Goal: Transaction & Acquisition: Book appointment/travel/reservation

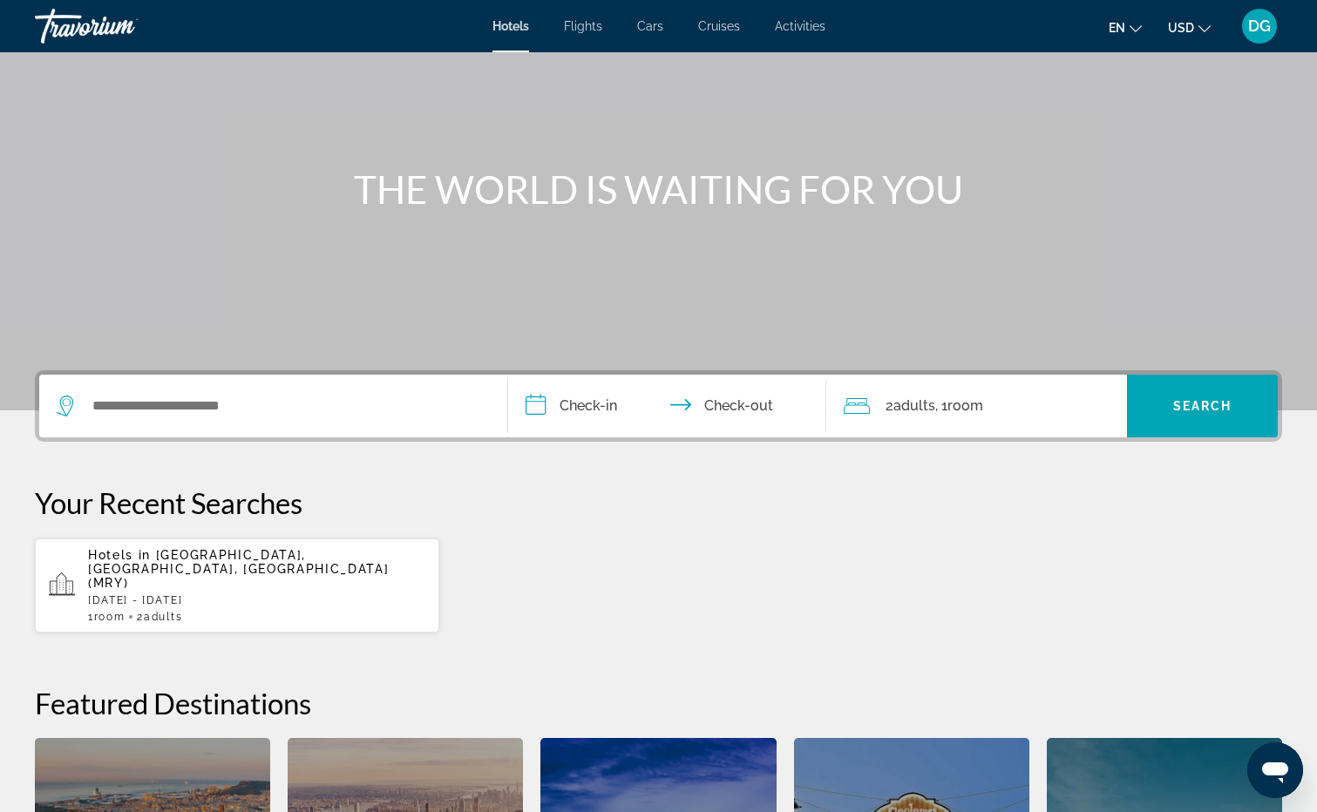
scroll to position [174, 0]
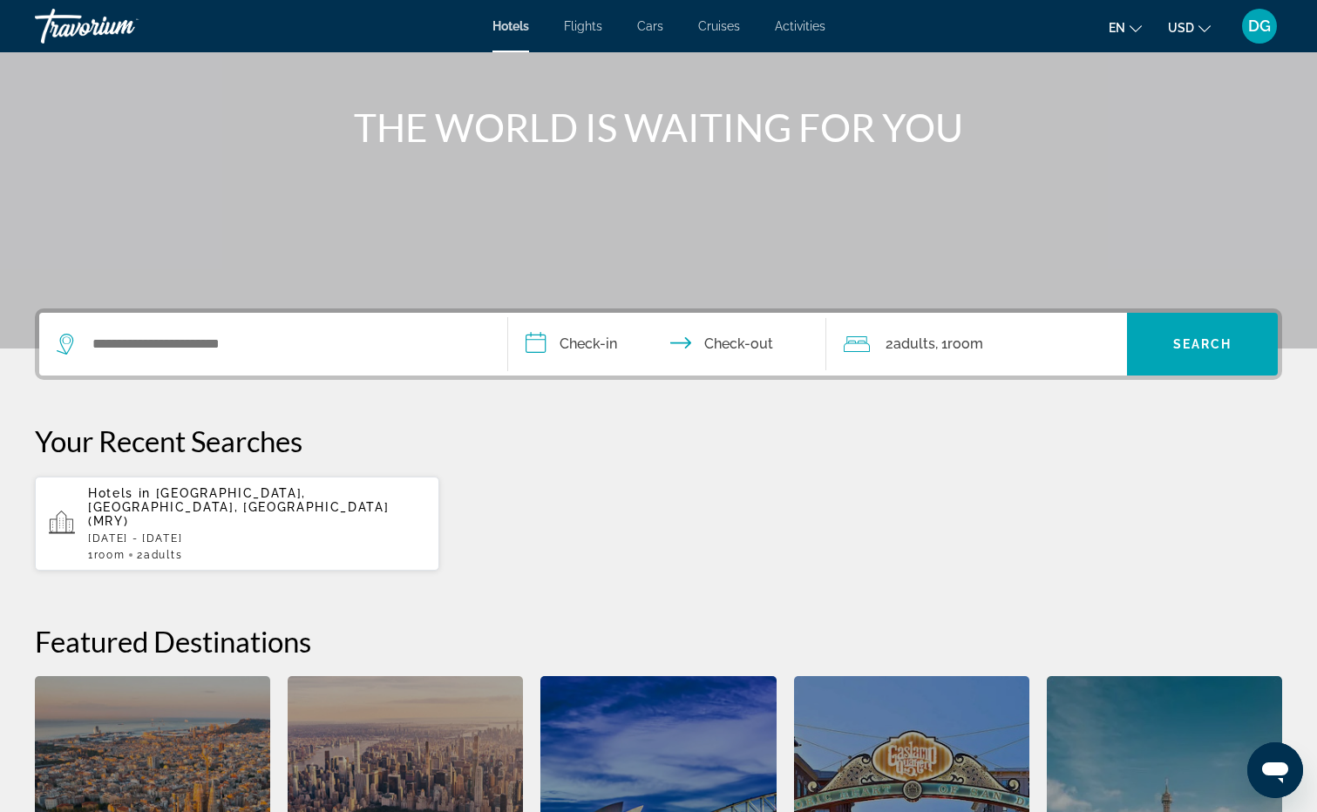
click at [179, 532] on p "[DATE] - [DATE]" at bounding box center [256, 538] width 337 height 12
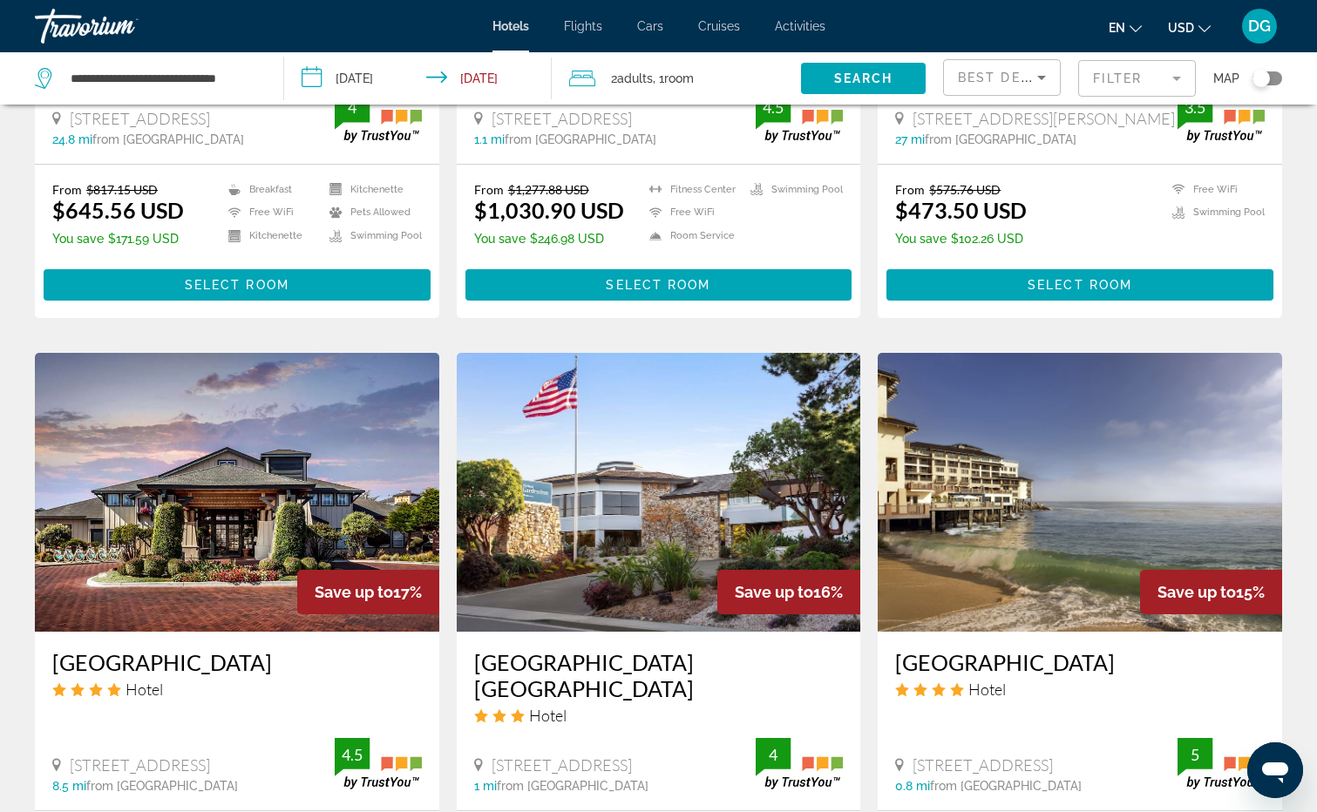
scroll to position [1220, 0]
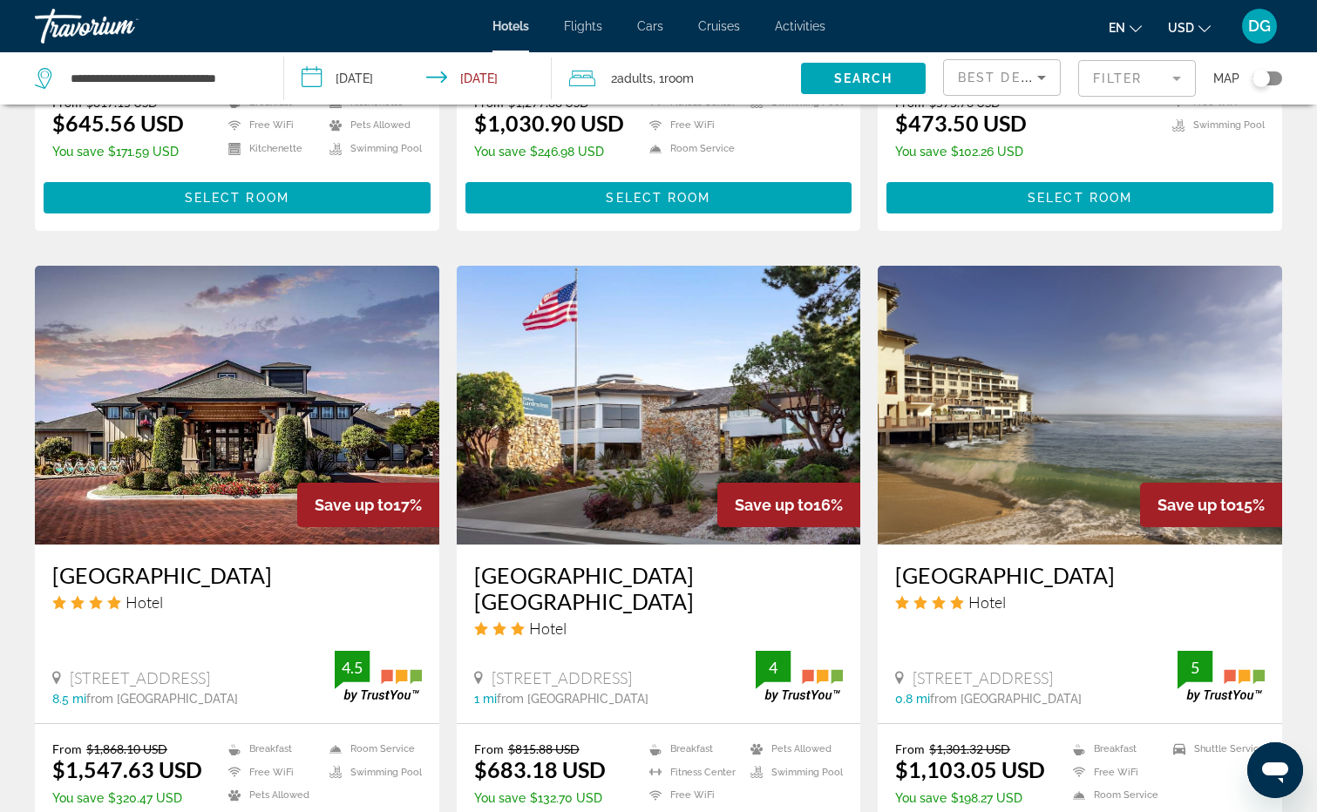
click at [1062, 369] on img "Main content" at bounding box center [1080, 405] width 404 height 279
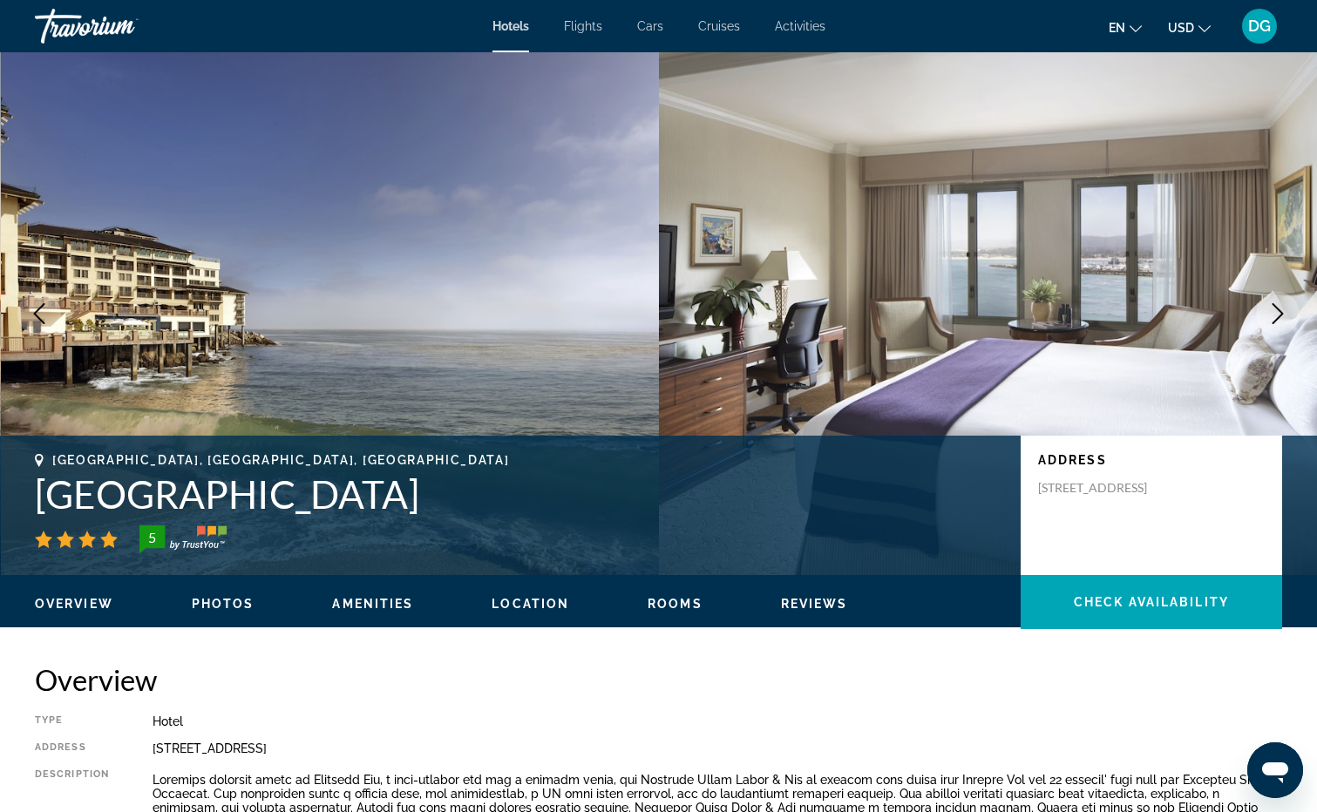
click at [1273, 315] on icon "Next image" at bounding box center [1277, 313] width 21 height 21
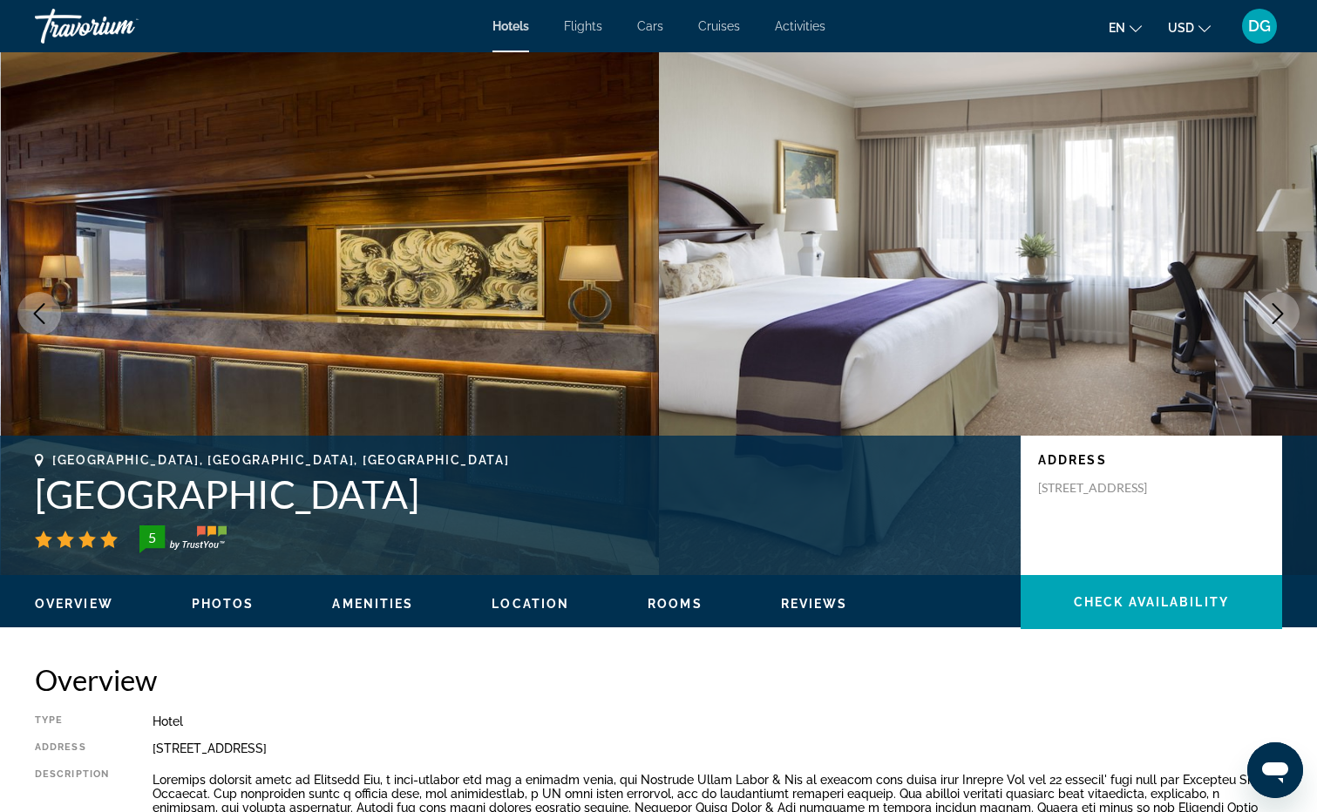
click at [1273, 315] on icon "Next image" at bounding box center [1277, 313] width 21 height 21
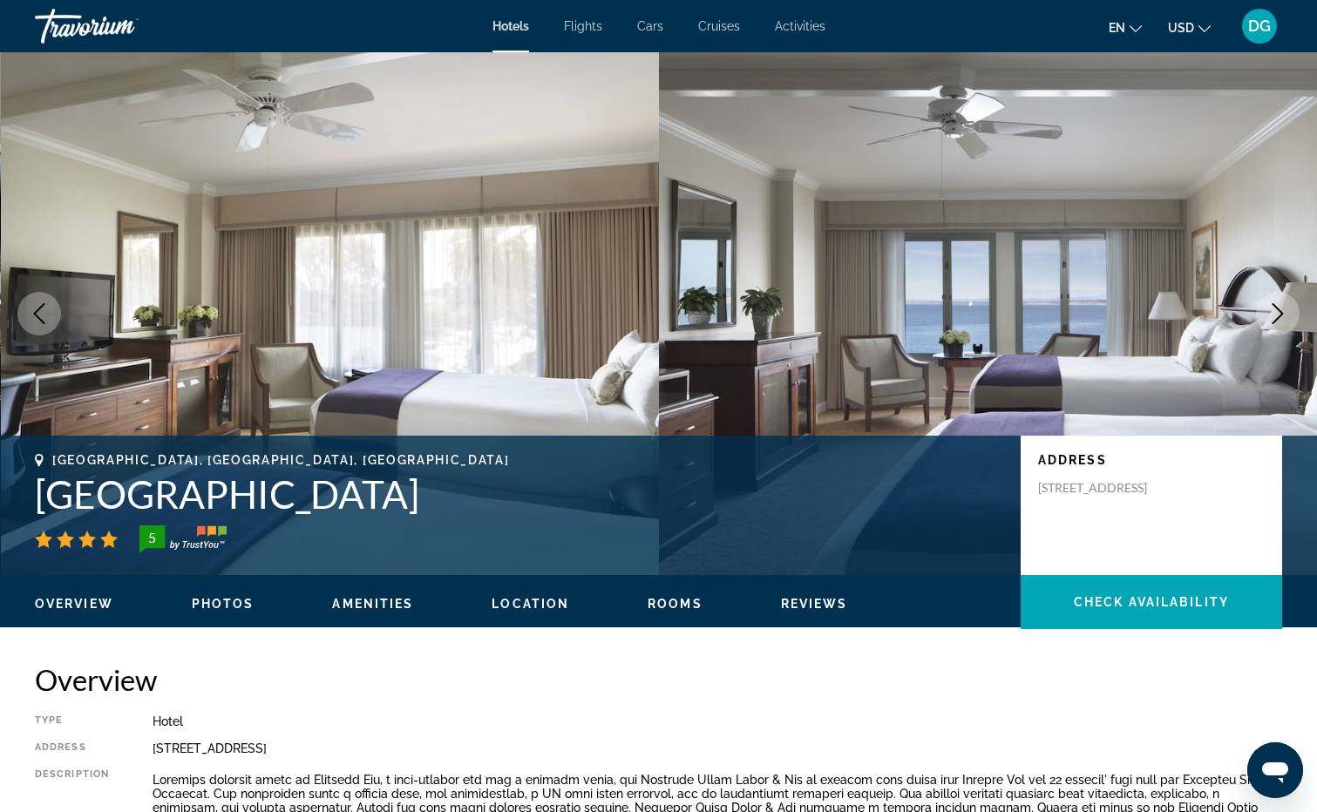
click at [1273, 315] on icon "Next image" at bounding box center [1277, 313] width 21 height 21
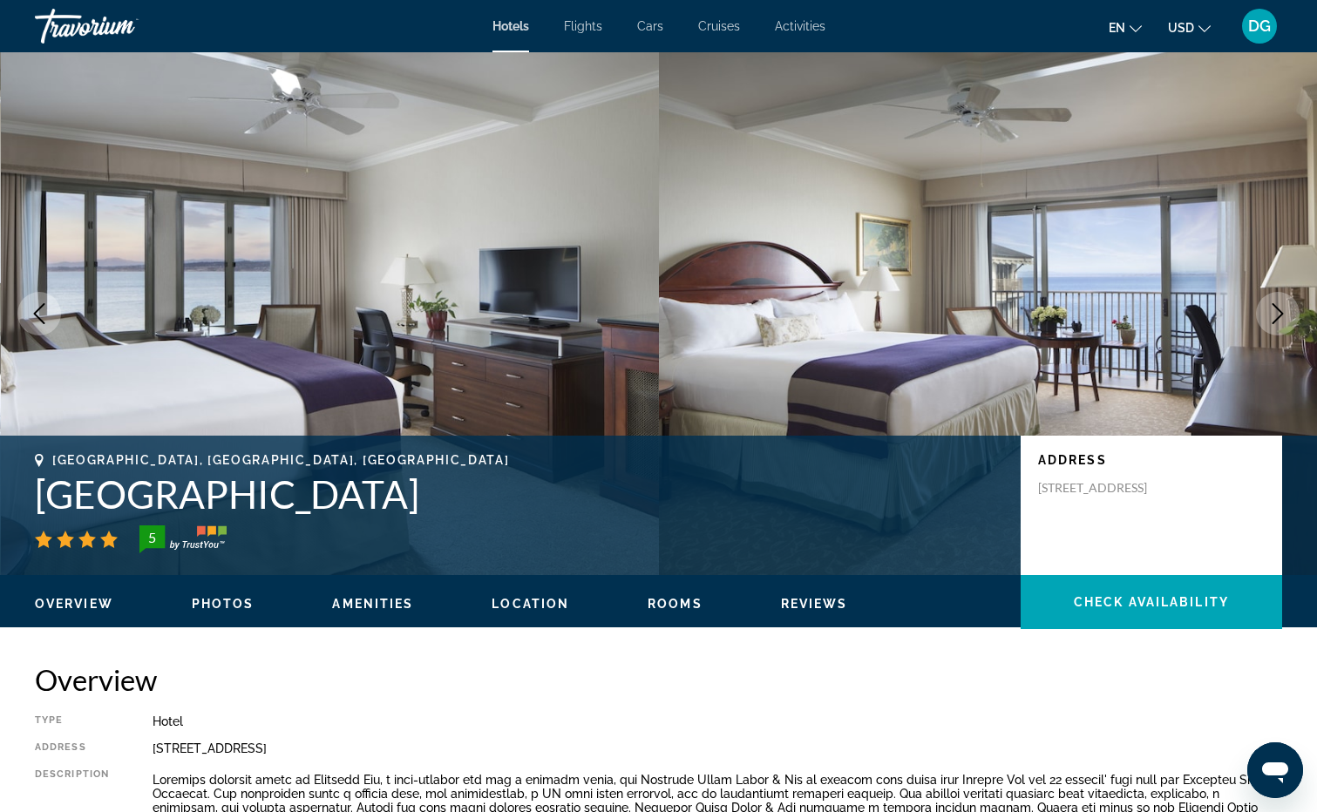
click at [1273, 315] on icon "Next image" at bounding box center [1277, 313] width 21 height 21
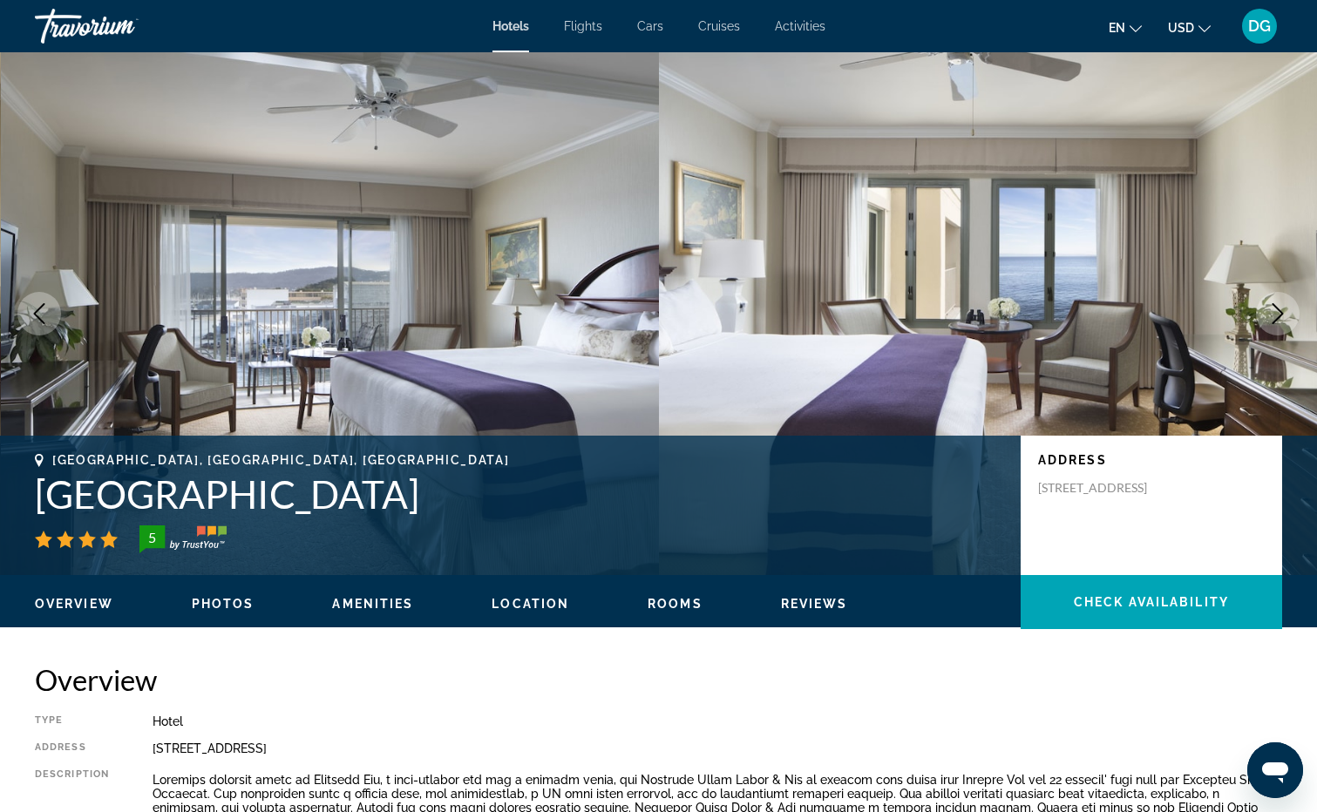
click at [1273, 315] on icon "Next image" at bounding box center [1277, 313] width 21 height 21
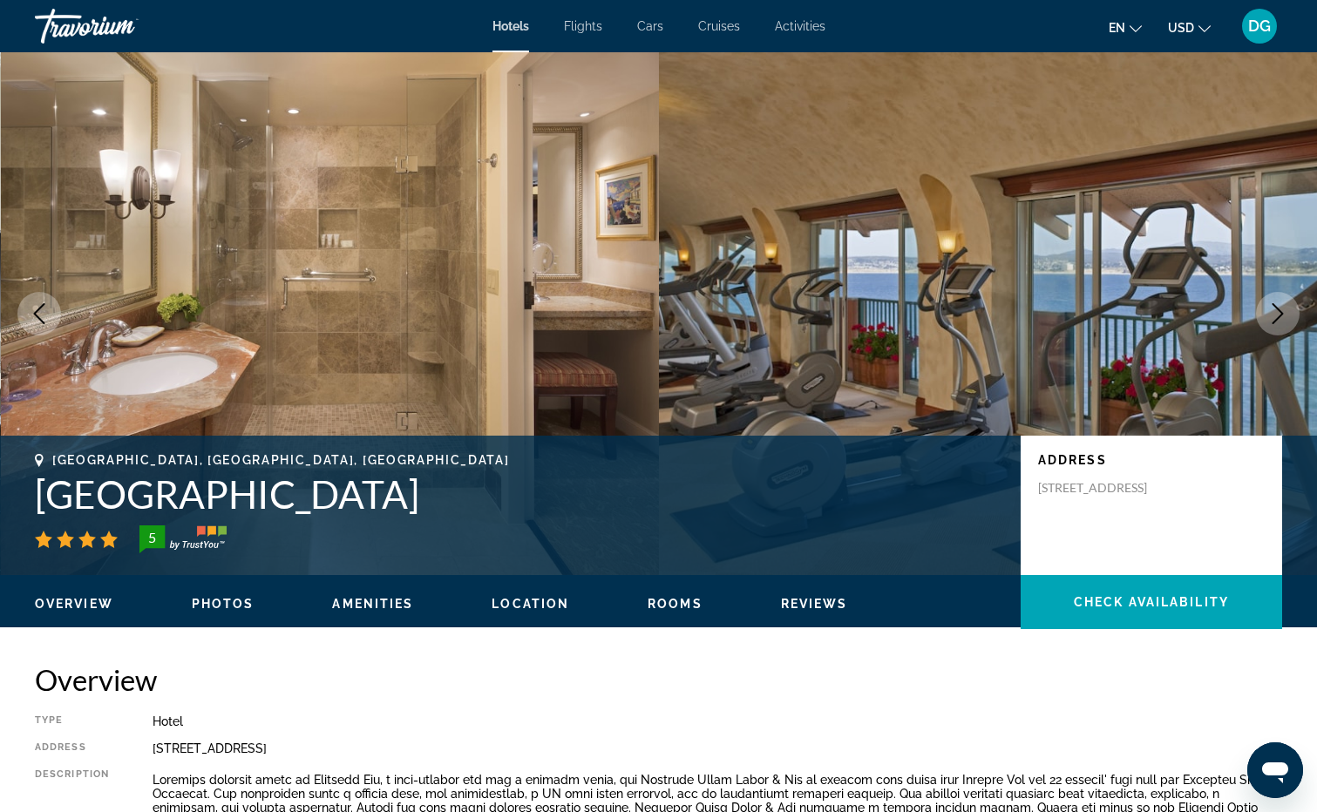
click at [1273, 315] on icon "Next image" at bounding box center [1277, 313] width 21 height 21
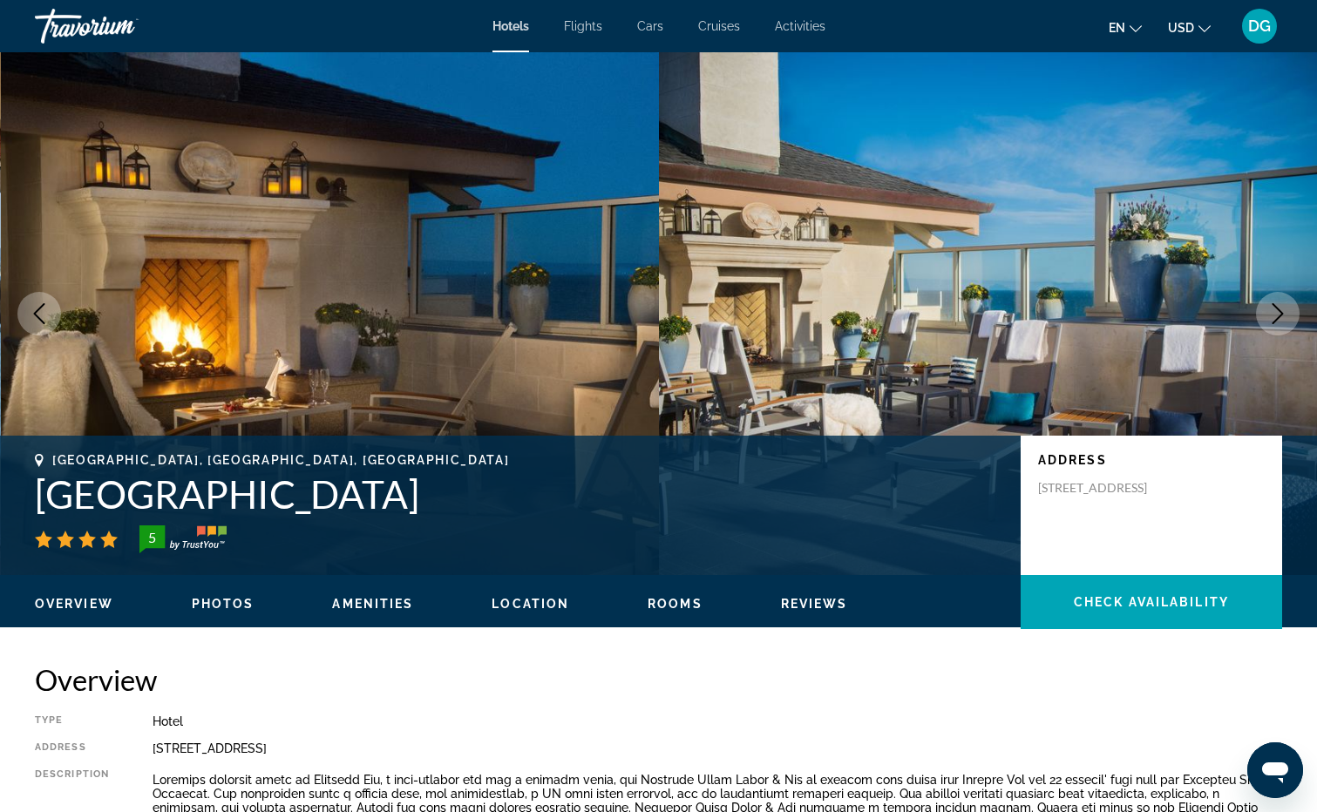
click at [1279, 315] on icon "Next image" at bounding box center [1277, 313] width 21 height 21
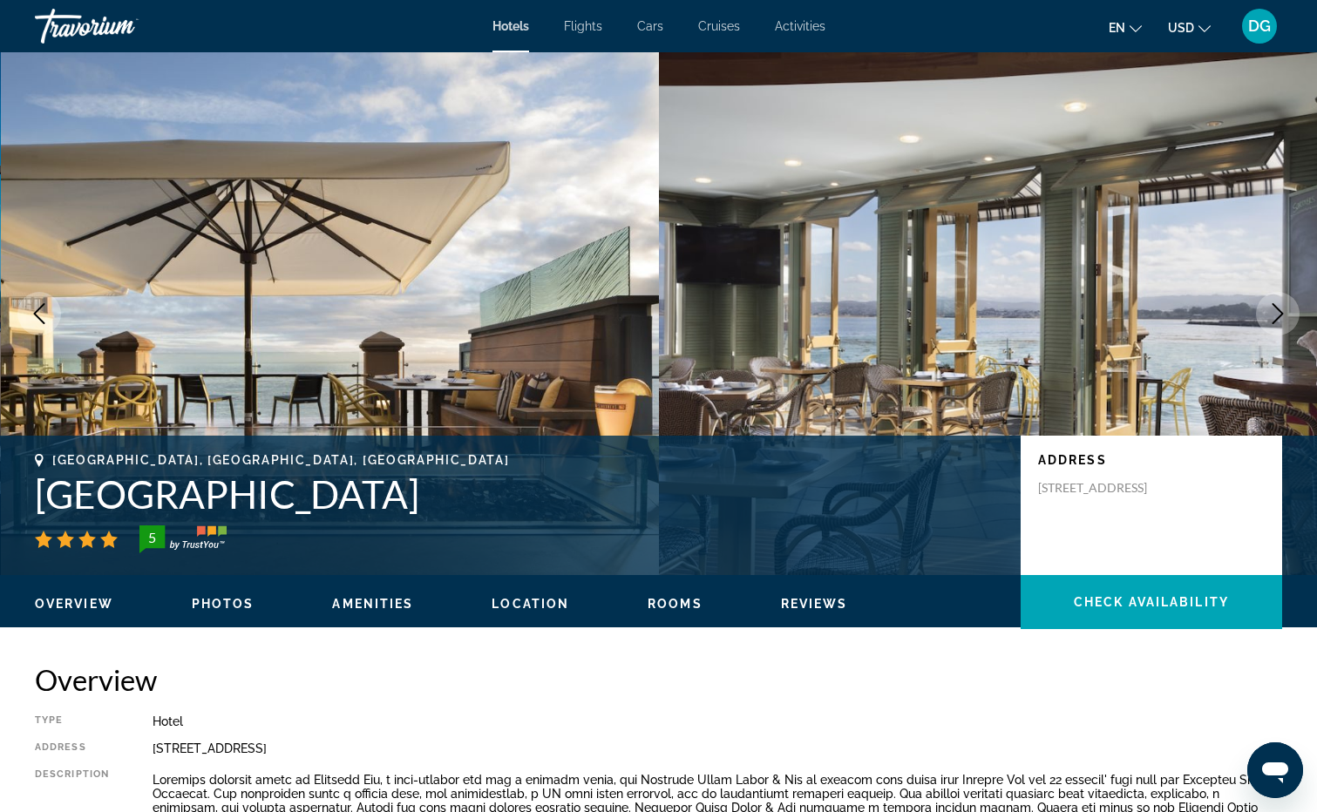
click at [1277, 315] on icon "Next image" at bounding box center [1277, 313] width 21 height 21
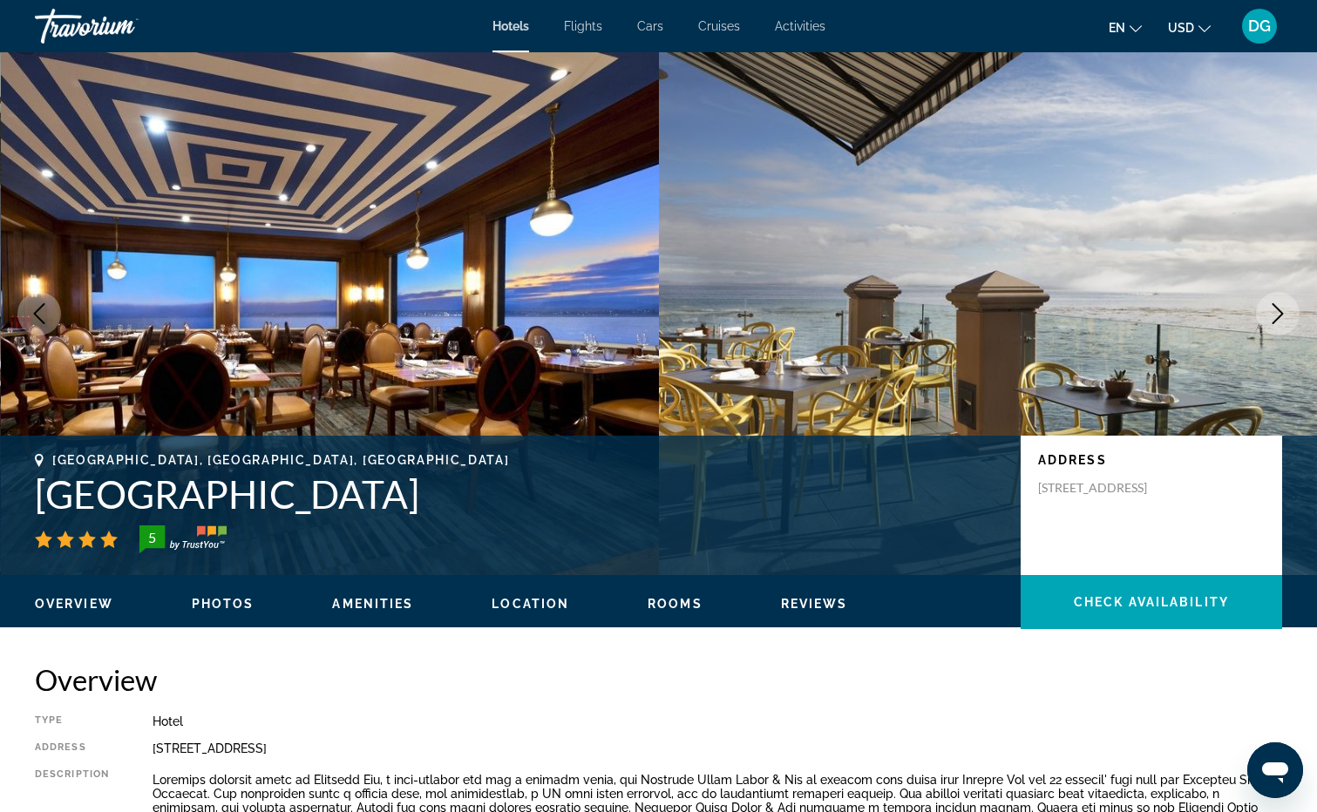
click at [1277, 315] on icon "Next image" at bounding box center [1277, 313] width 21 height 21
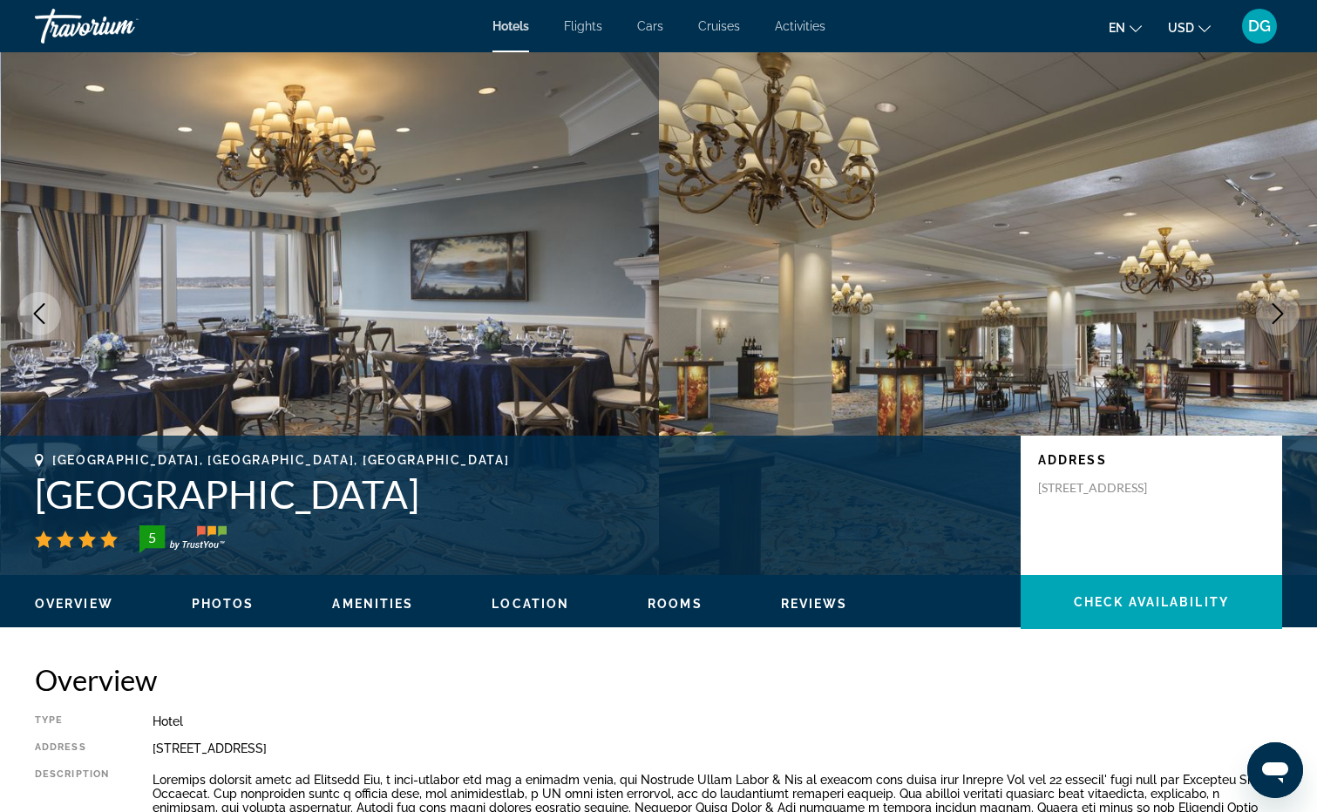
click at [1277, 315] on icon "Next image" at bounding box center [1277, 313] width 21 height 21
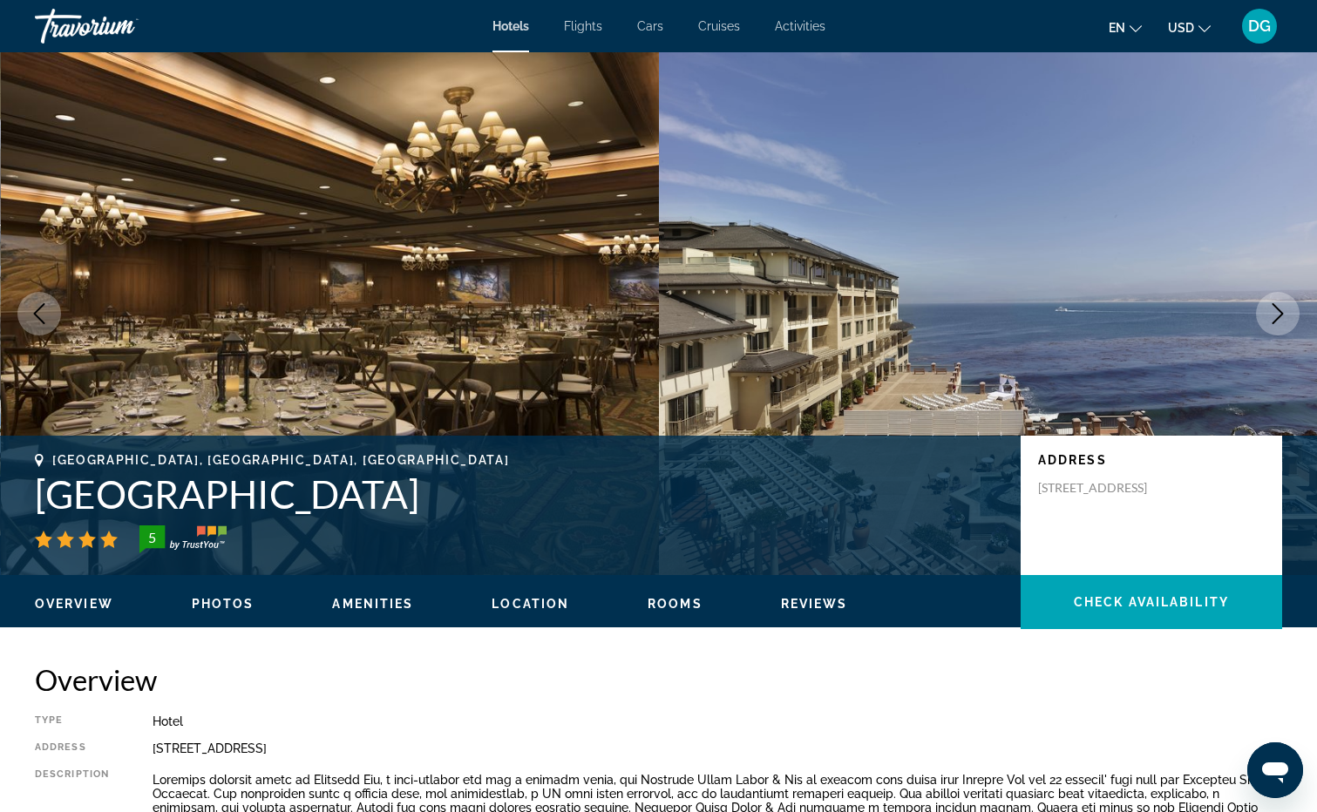
click at [1276, 317] on icon "Next image" at bounding box center [1277, 313] width 21 height 21
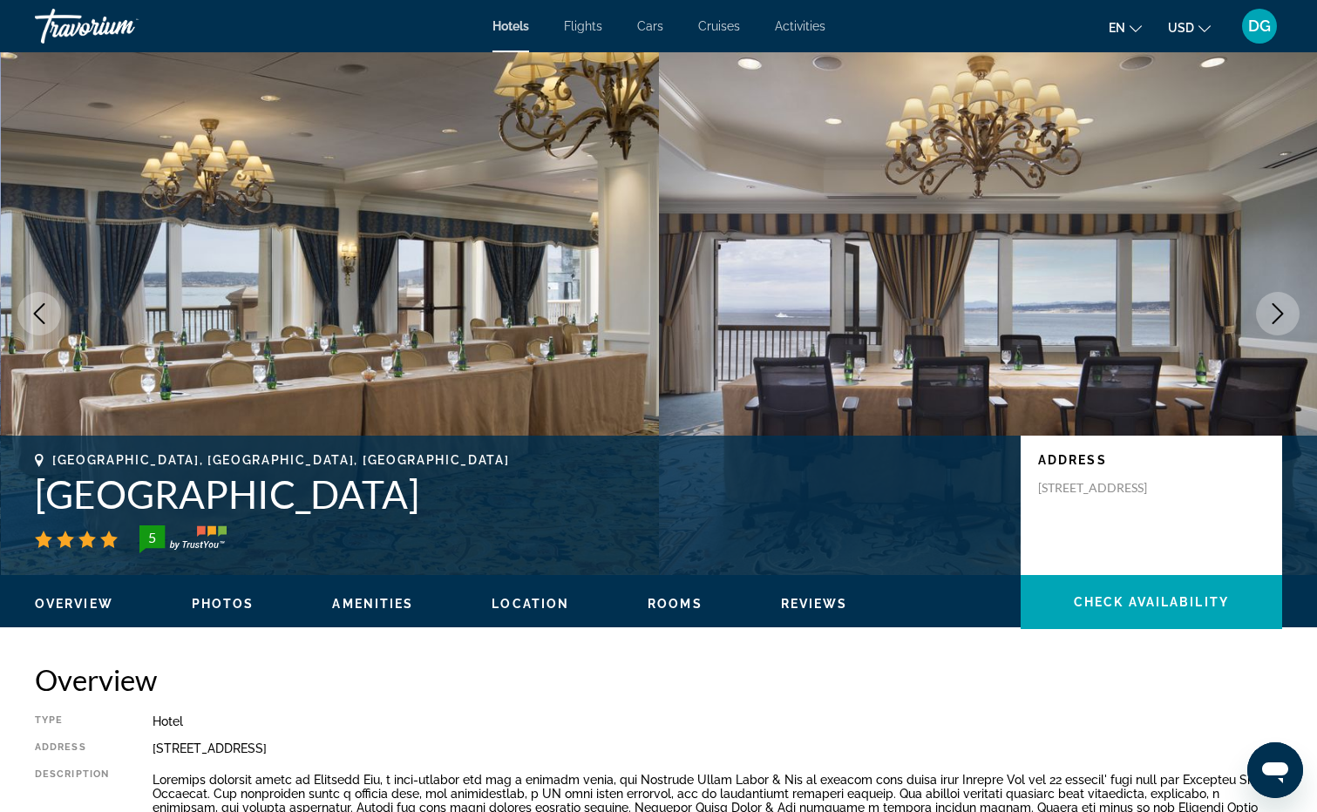
click at [1274, 318] on icon "Next image" at bounding box center [1277, 313] width 21 height 21
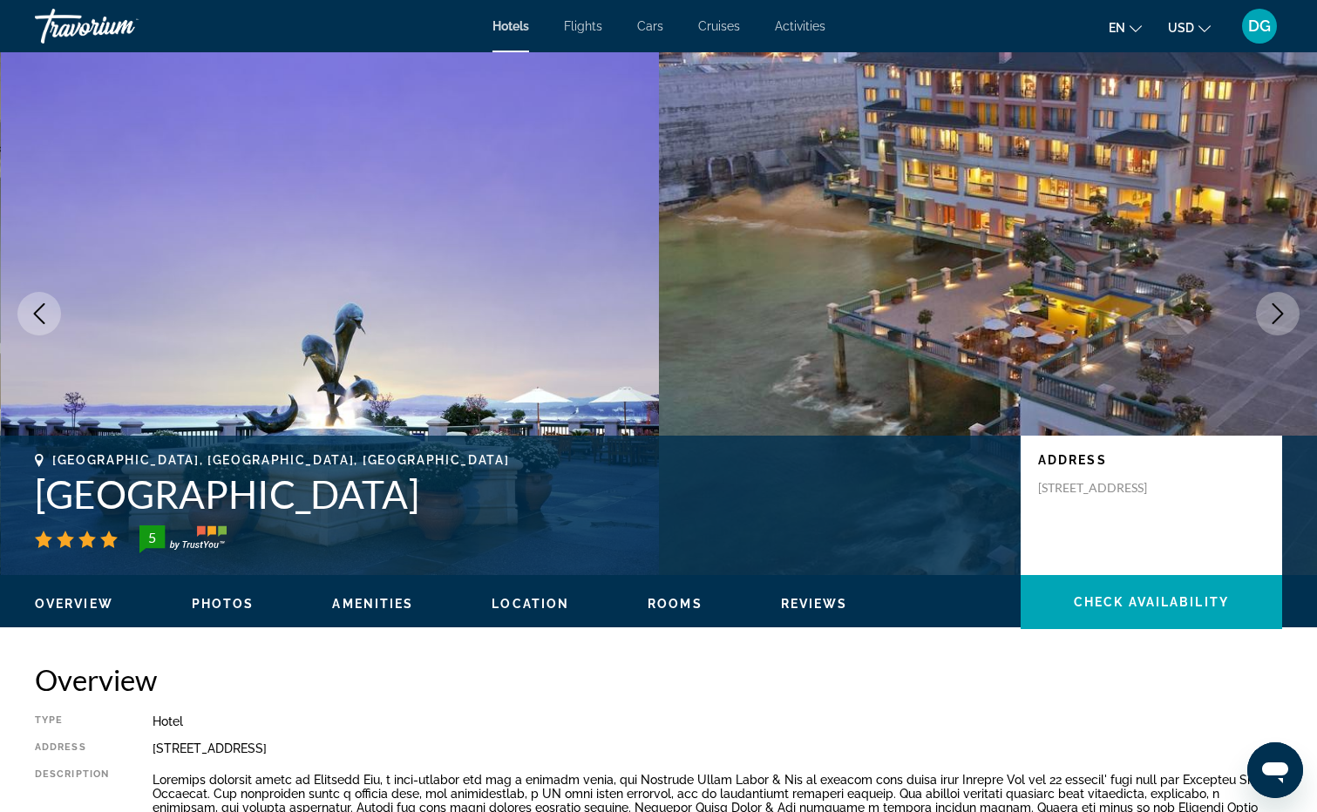
click at [1276, 312] on icon "Next image" at bounding box center [1277, 313] width 21 height 21
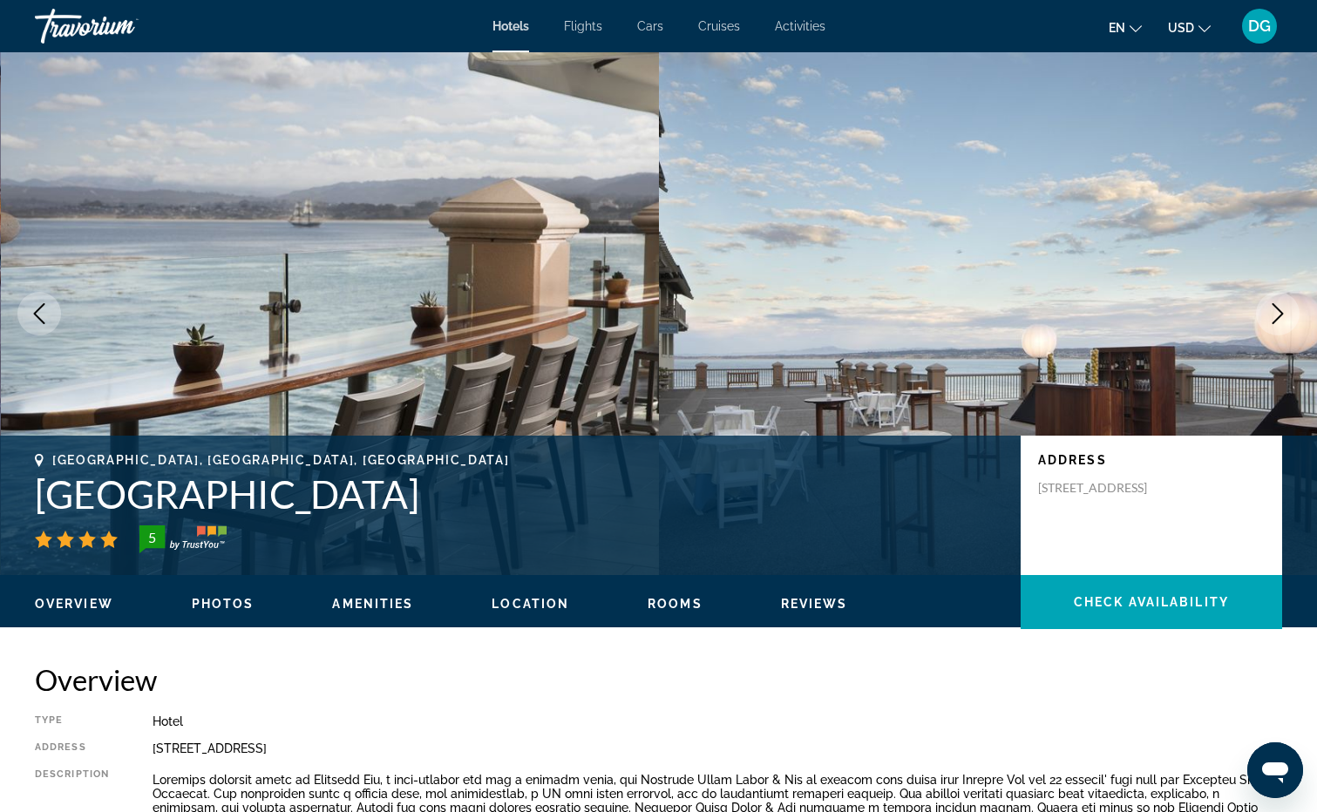
click at [1276, 311] on icon "Next image" at bounding box center [1277, 313] width 21 height 21
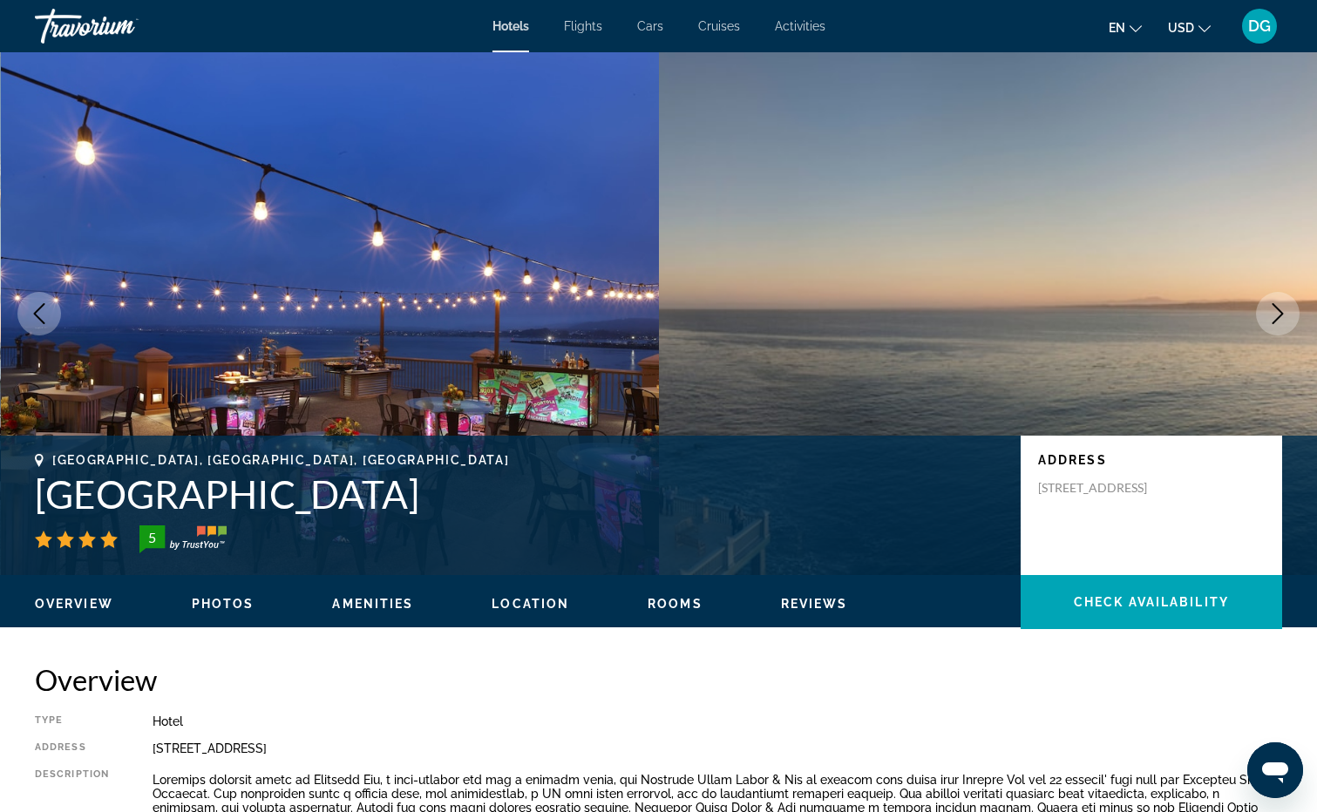
click at [1278, 313] on icon "Next image" at bounding box center [1277, 313] width 21 height 21
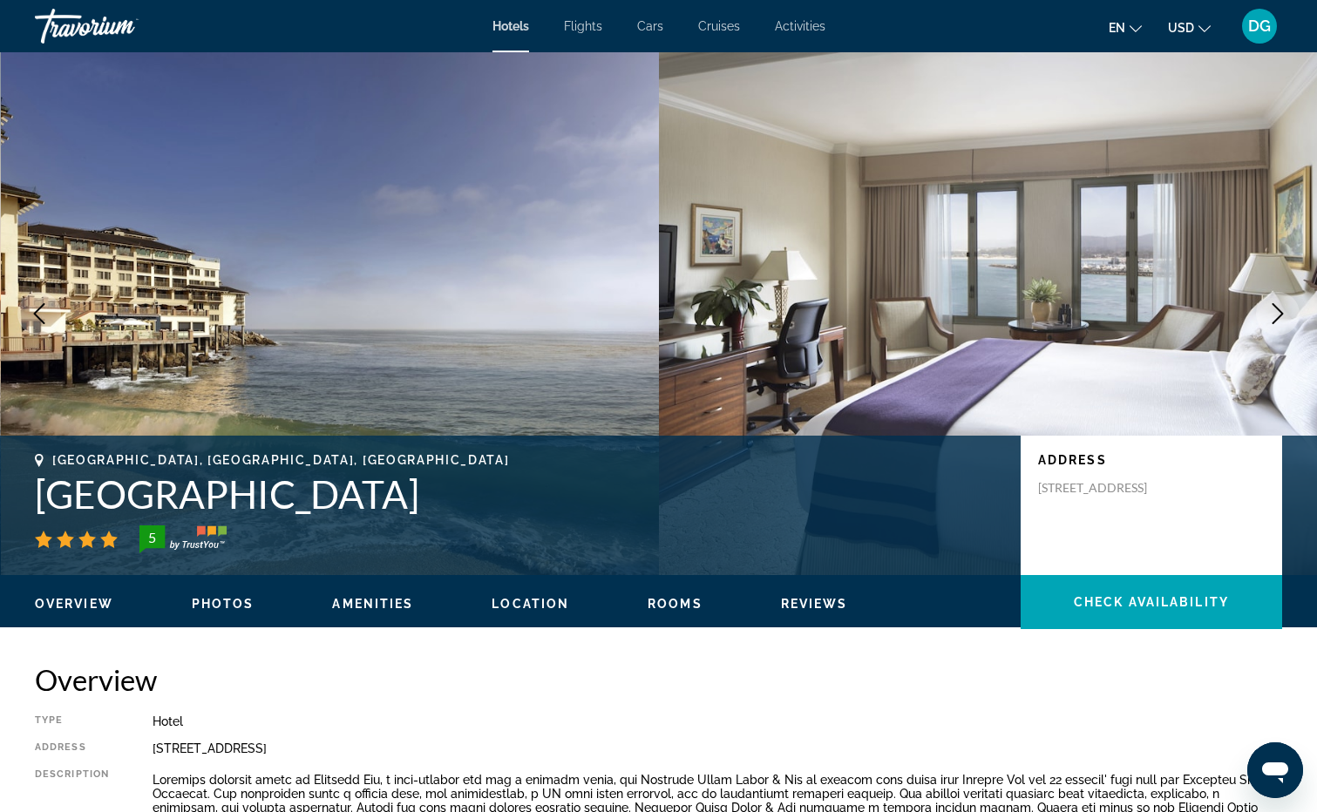
click at [247, 267] on img "Main content" at bounding box center [330, 313] width 659 height 523
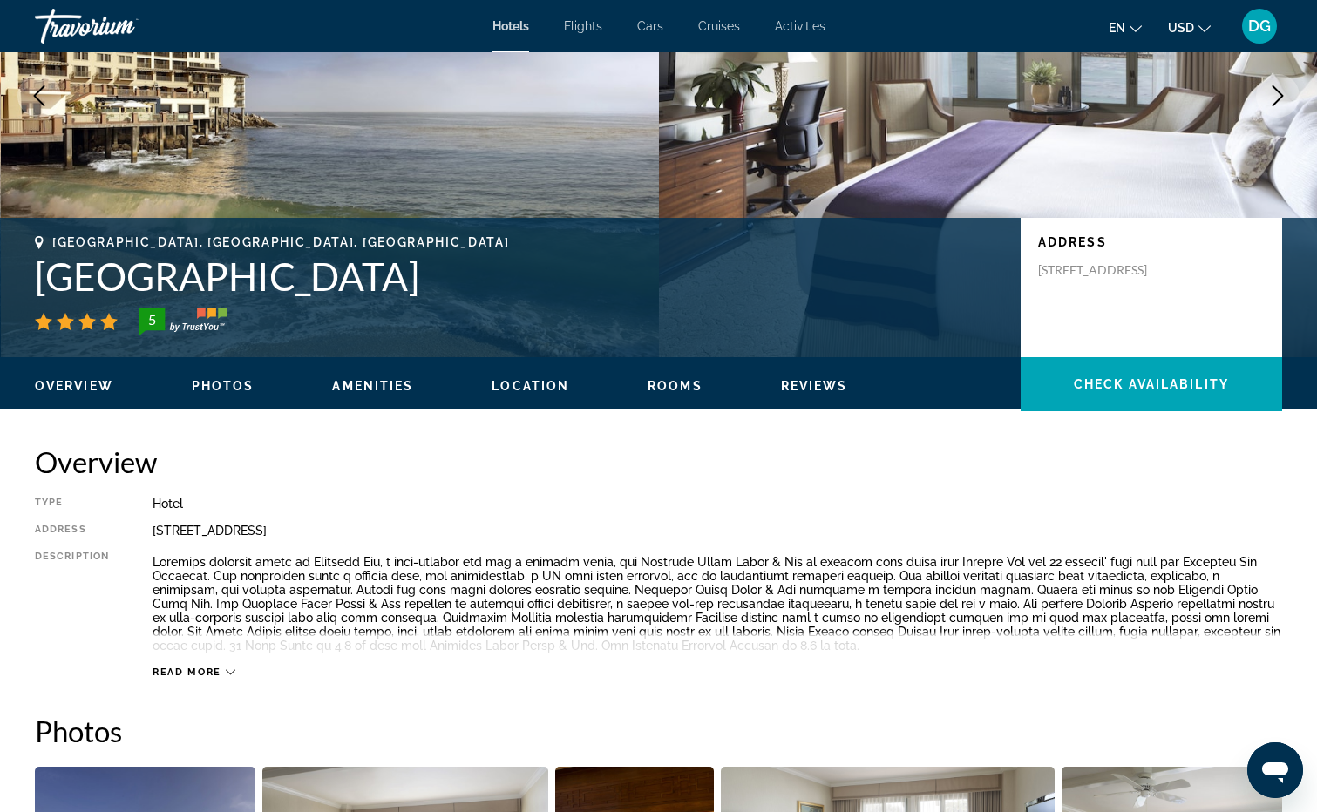
scroll to position [261, 0]
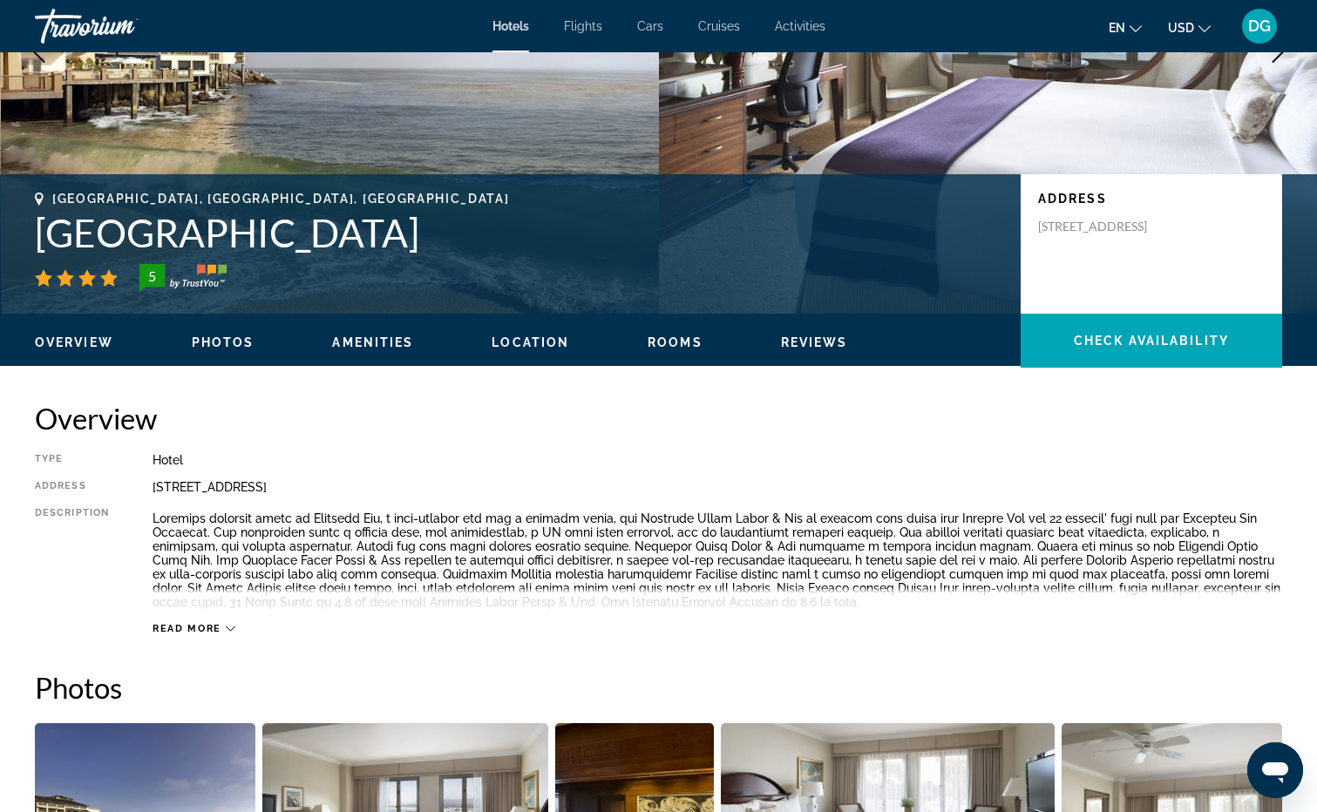
click at [196, 627] on span "Read more" at bounding box center [186, 628] width 69 height 11
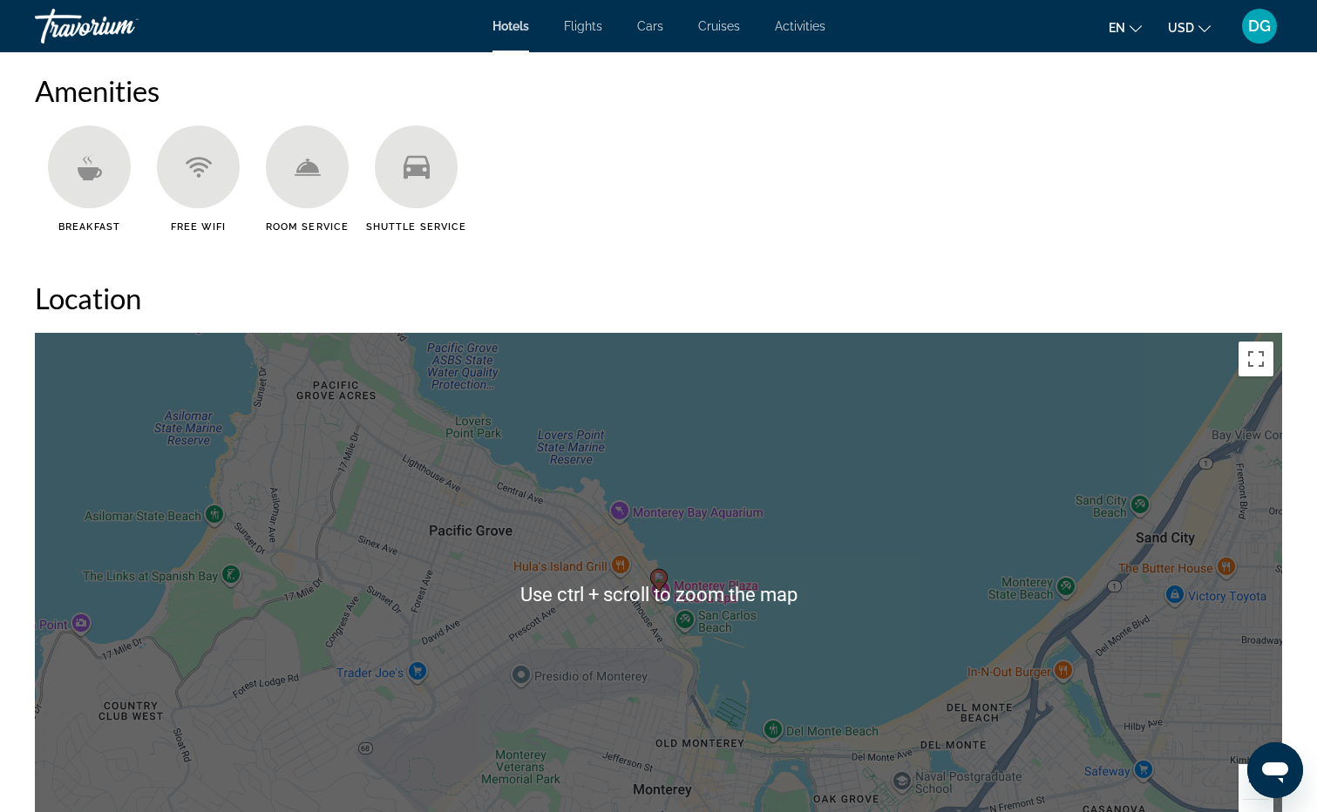
scroll to position [1656, 0]
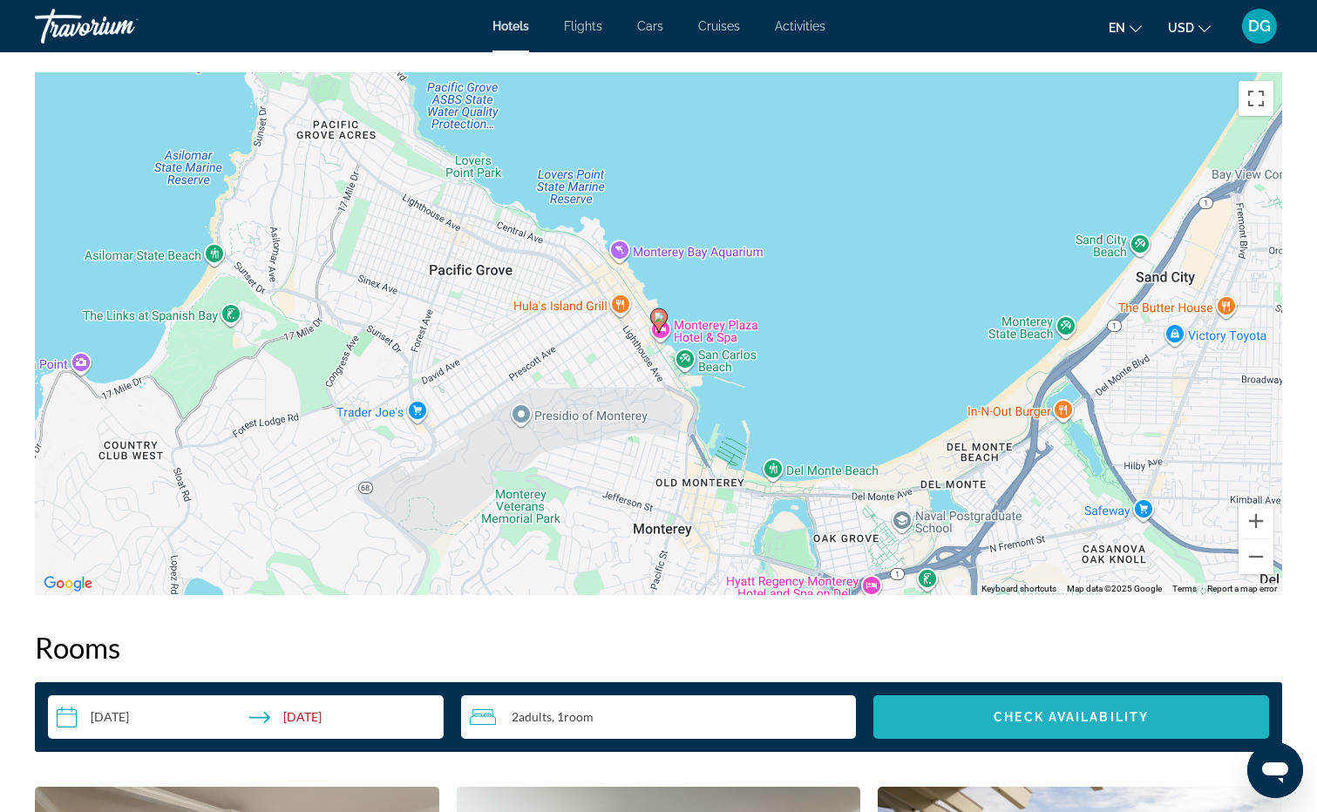
click at [1054, 715] on span "Check Availability" at bounding box center [1070, 717] width 155 height 14
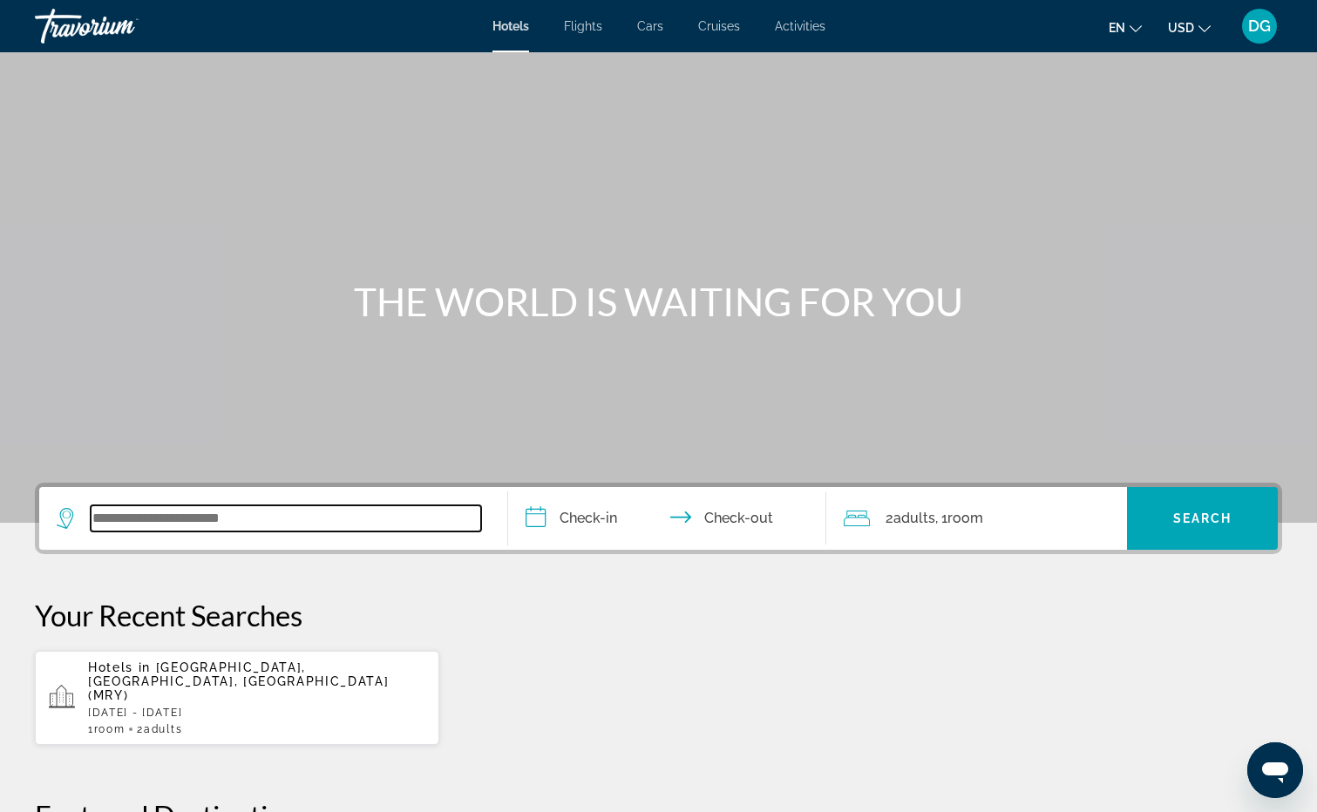
click at [122, 515] on input "Search widget" at bounding box center [286, 518] width 390 height 26
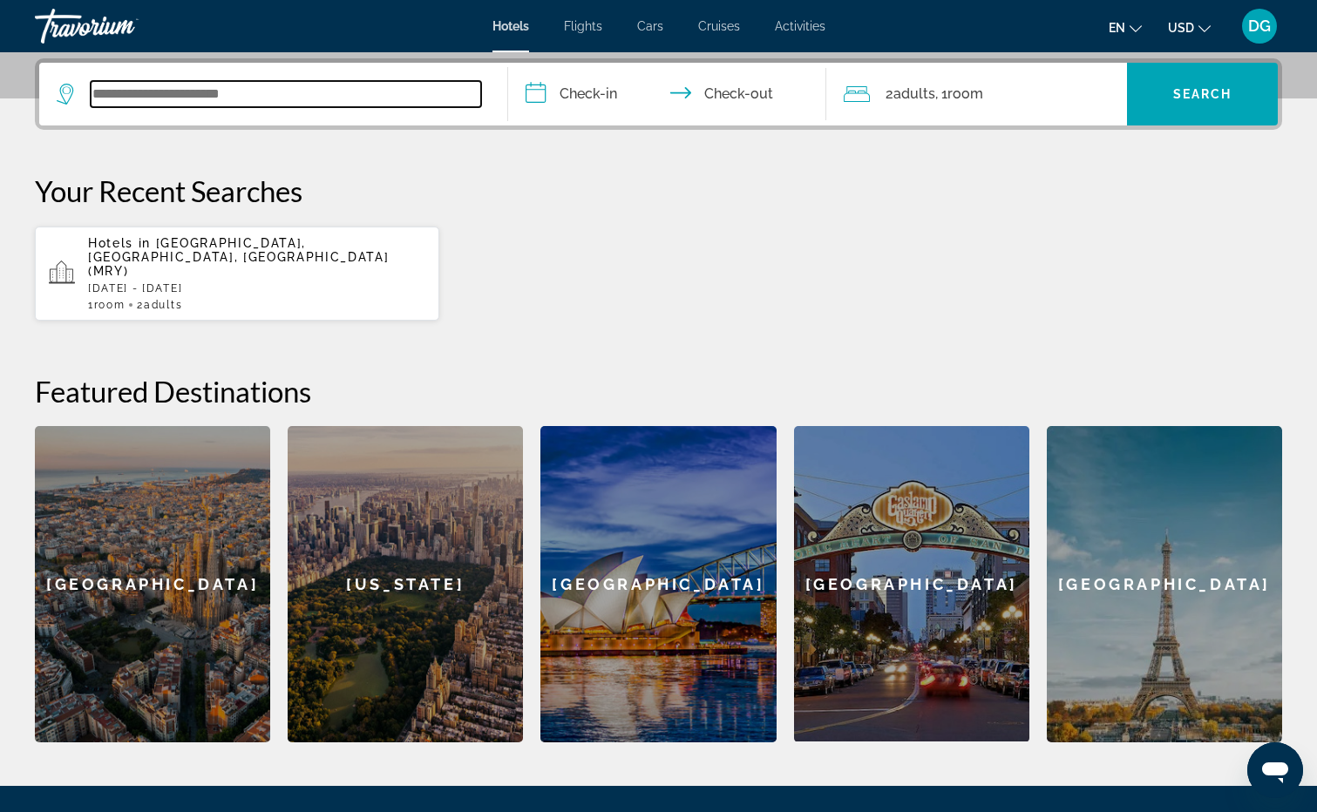
scroll to position [426, 0]
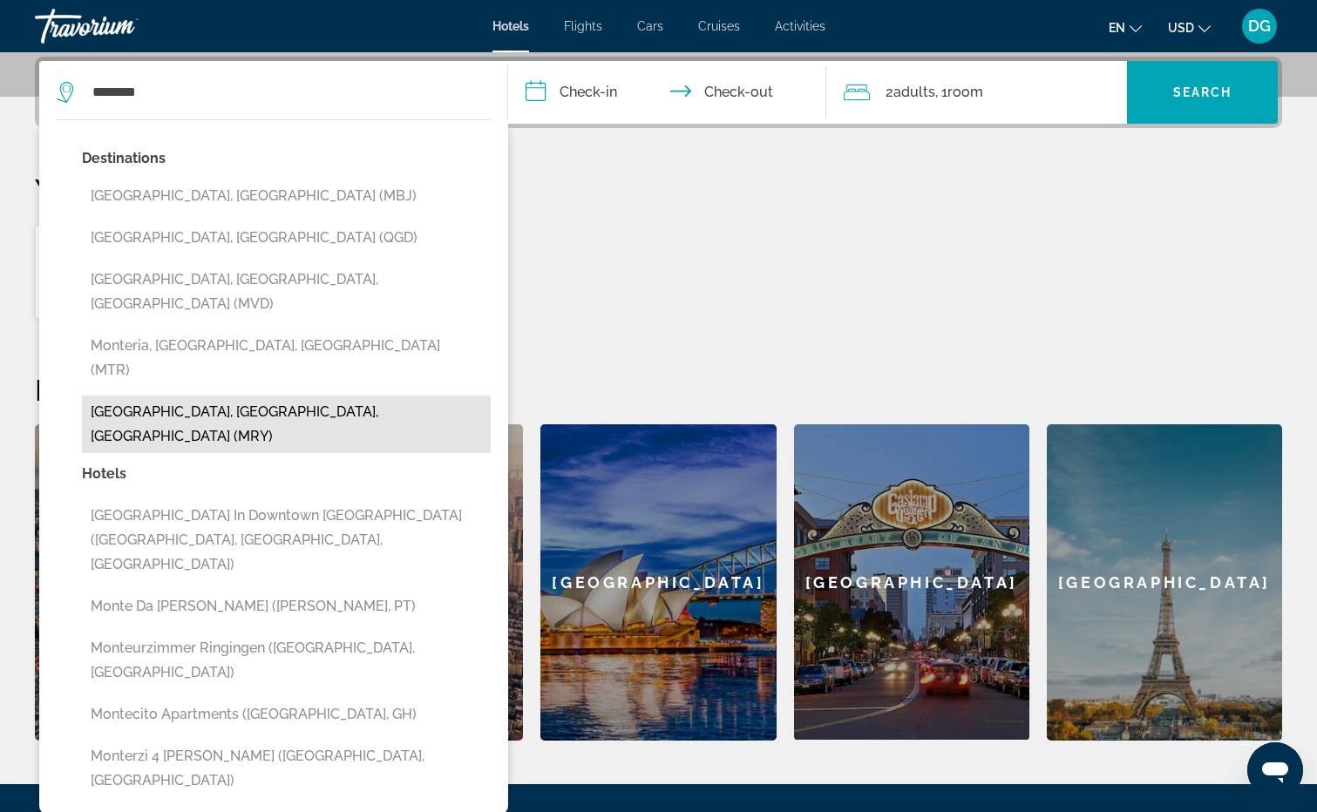
click at [220, 396] on button "[GEOGRAPHIC_DATA], [GEOGRAPHIC_DATA], [GEOGRAPHIC_DATA] (MRY)" at bounding box center [286, 425] width 409 height 58
type input "**********"
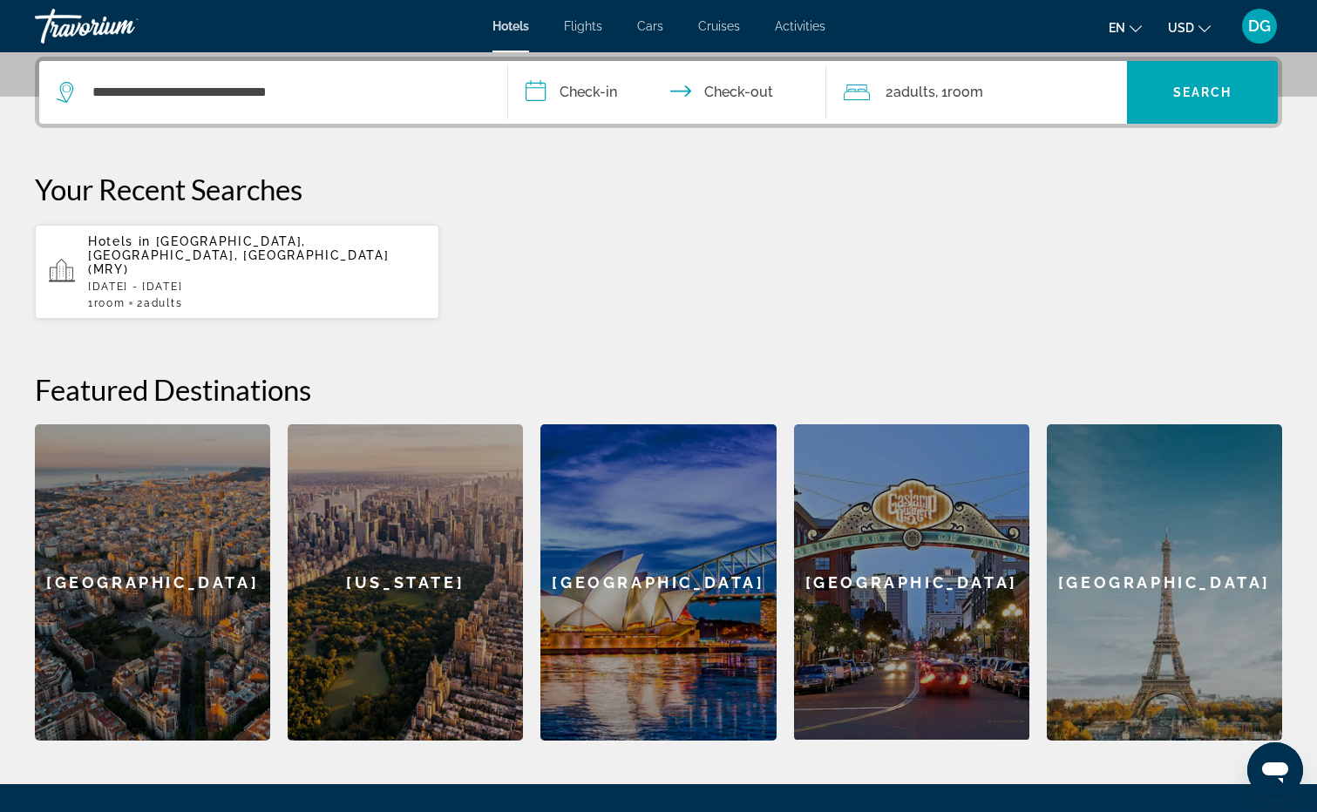
click at [597, 94] on input "**********" at bounding box center [670, 95] width 325 height 68
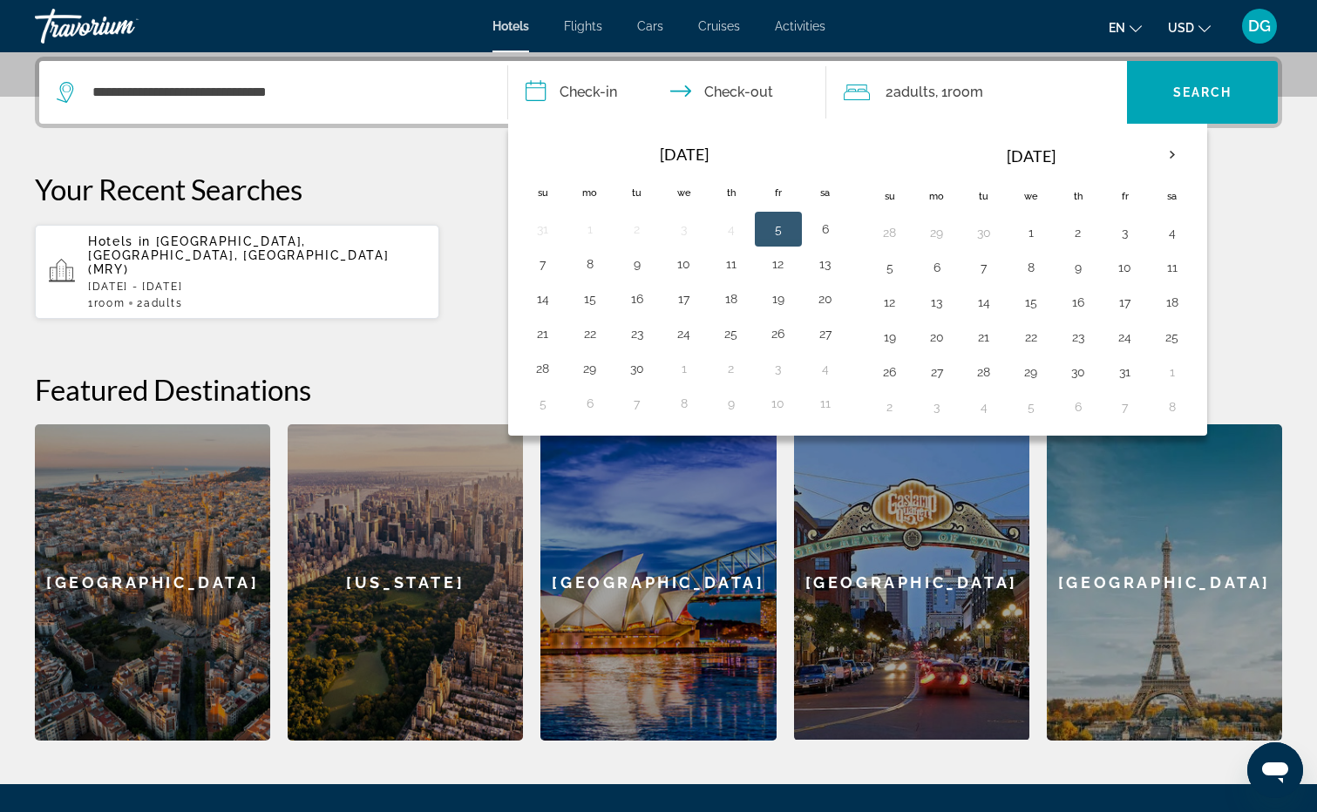
click at [784, 231] on button "5" at bounding box center [778, 229] width 28 height 24
click at [541, 263] on button "7" at bounding box center [543, 264] width 28 height 24
type input "**********"
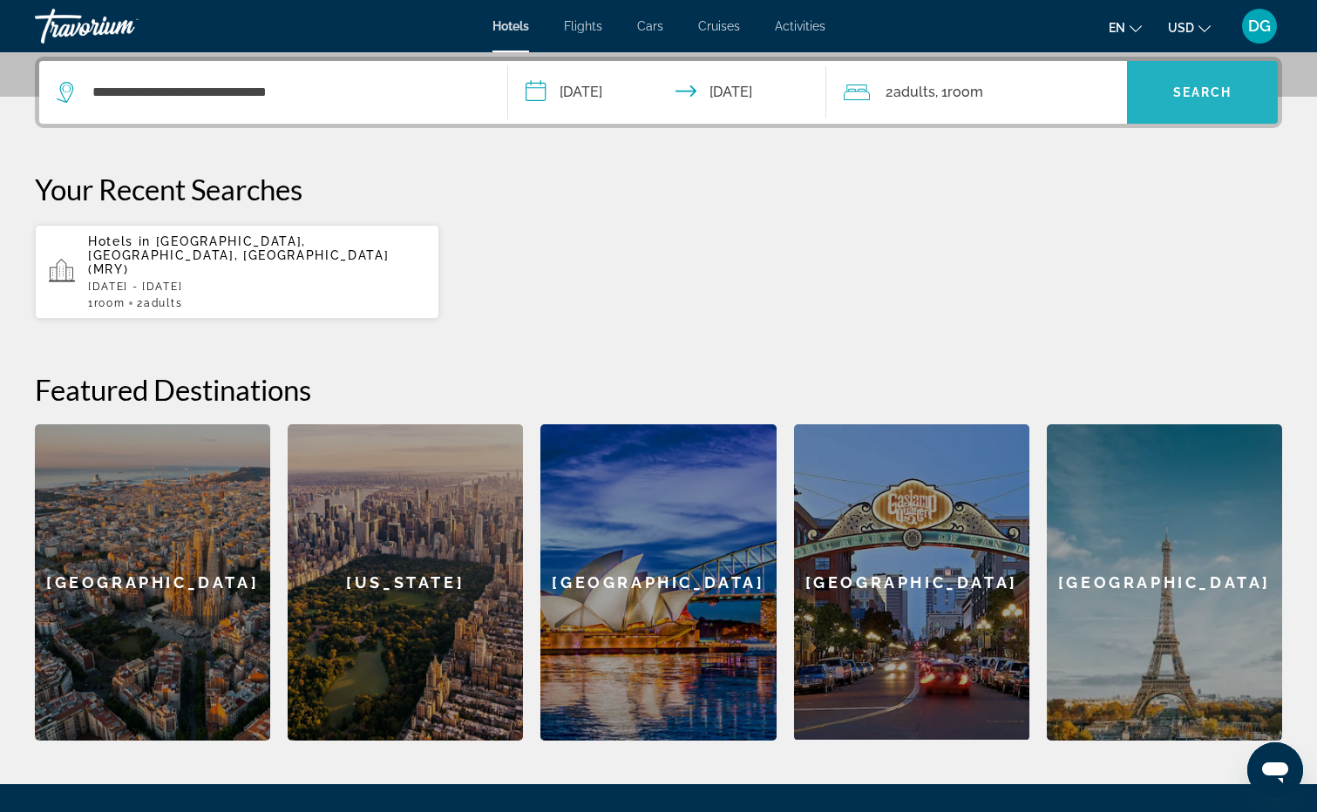
click at [1207, 88] on span "Search" at bounding box center [1202, 92] width 59 height 14
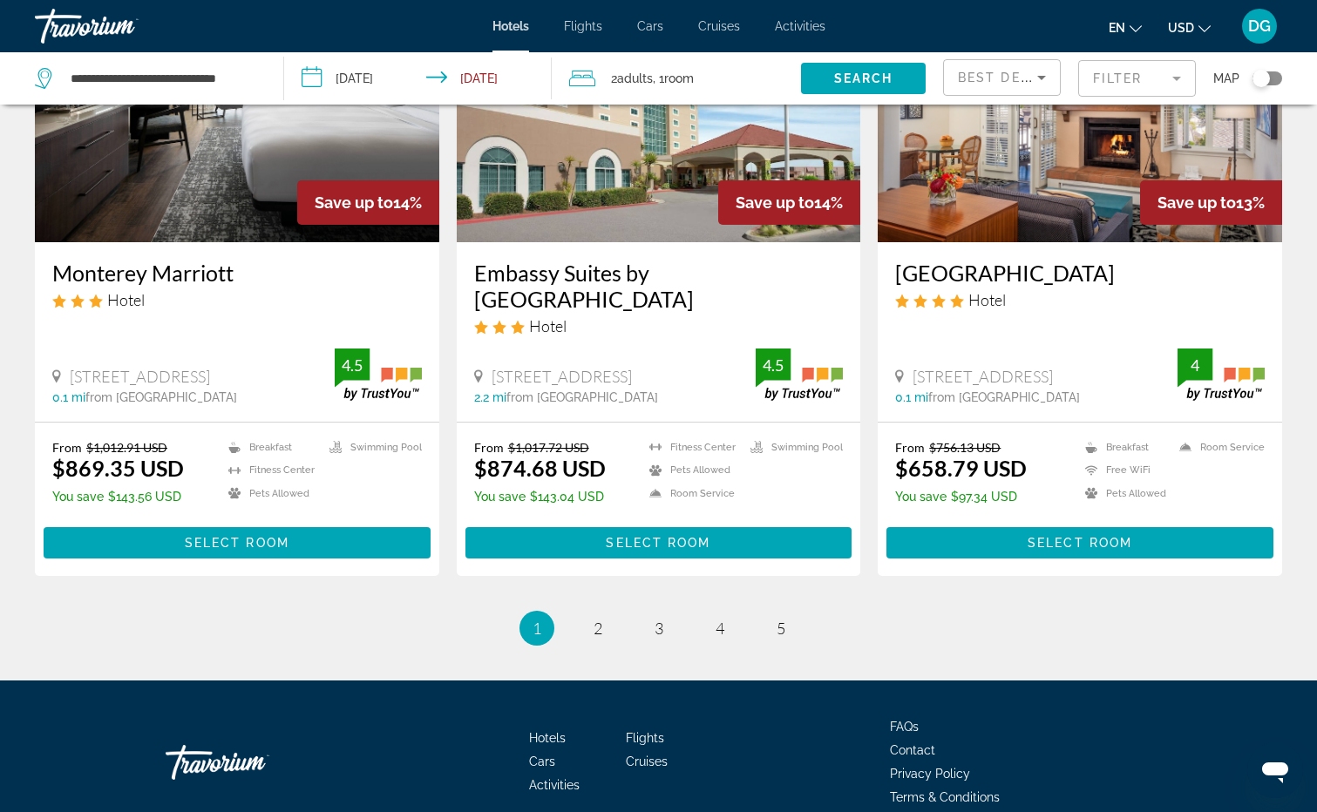
scroll to position [2172, 0]
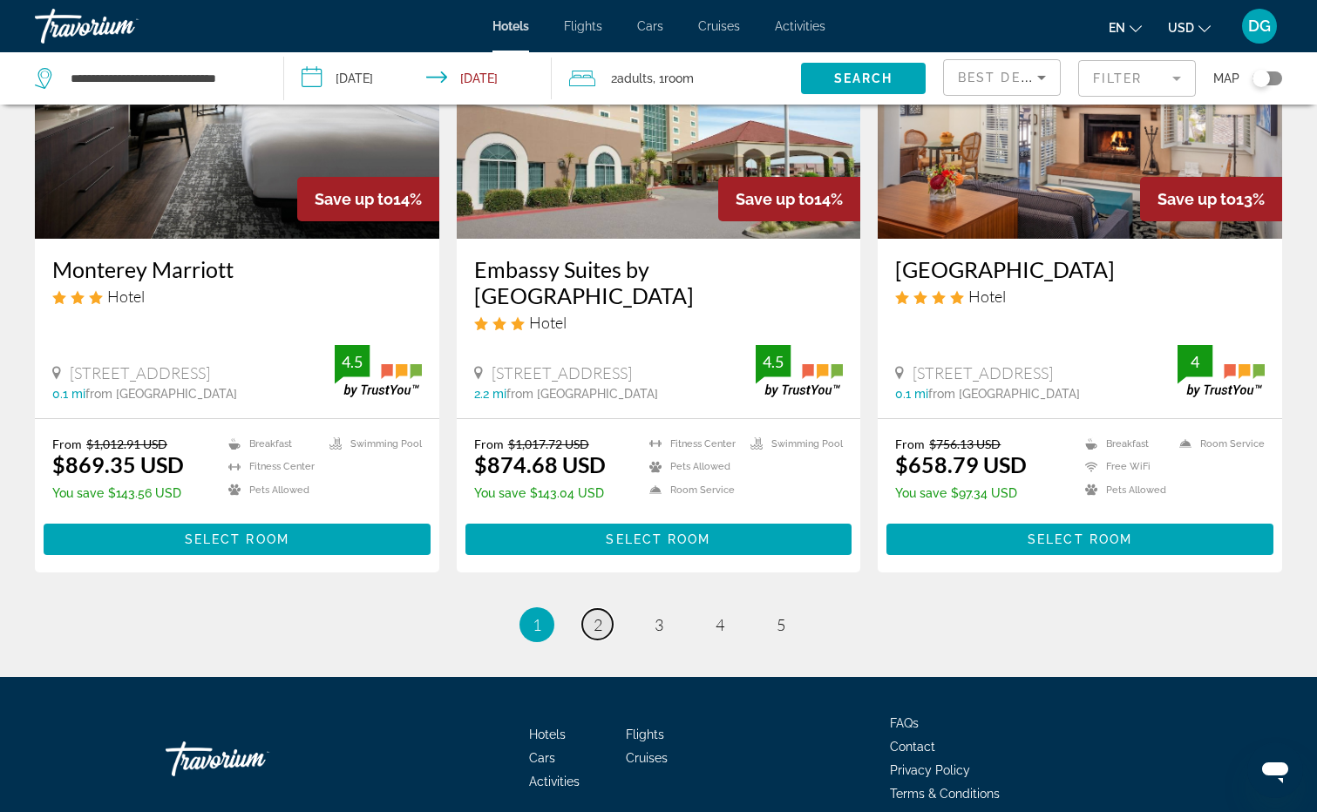
click at [600, 615] on span "2" at bounding box center [597, 624] width 9 height 19
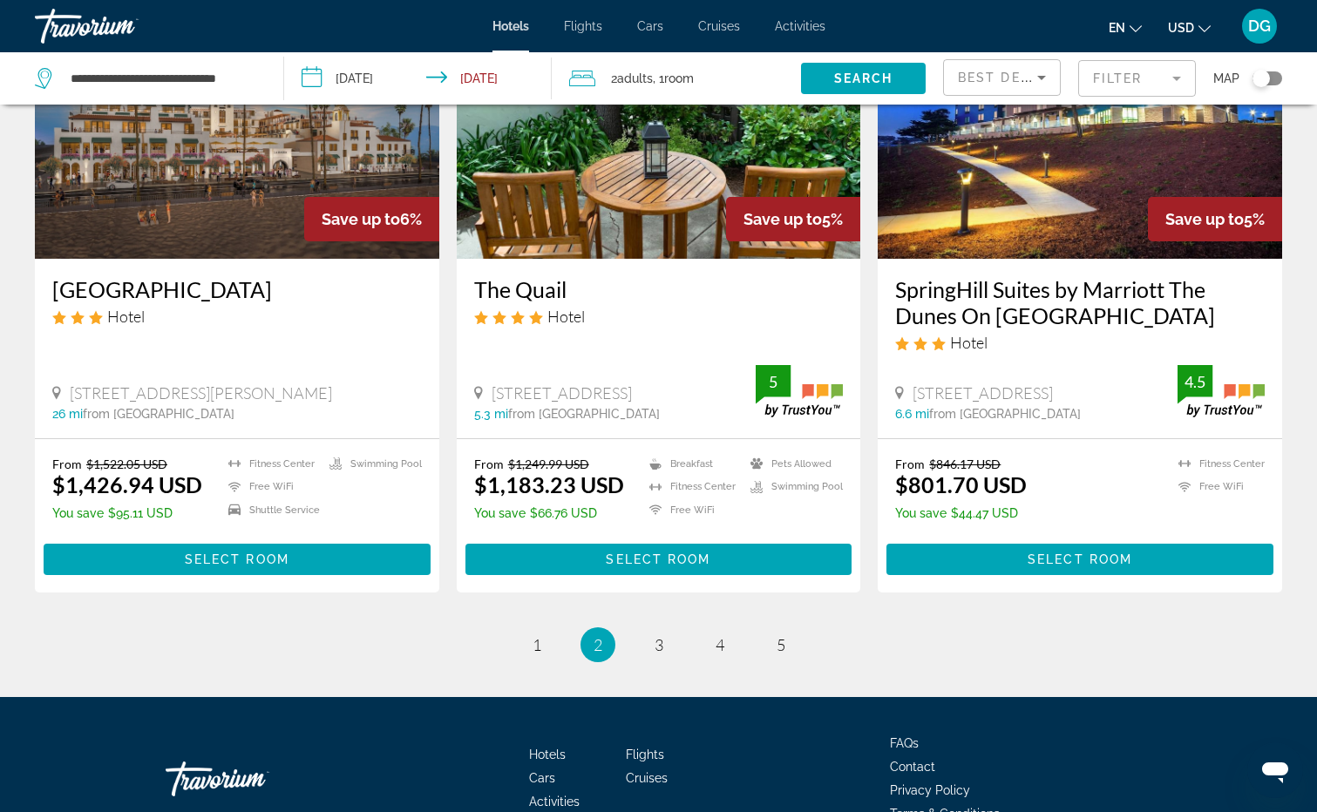
scroll to position [2199, 0]
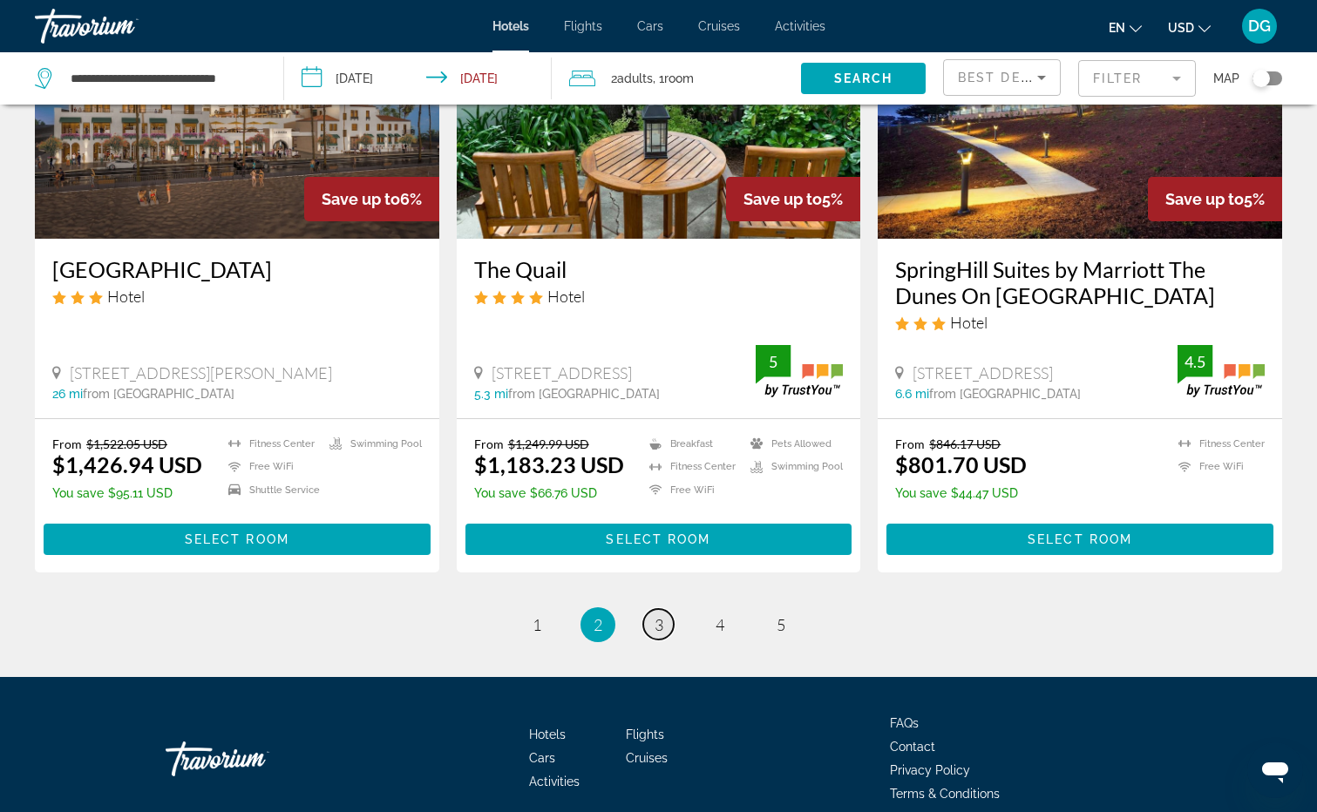
click at [661, 615] on span "3" at bounding box center [658, 624] width 9 height 19
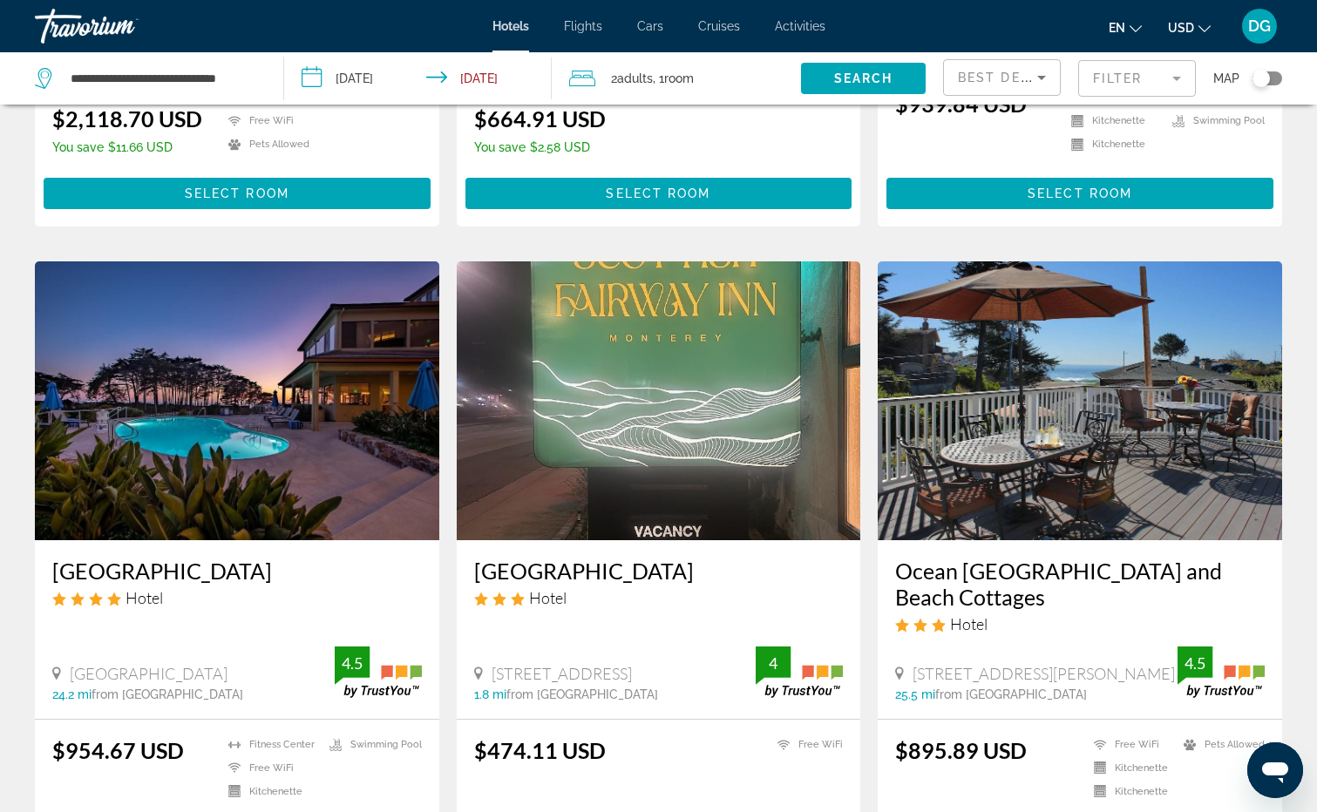
scroll to position [1917, 0]
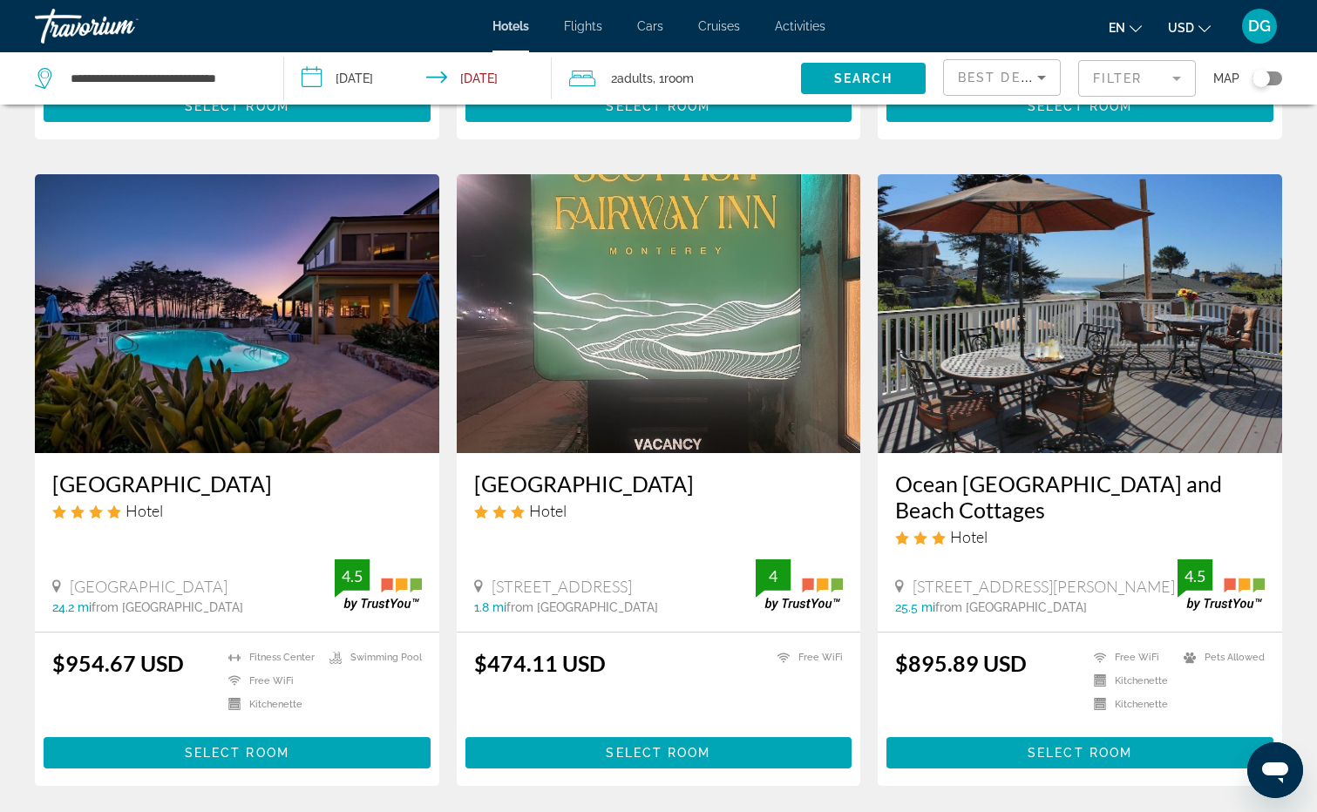
click at [323, 247] on img "Main content" at bounding box center [237, 313] width 404 height 279
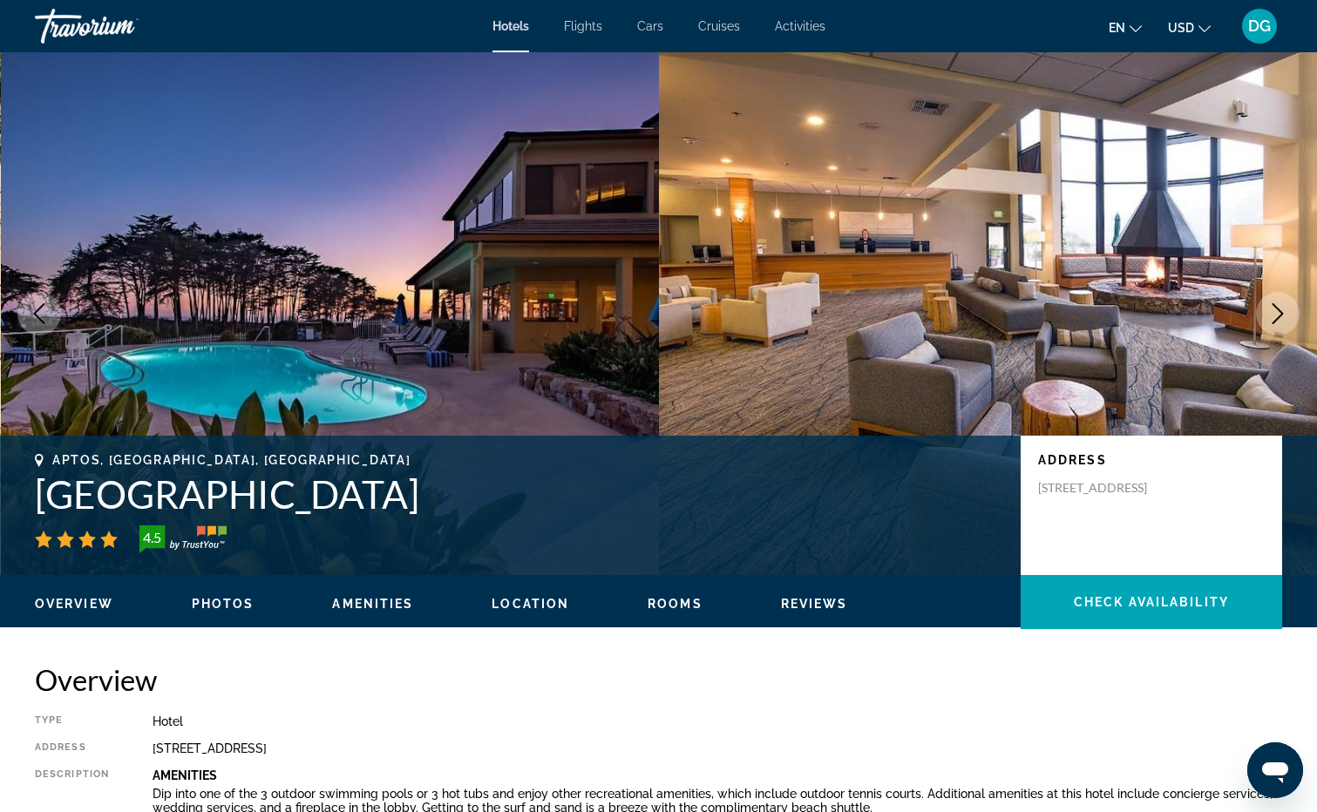
click at [1277, 315] on icon "Next image" at bounding box center [1277, 313] width 21 height 21
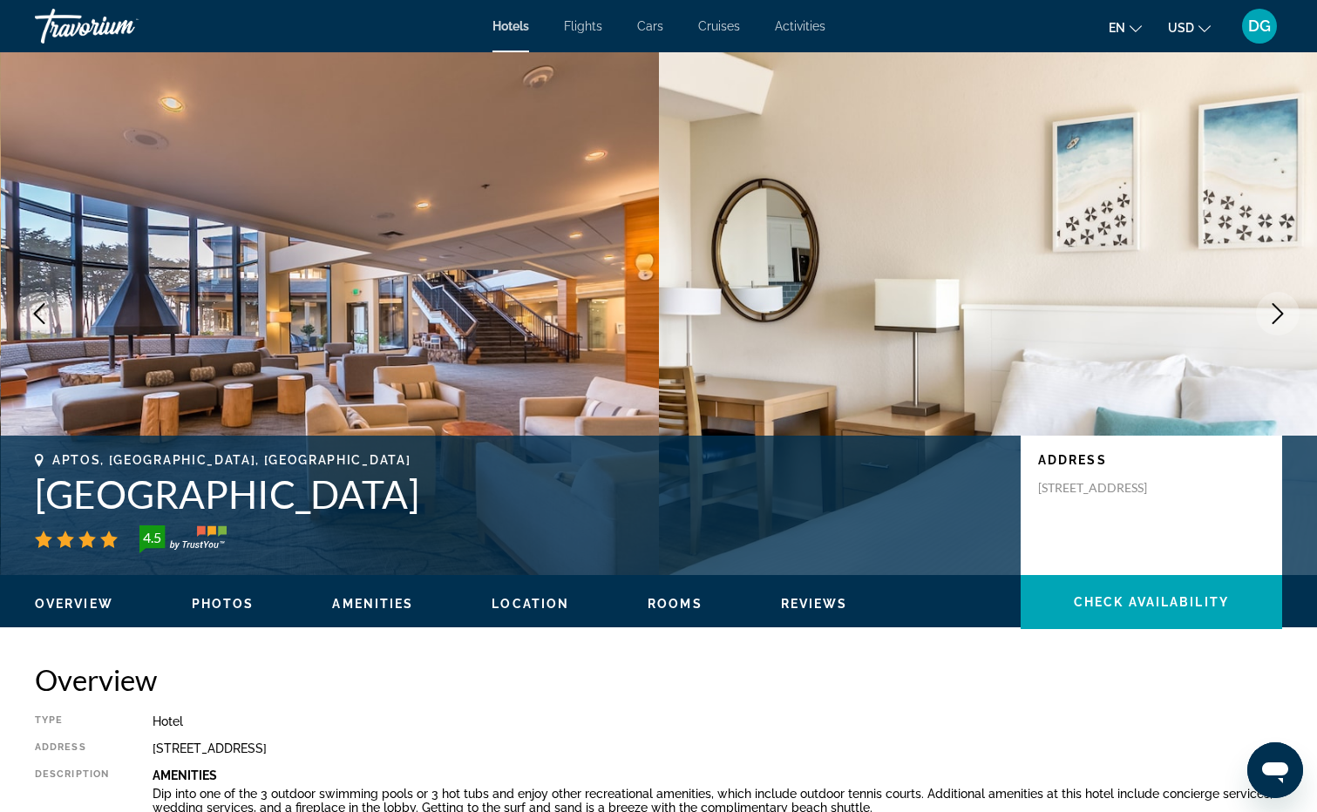
click at [1277, 315] on icon "Next image" at bounding box center [1277, 313] width 21 height 21
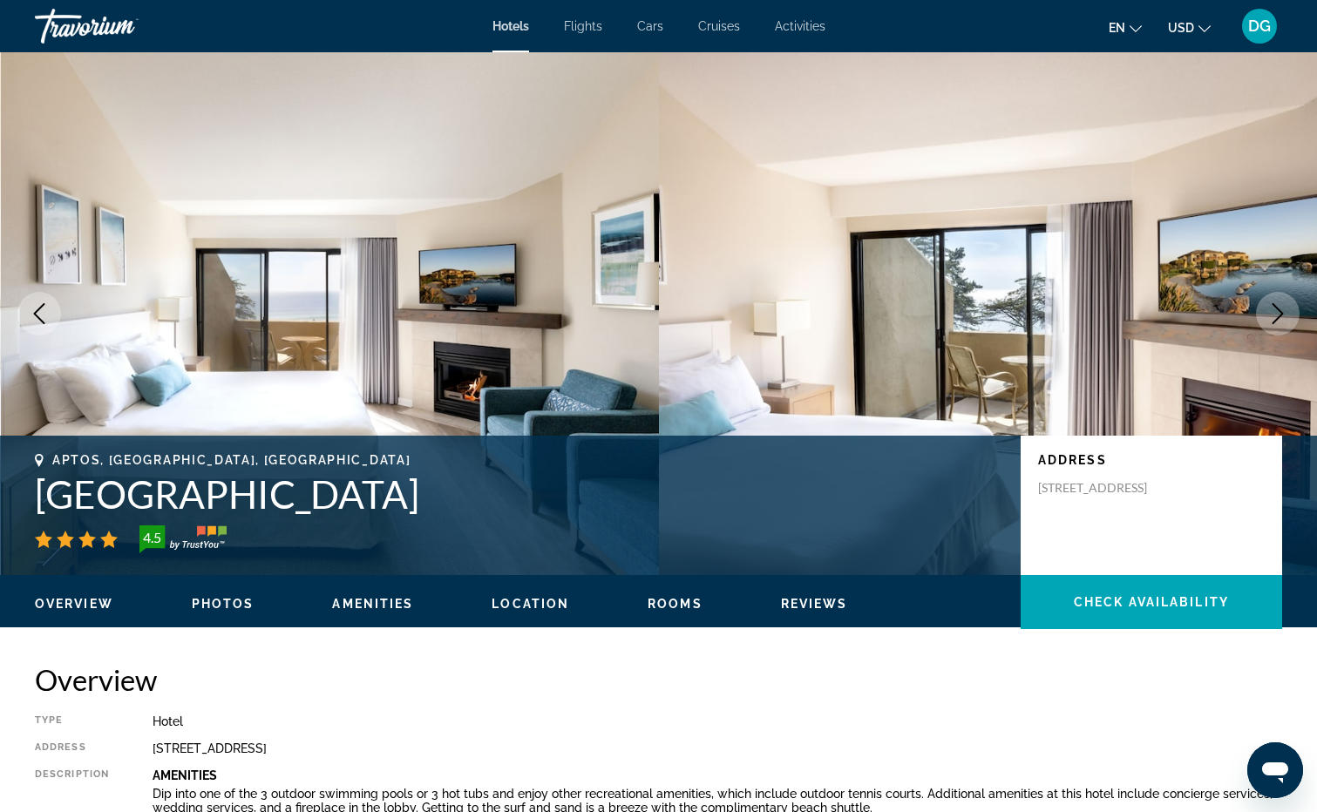
click at [1277, 315] on icon "Next image" at bounding box center [1277, 313] width 21 height 21
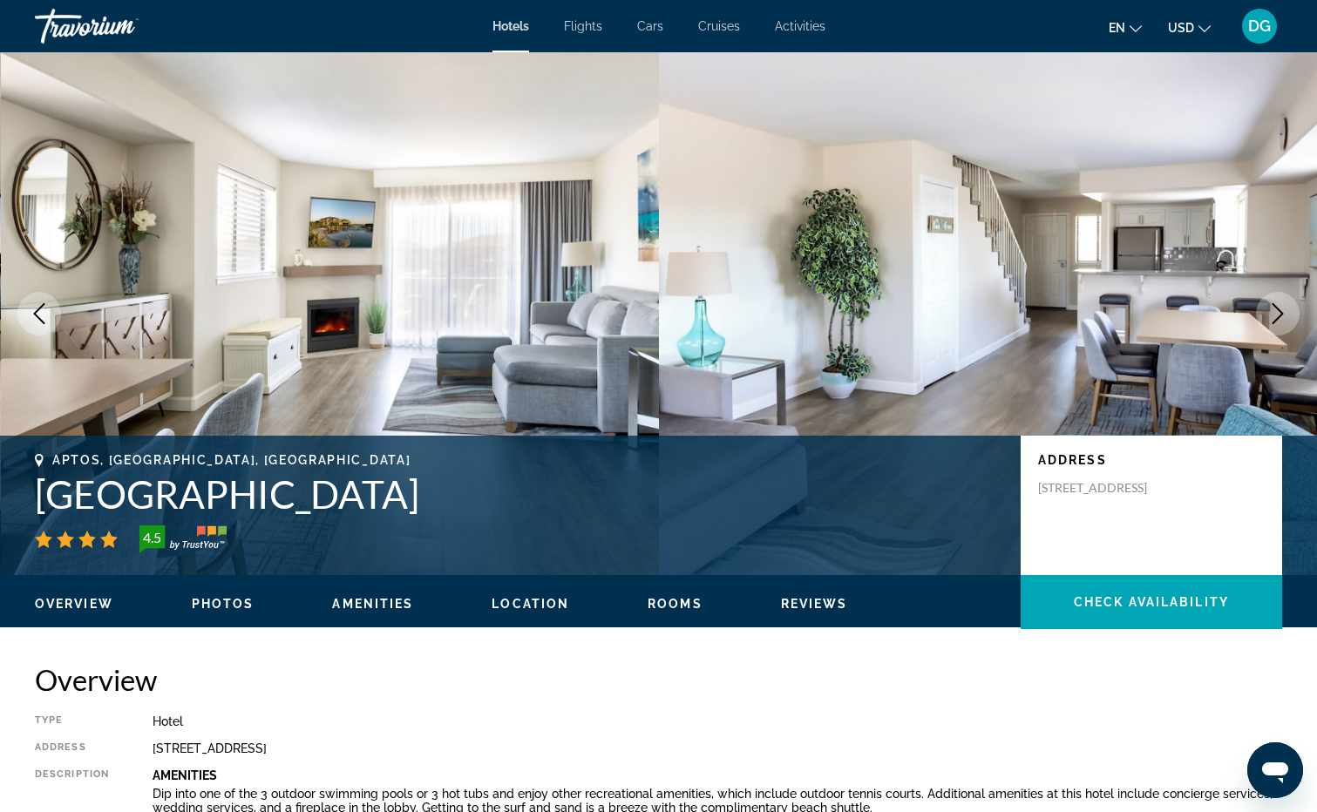
click at [1277, 315] on icon "Next image" at bounding box center [1277, 313] width 21 height 21
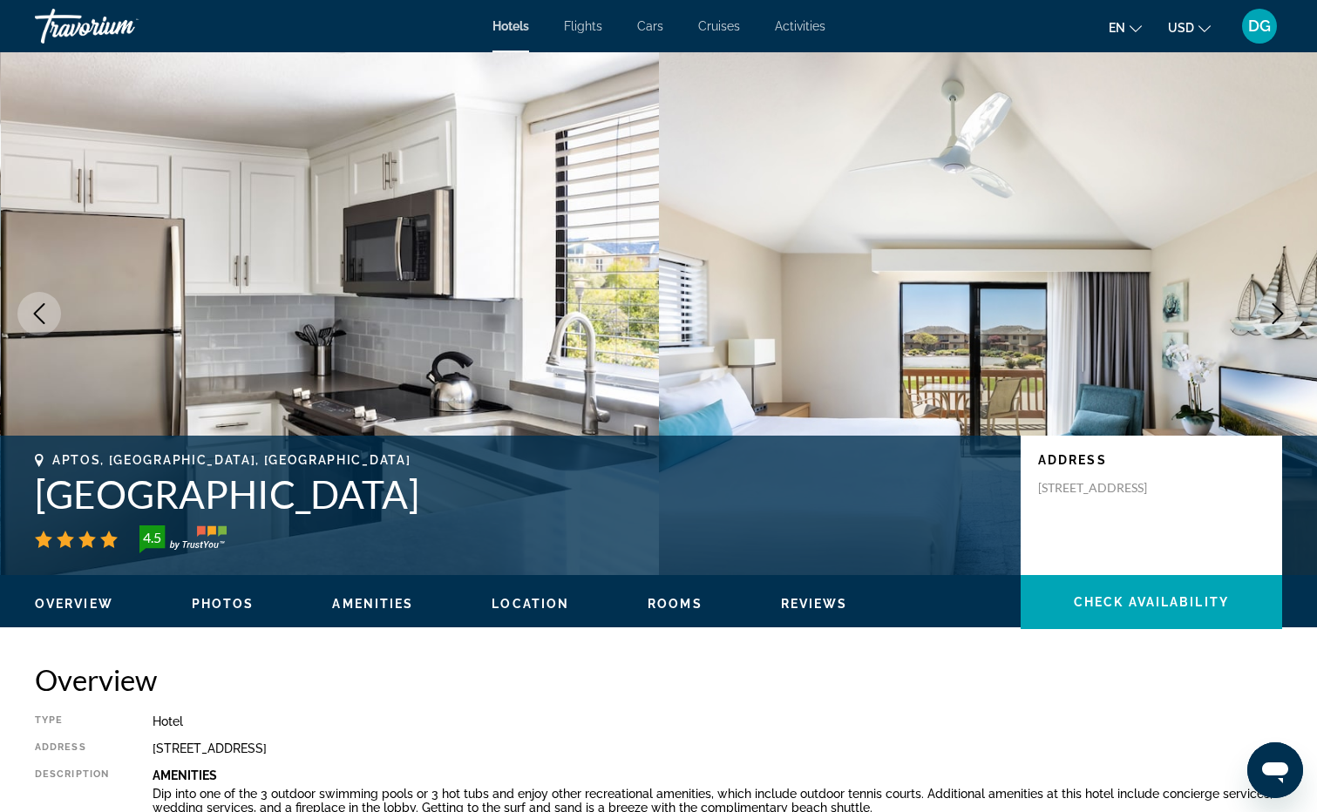
click at [1277, 312] on icon "Next image" at bounding box center [1277, 313] width 21 height 21
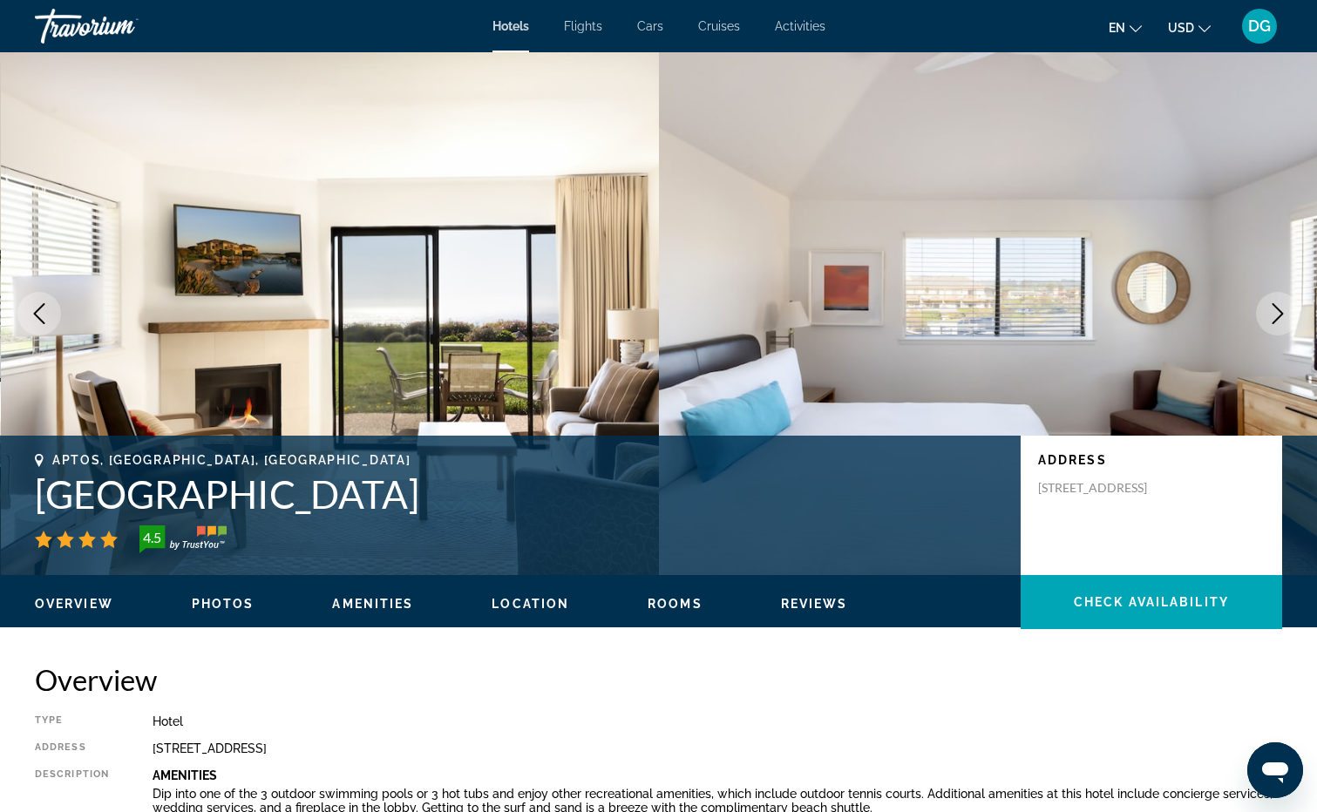
click at [1277, 312] on icon "Next image" at bounding box center [1277, 313] width 21 height 21
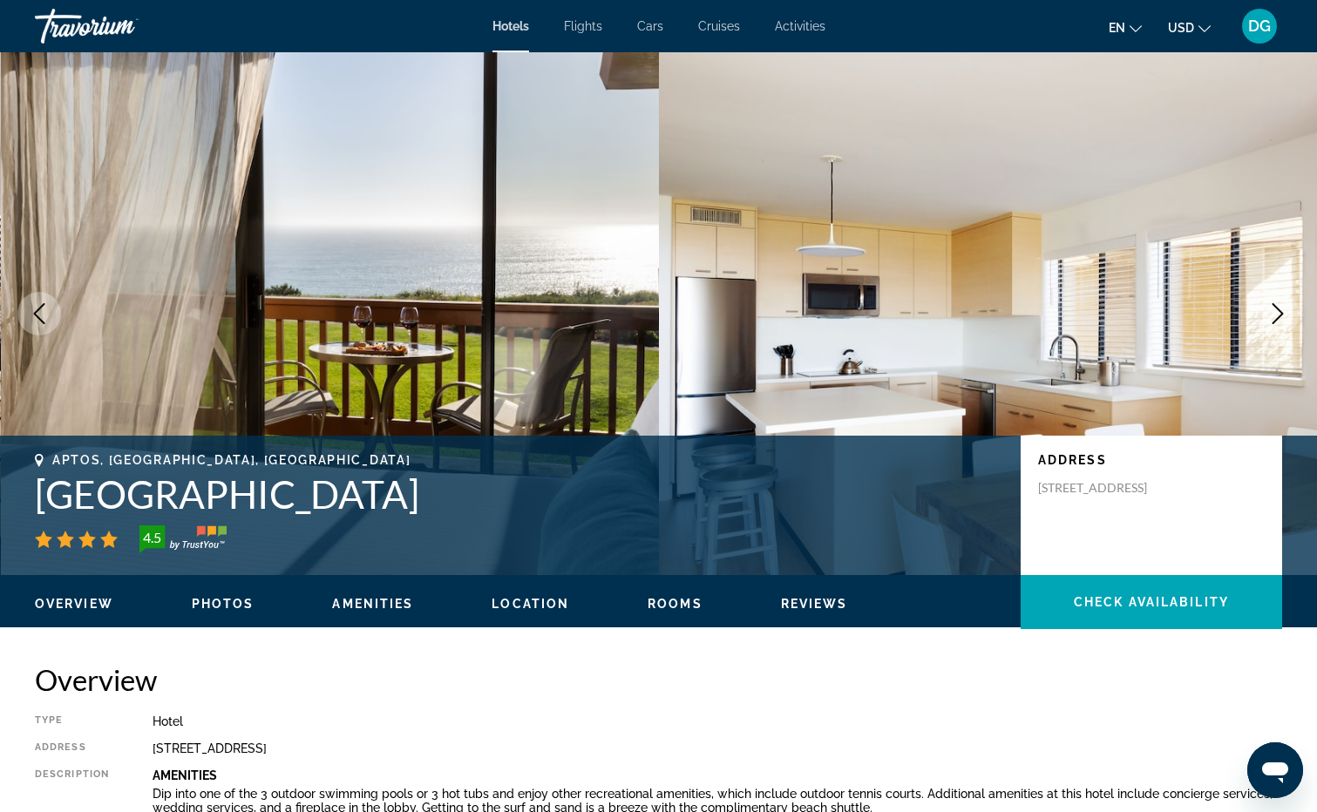
click at [1277, 312] on icon "Next image" at bounding box center [1277, 313] width 21 height 21
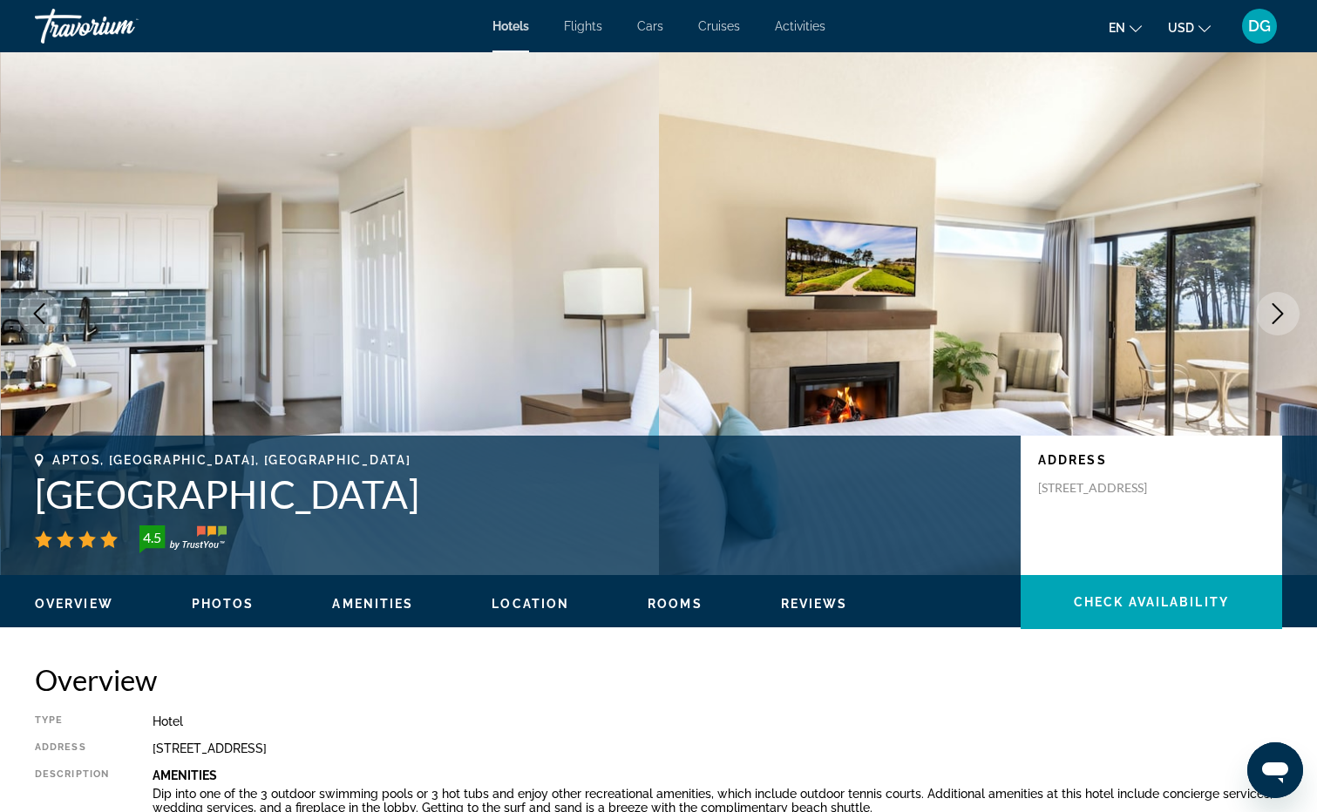
click at [1277, 312] on icon "Next image" at bounding box center [1277, 313] width 21 height 21
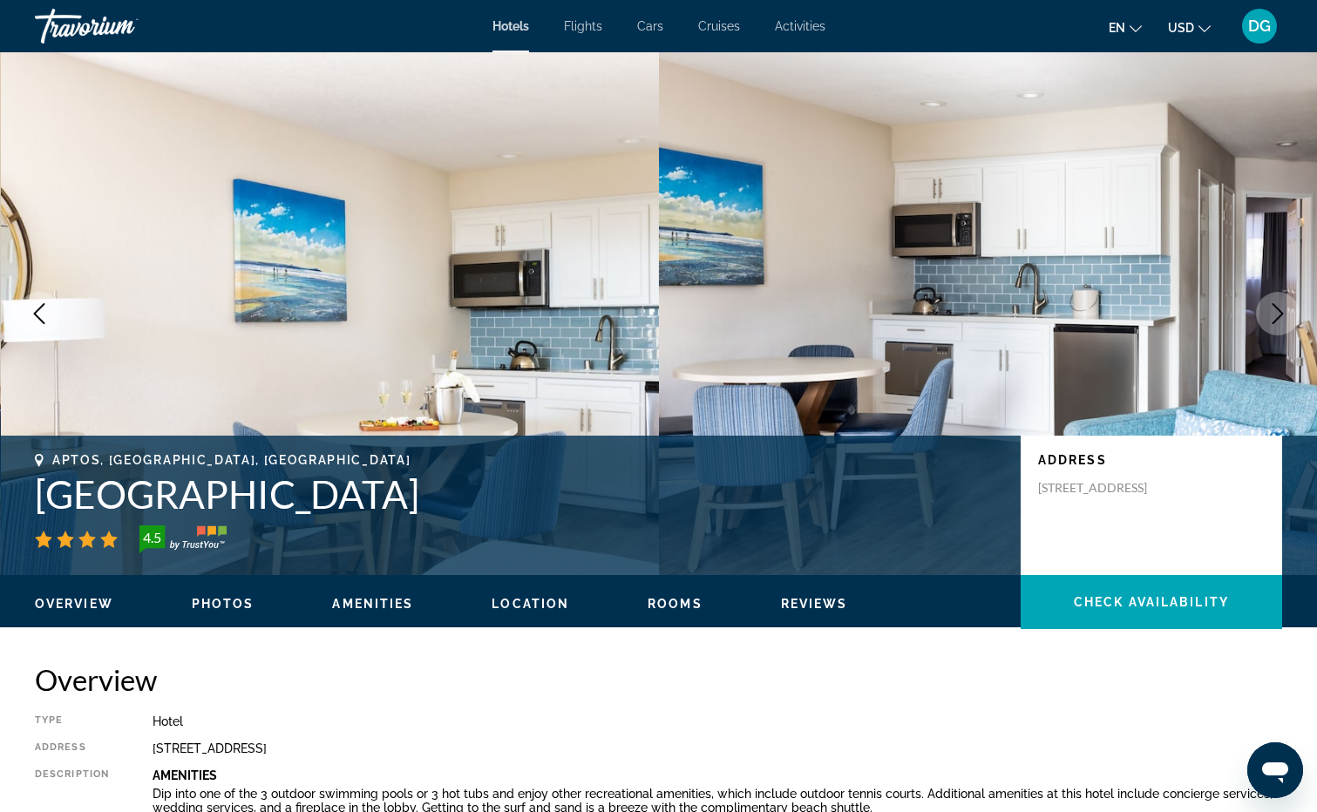
click at [1277, 312] on icon "Next image" at bounding box center [1277, 313] width 21 height 21
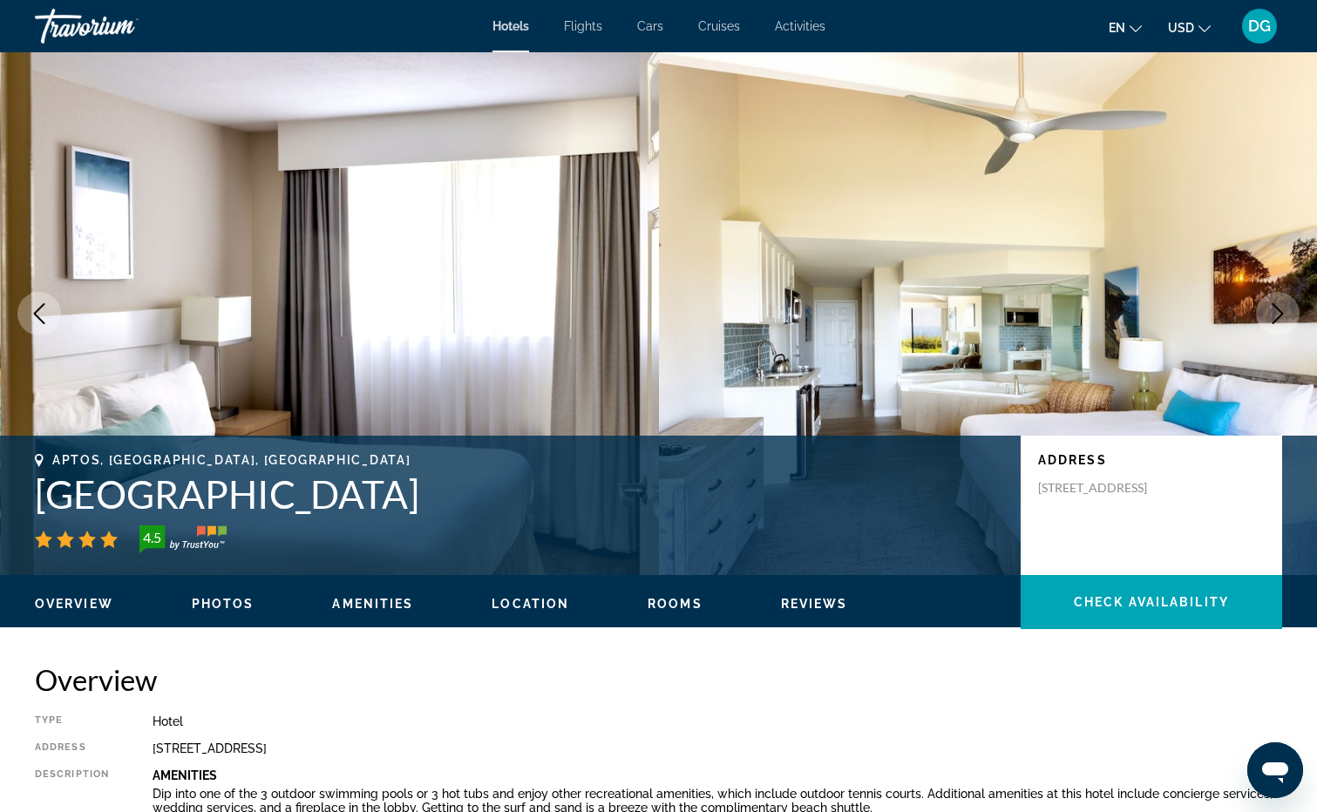
click at [1277, 312] on icon "Next image" at bounding box center [1277, 313] width 21 height 21
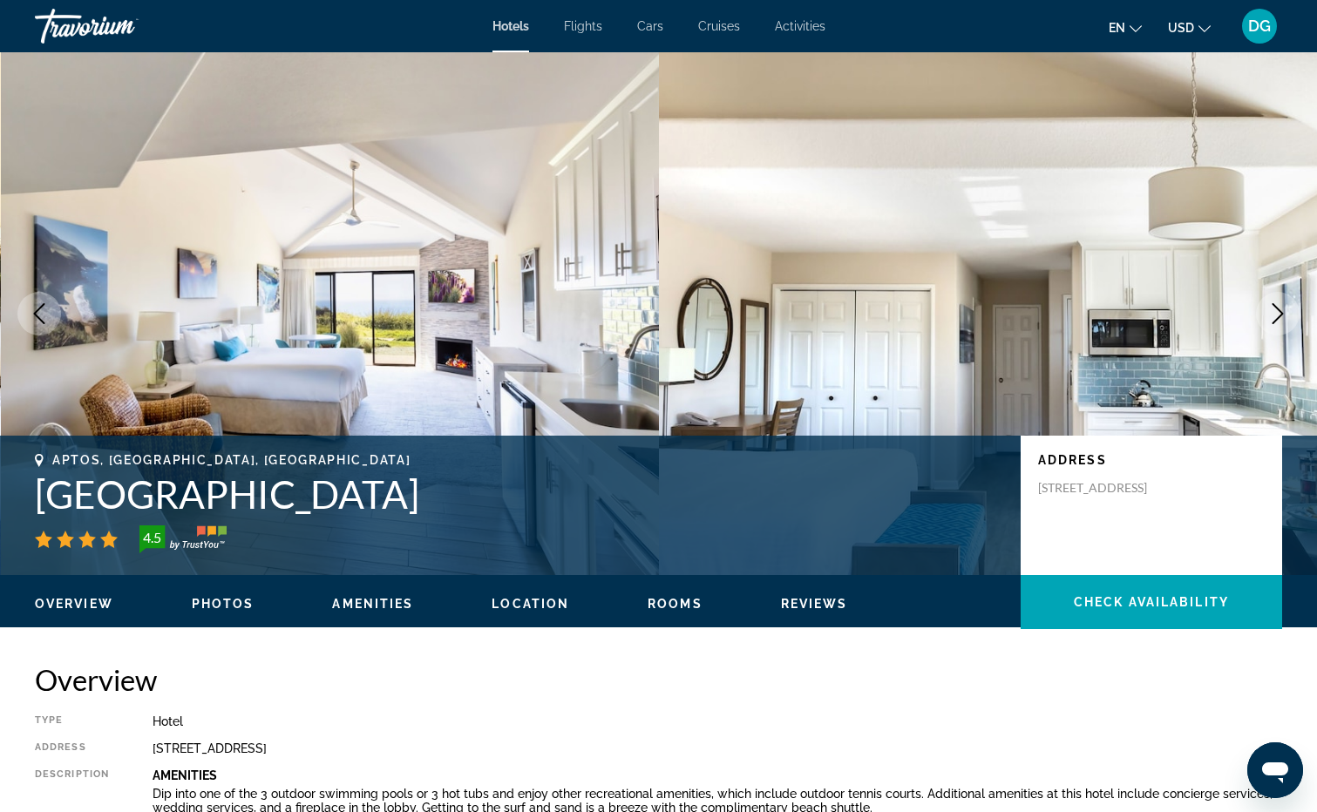
click at [1275, 312] on icon "Next image" at bounding box center [1277, 313] width 21 height 21
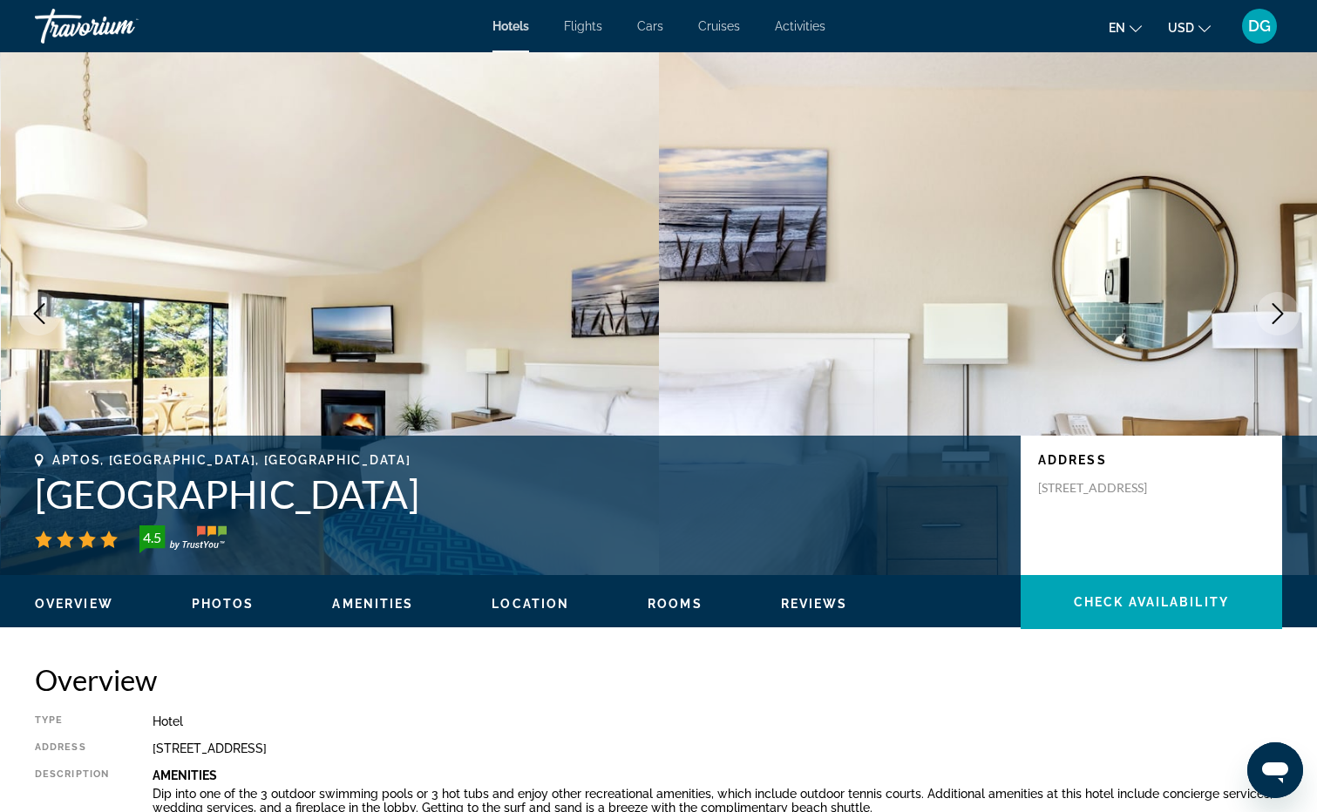
click at [1275, 312] on icon "Next image" at bounding box center [1277, 313] width 21 height 21
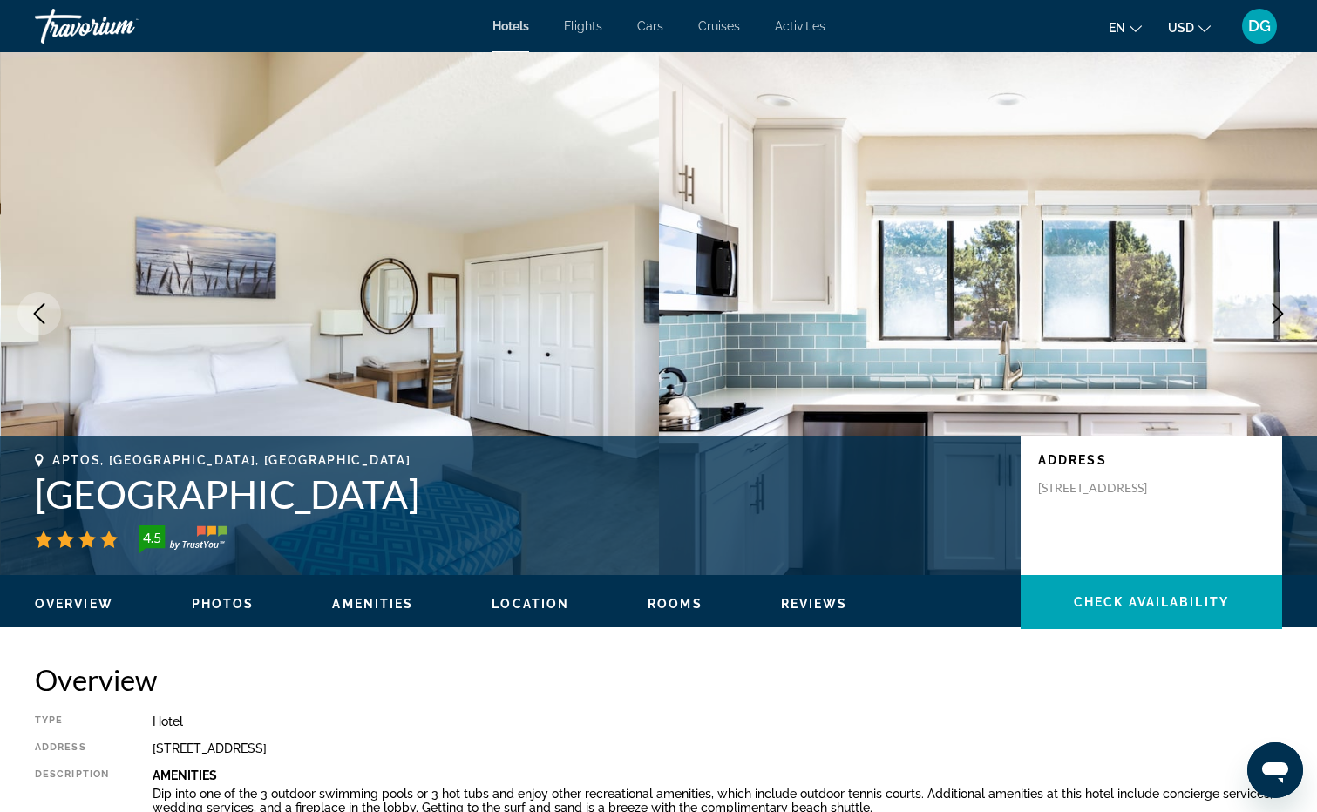
click at [1275, 312] on icon "Next image" at bounding box center [1277, 313] width 21 height 21
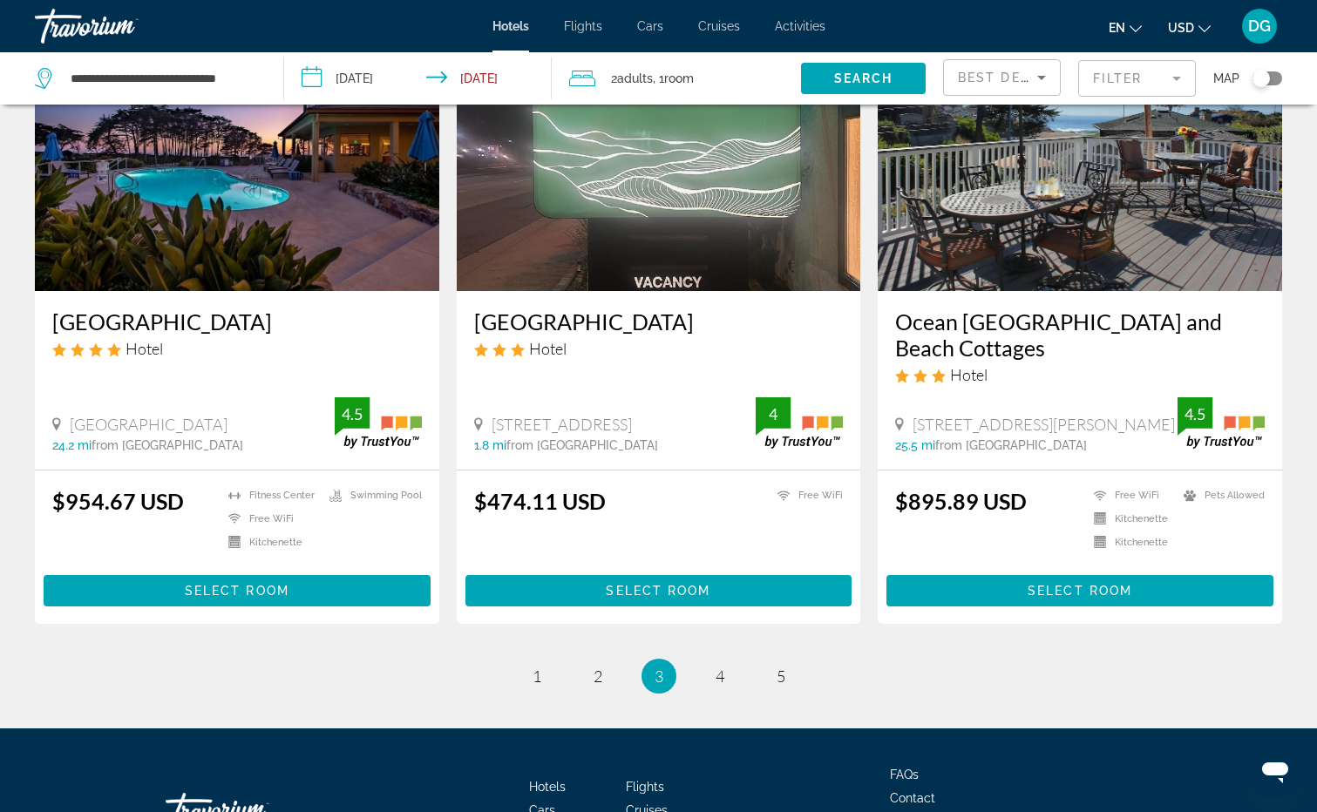
scroll to position [2128, 0]
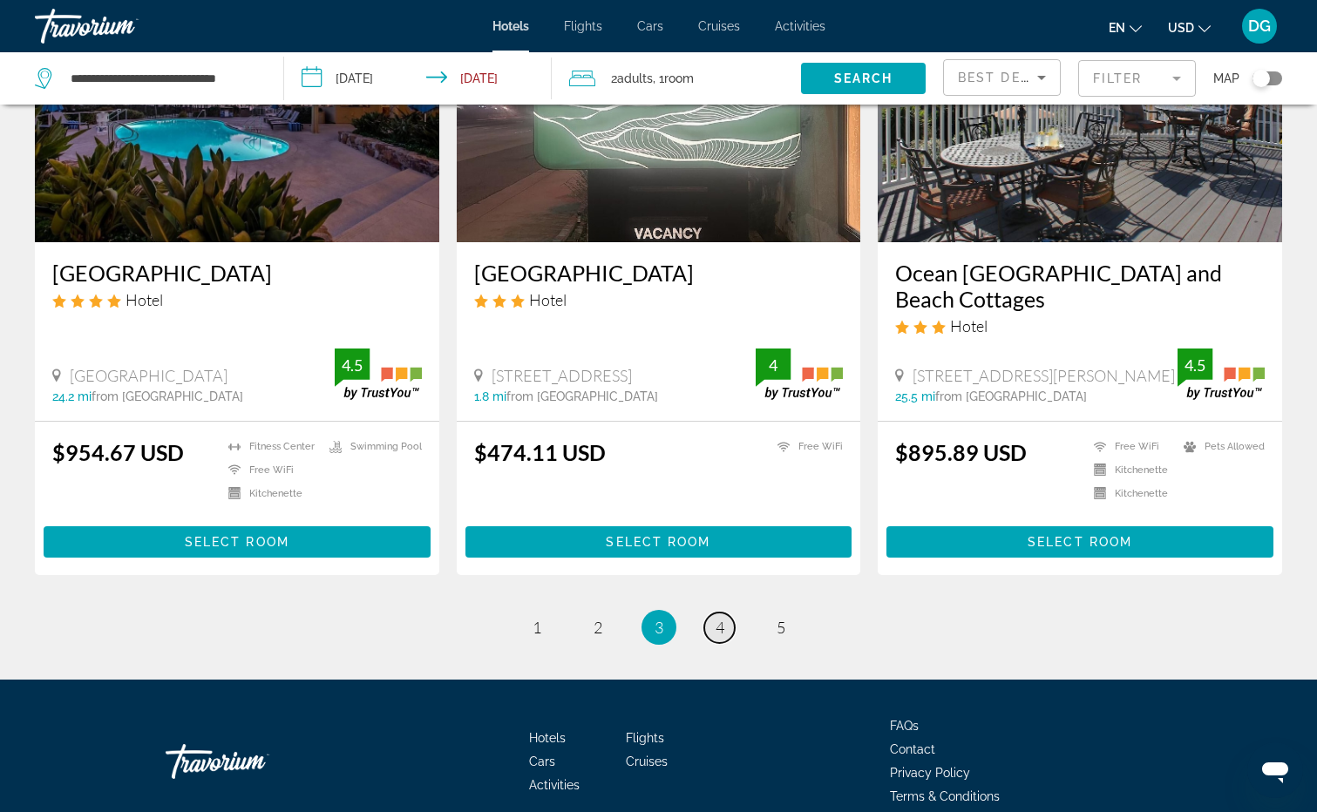
click at [721, 618] on span "4" at bounding box center [719, 627] width 9 height 19
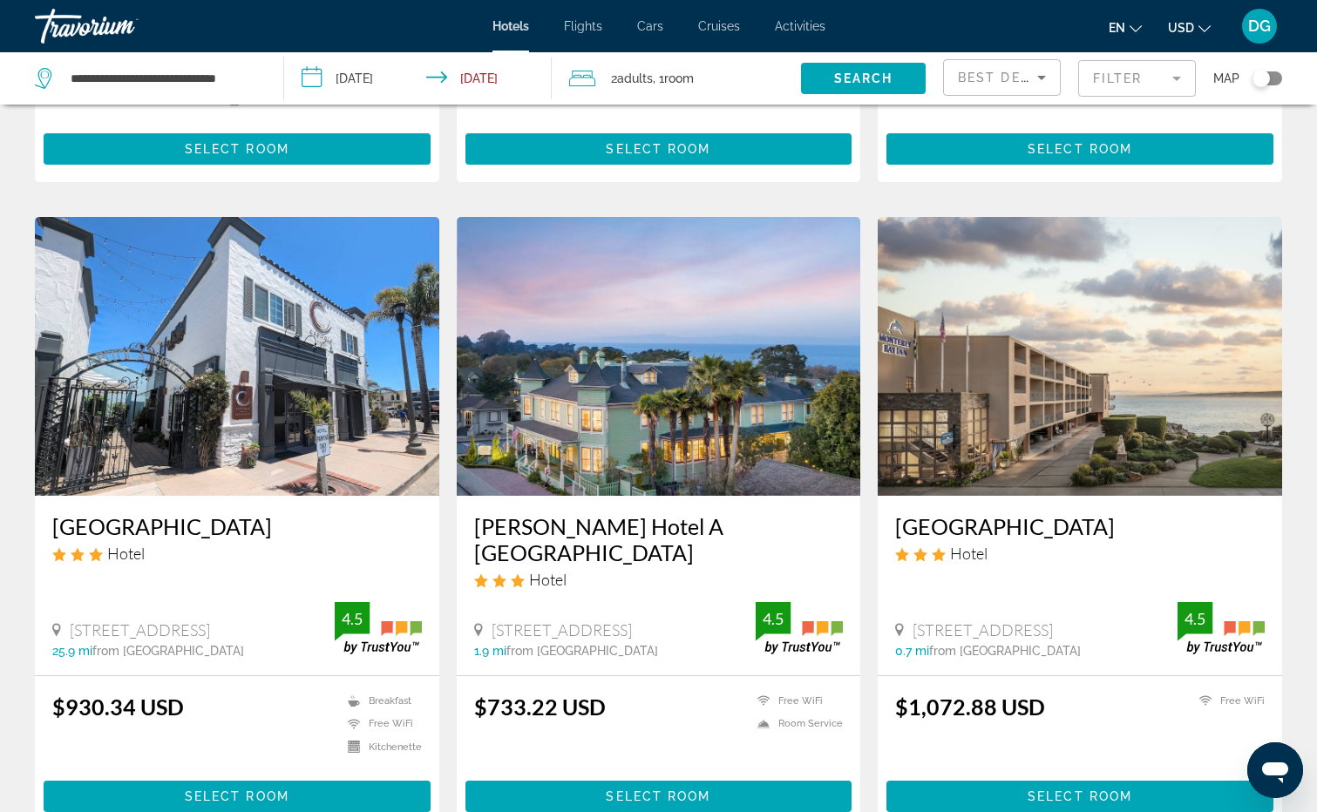
scroll to position [1830, 0]
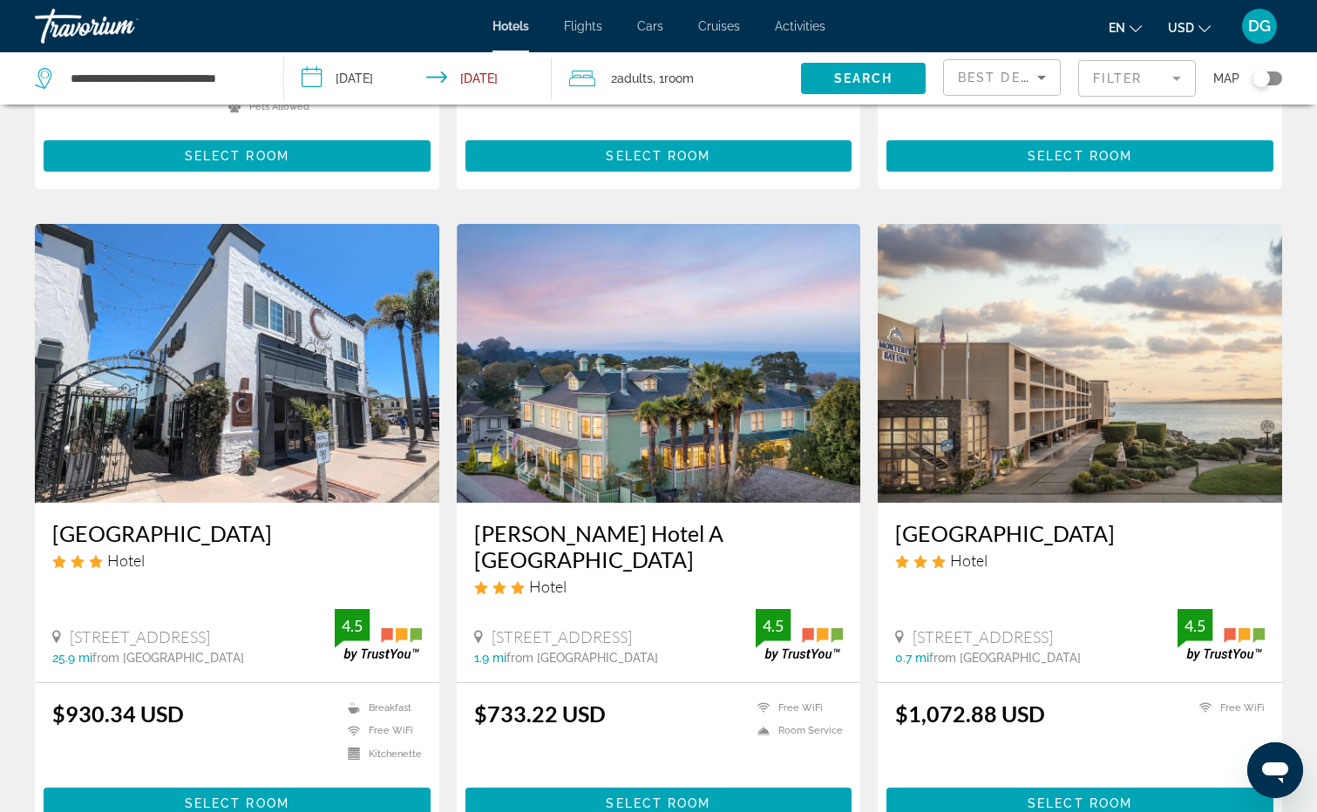
click at [1042, 382] on img "Main content" at bounding box center [1080, 363] width 404 height 279
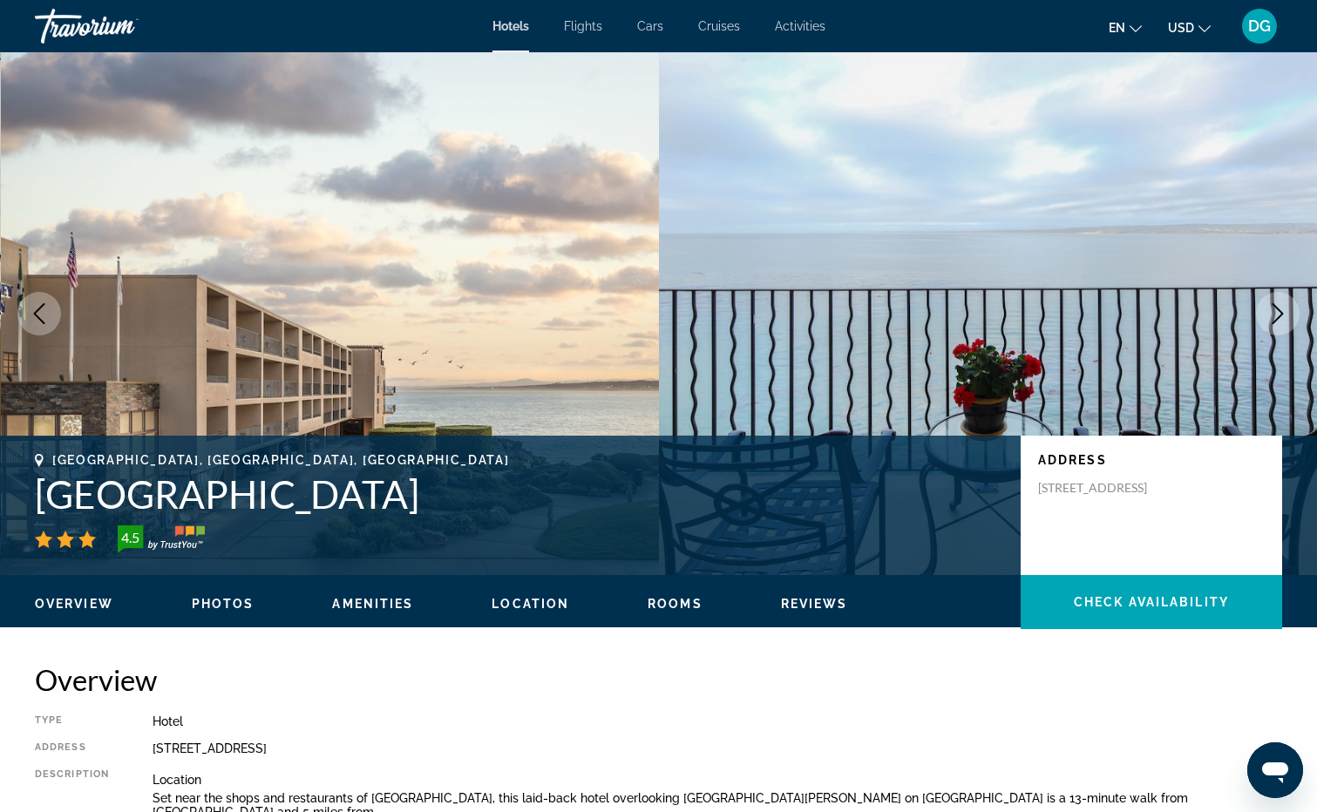
click at [1276, 311] on icon "Next image" at bounding box center [1277, 313] width 21 height 21
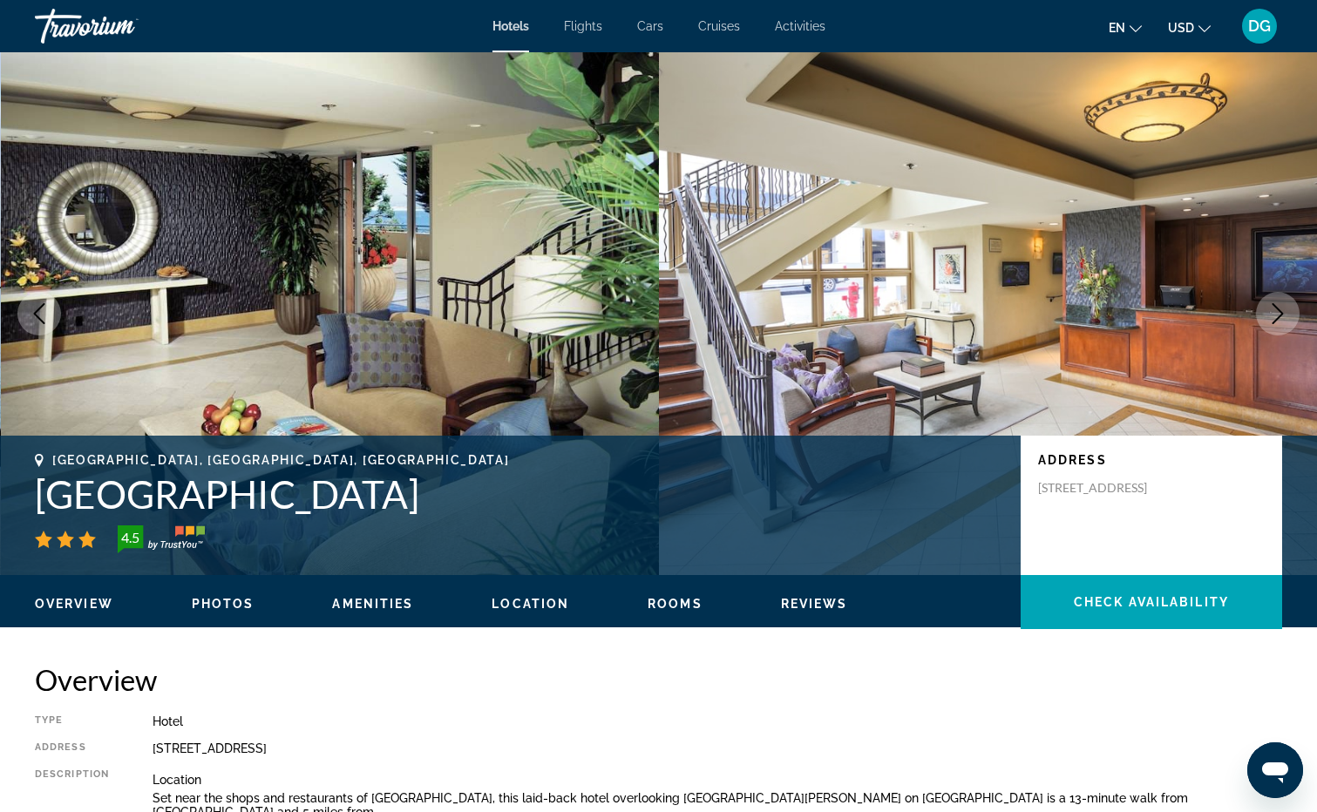
click at [1276, 311] on icon "Next image" at bounding box center [1277, 313] width 21 height 21
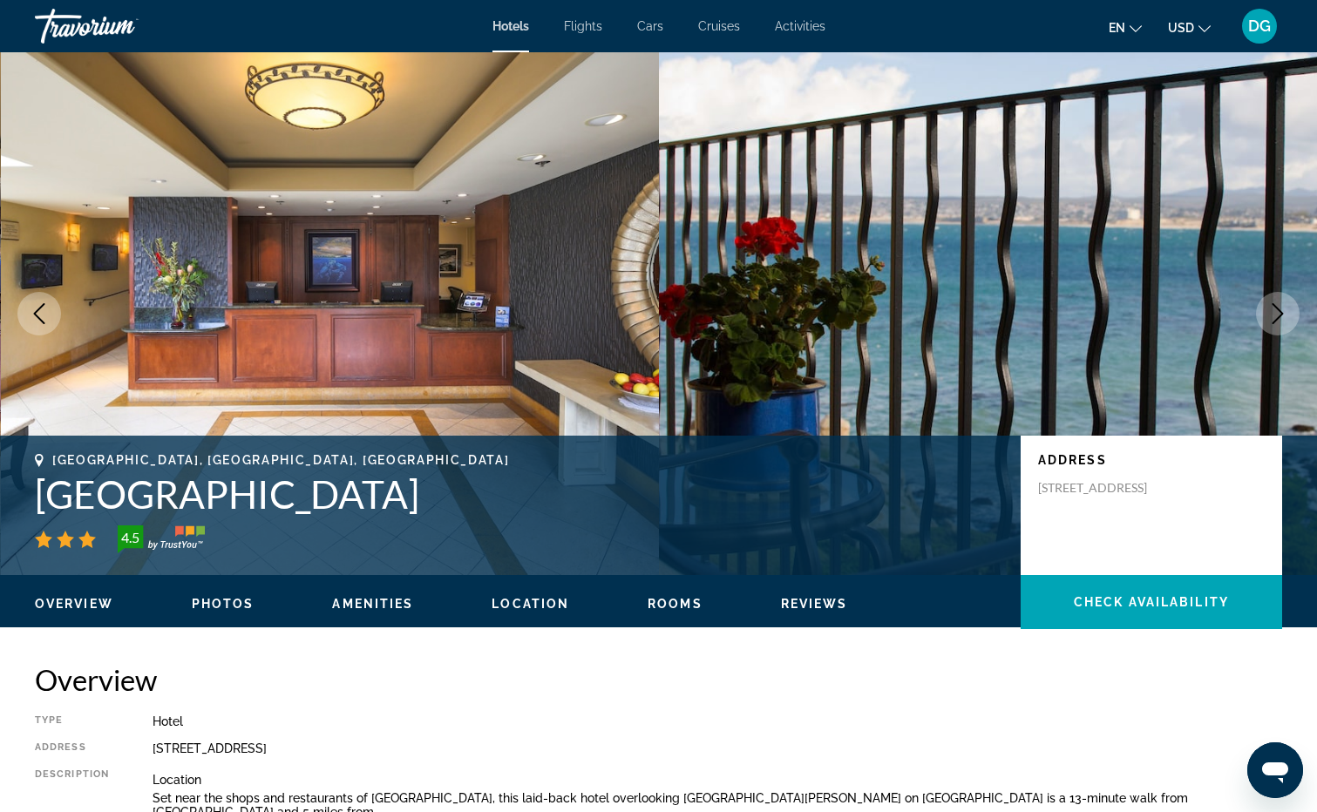
click at [1276, 311] on icon "Next image" at bounding box center [1277, 313] width 21 height 21
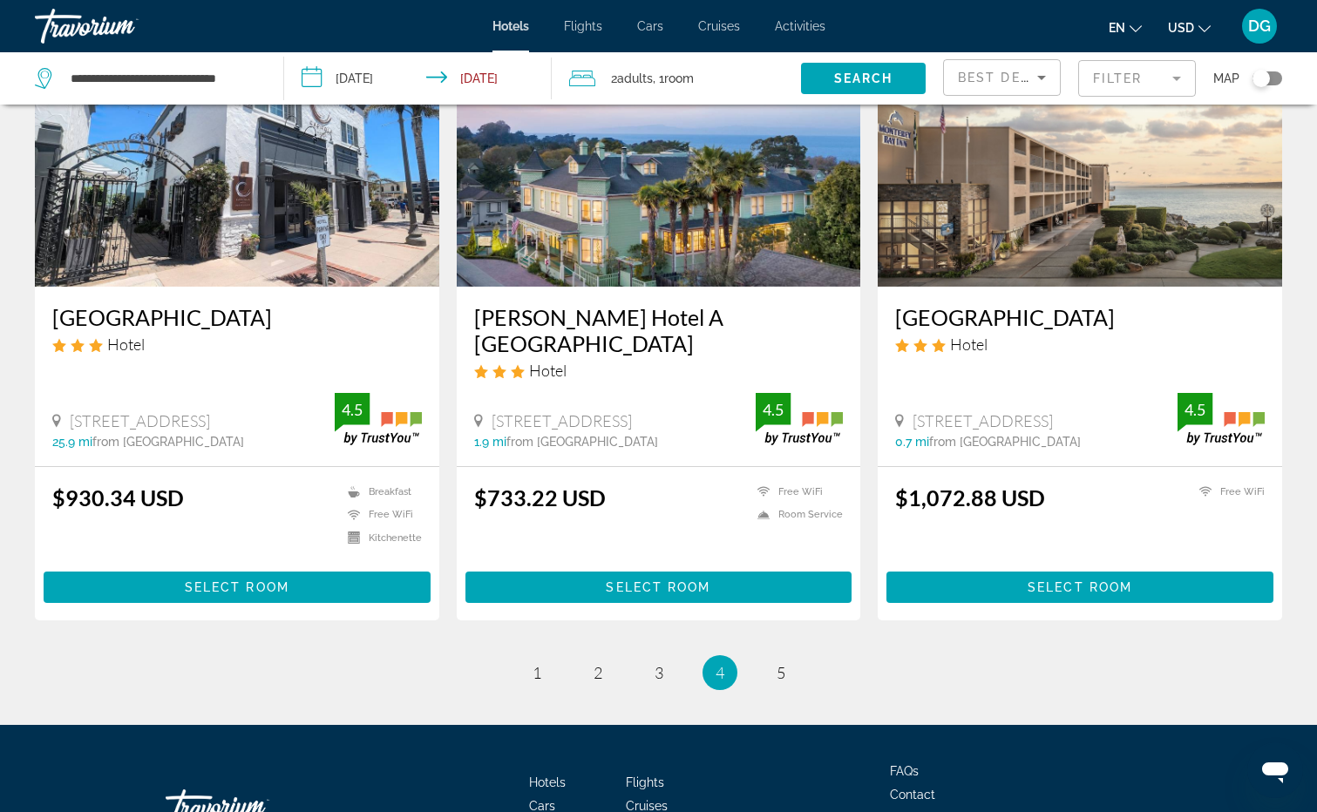
scroll to position [2172, 0]
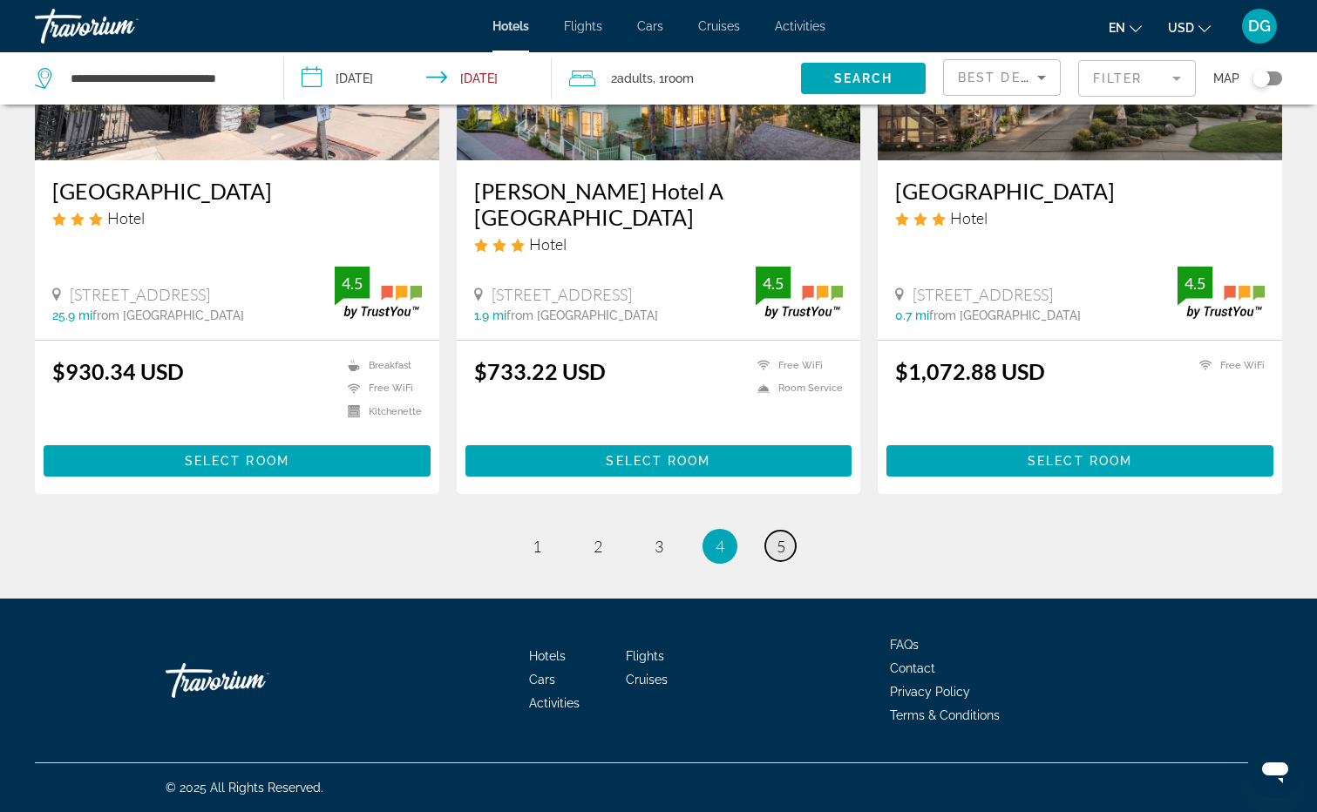
click at [781, 546] on span "5" at bounding box center [780, 546] width 9 height 19
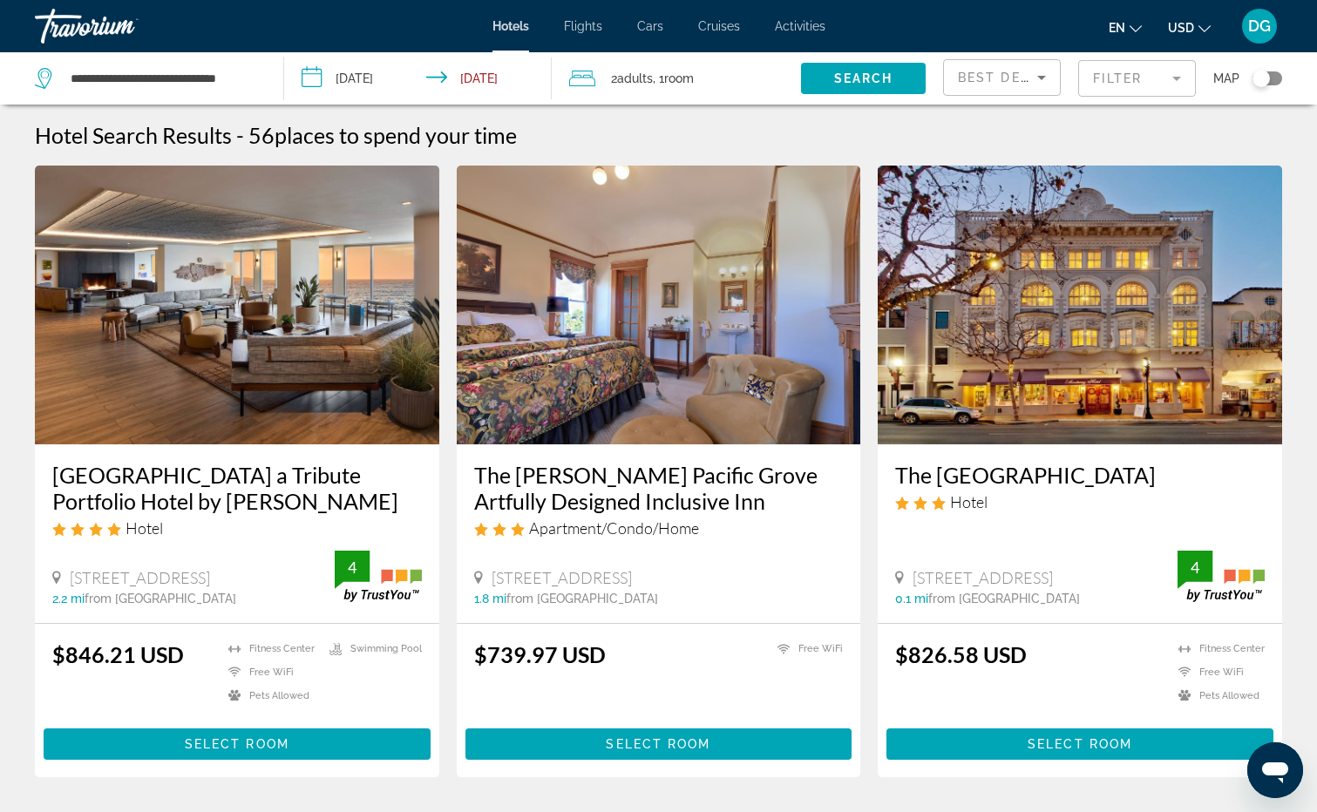
click at [254, 313] on img "Main content" at bounding box center [237, 305] width 404 height 279
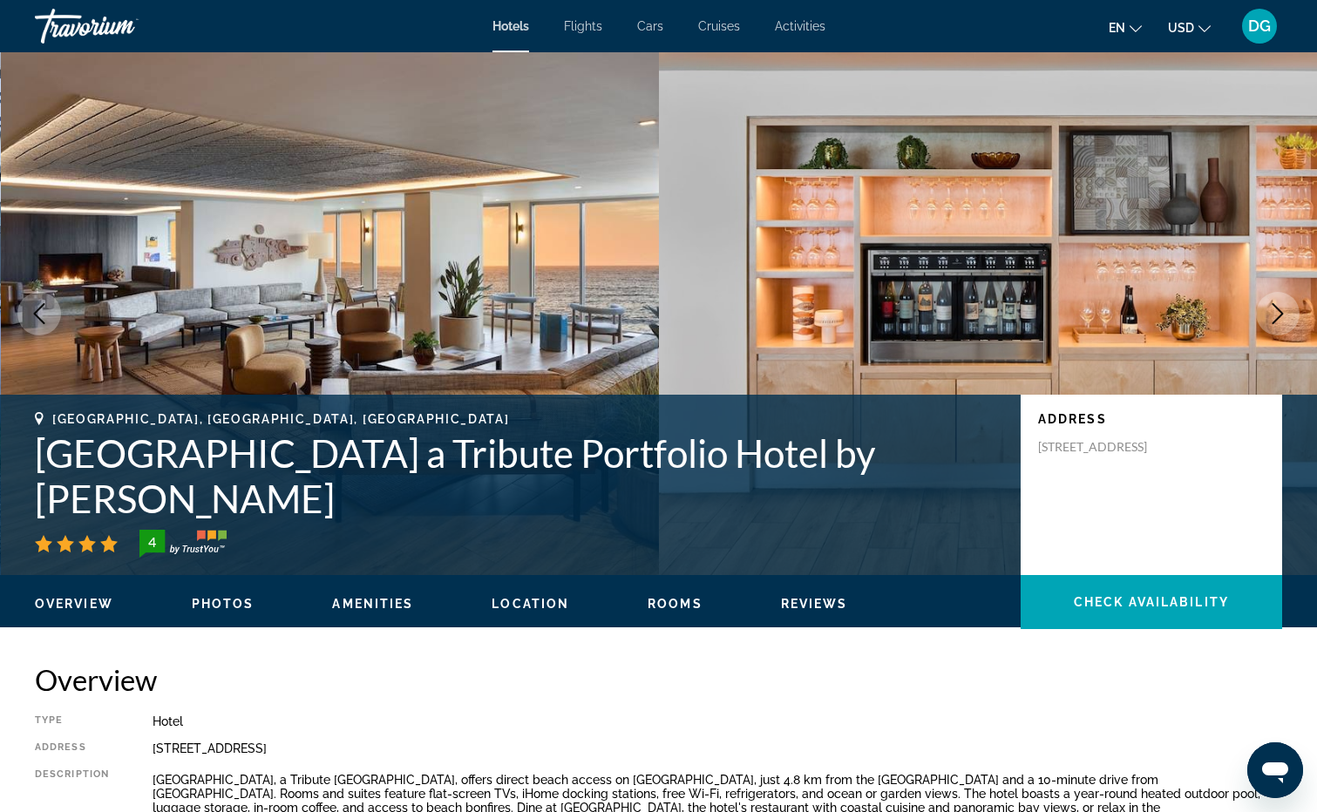
click at [1274, 312] on icon "Next image" at bounding box center [1277, 313] width 21 height 21
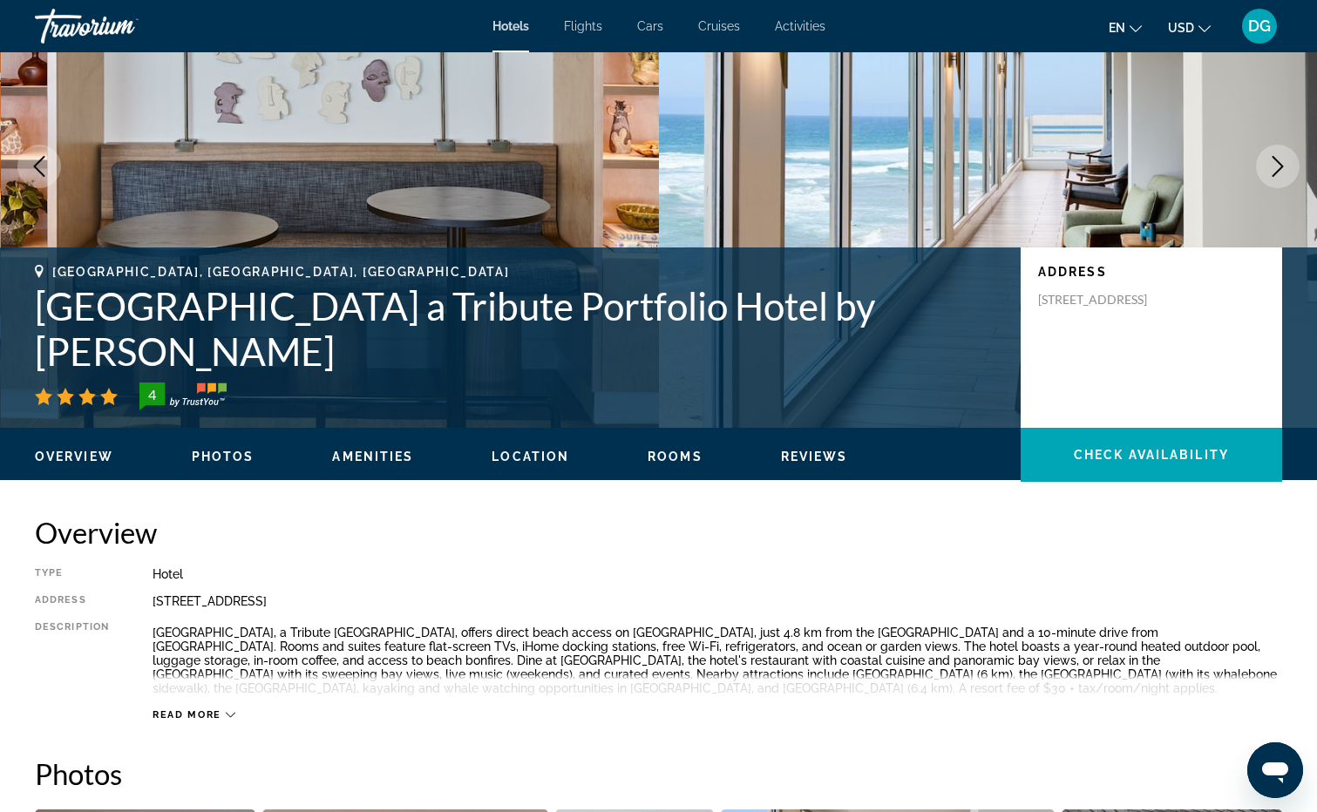
scroll to position [174, 0]
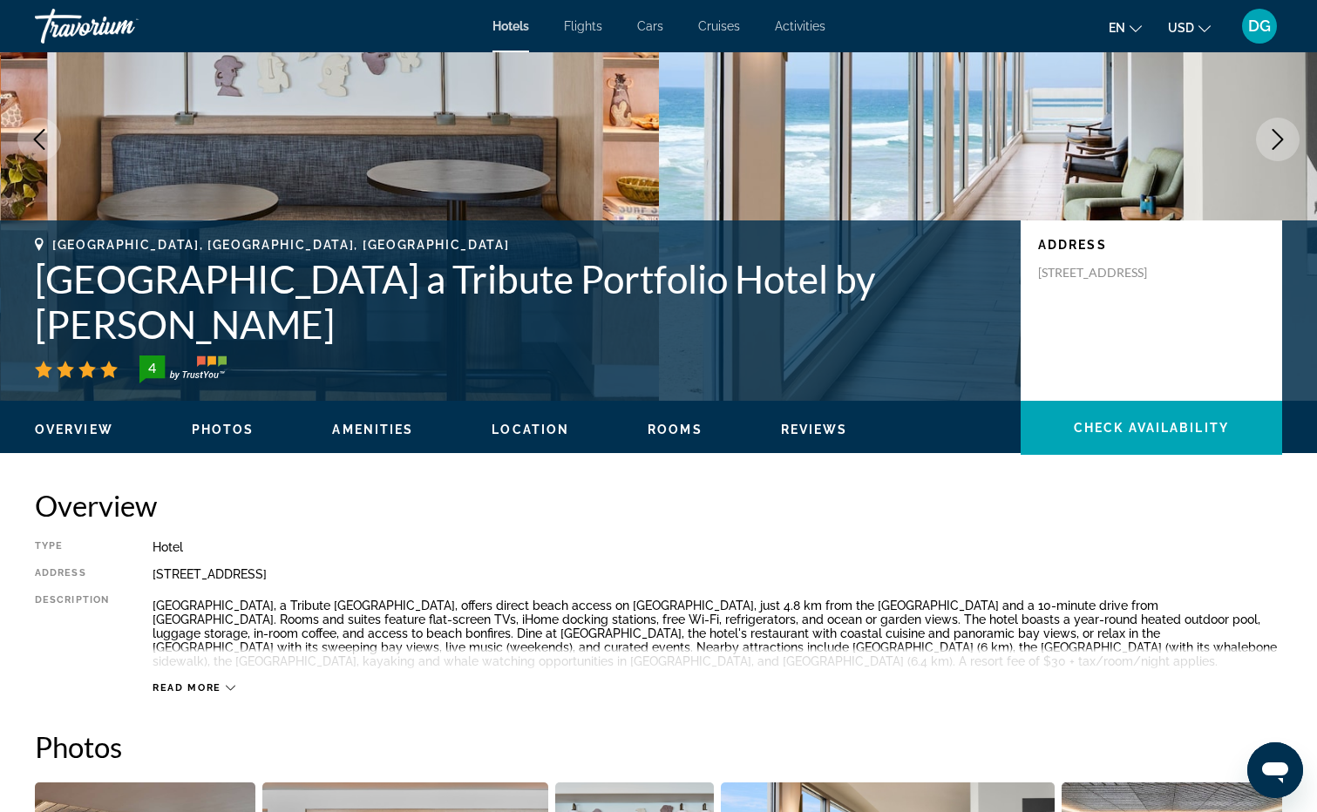
click at [181, 687] on span "Read more" at bounding box center [186, 687] width 69 height 11
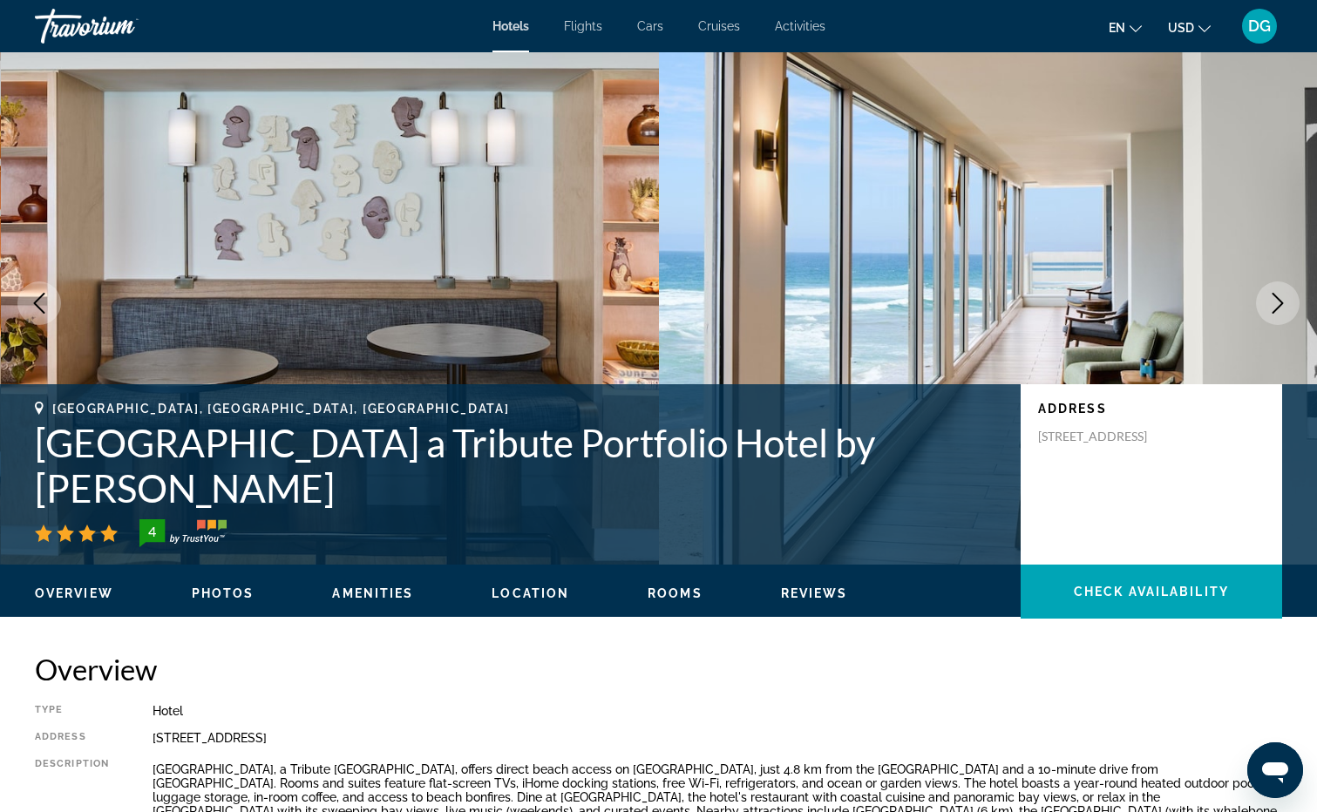
scroll to position [0, 0]
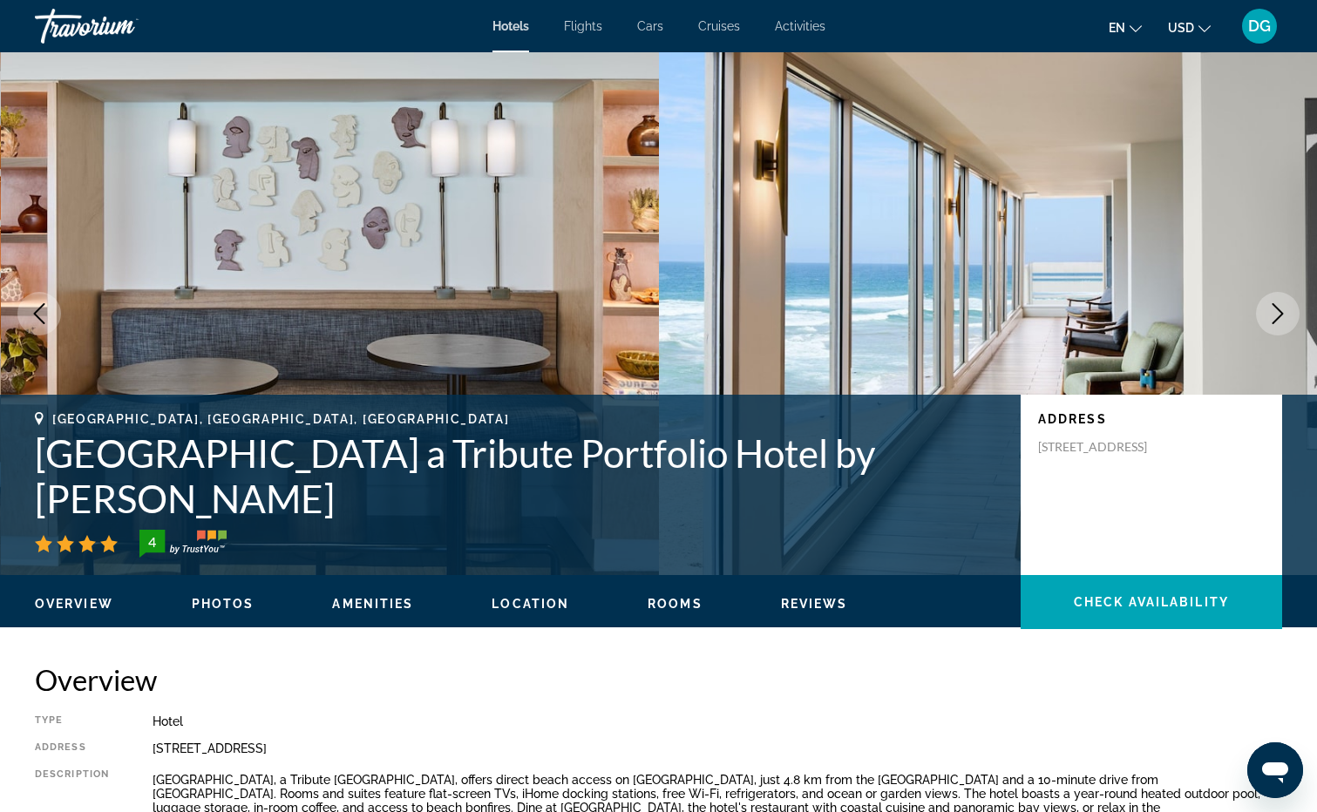
click at [1279, 312] on icon "Next image" at bounding box center [1277, 313] width 21 height 21
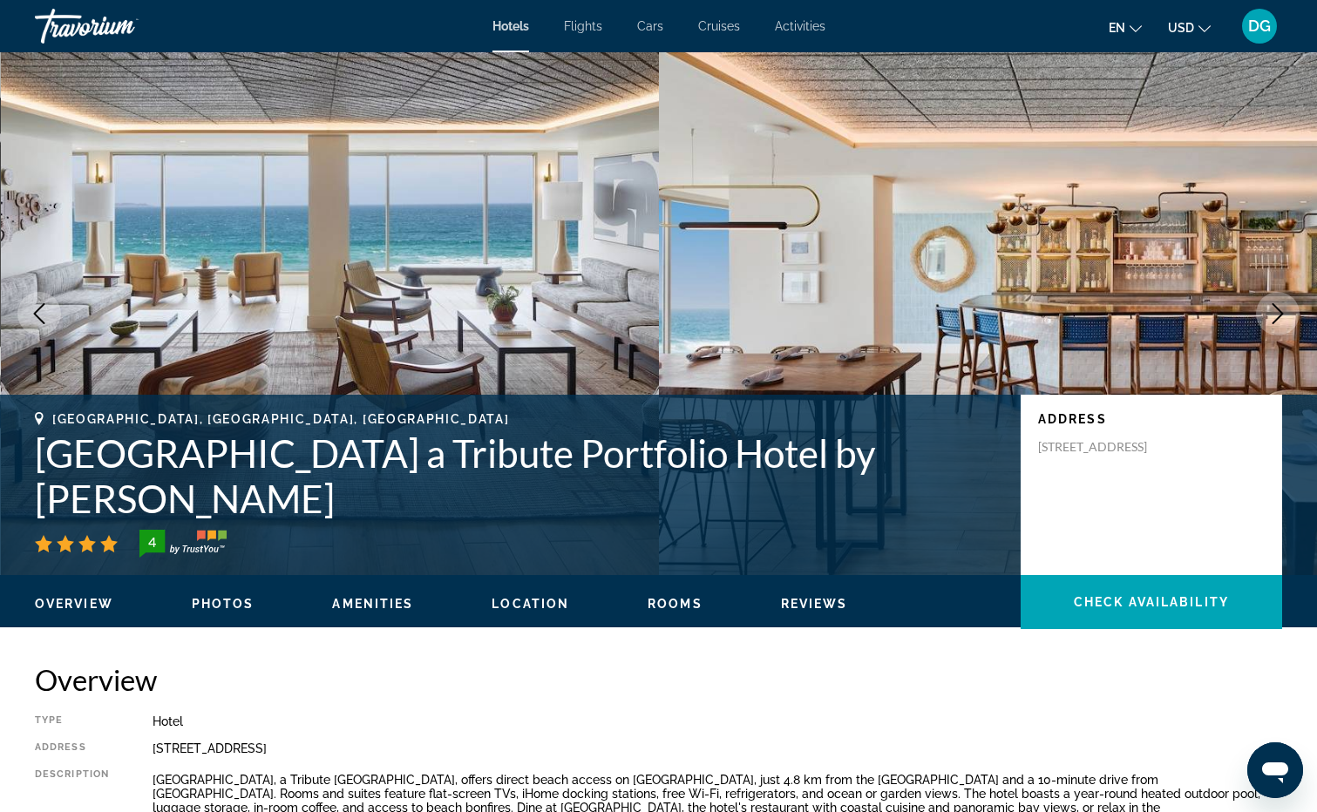
click at [1277, 308] on icon "Next image" at bounding box center [1277, 313] width 11 height 21
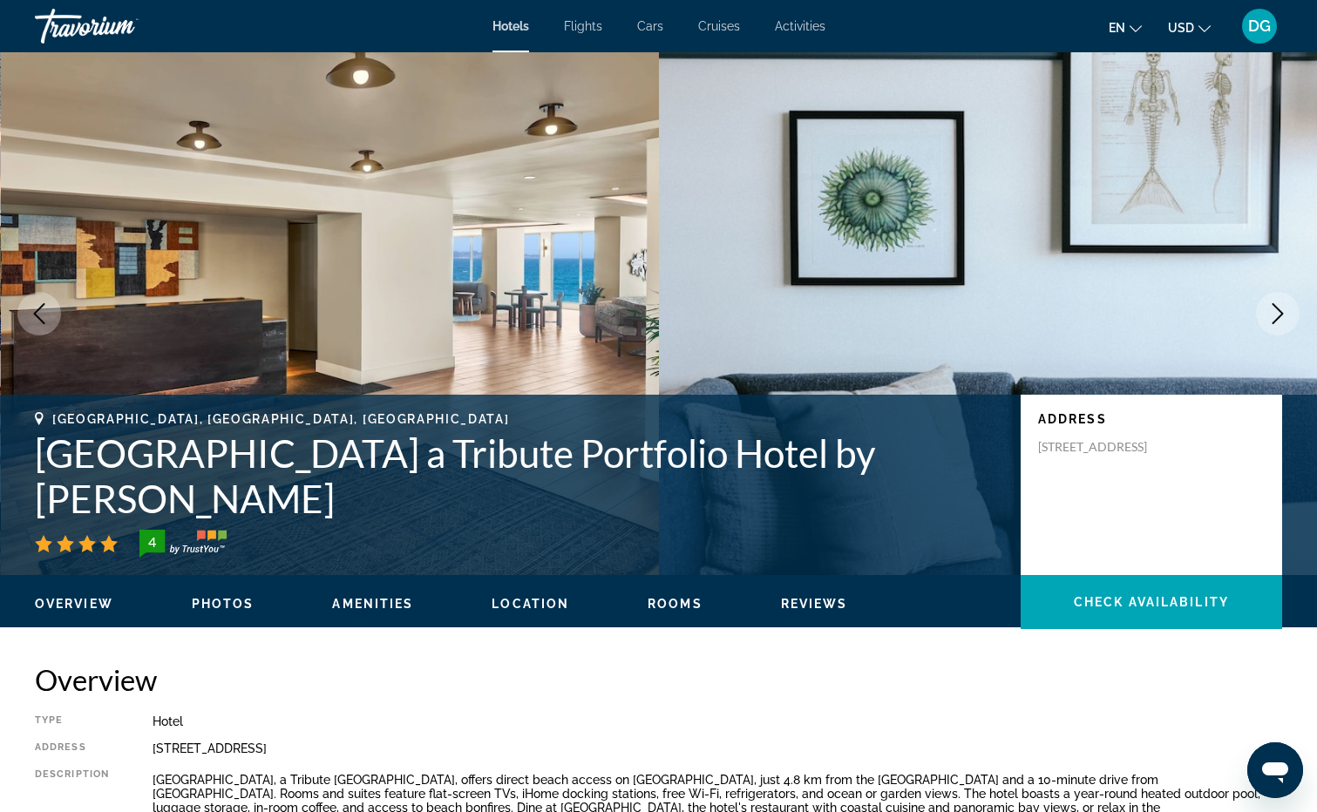
click at [1277, 308] on icon "Next image" at bounding box center [1277, 313] width 11 height 21
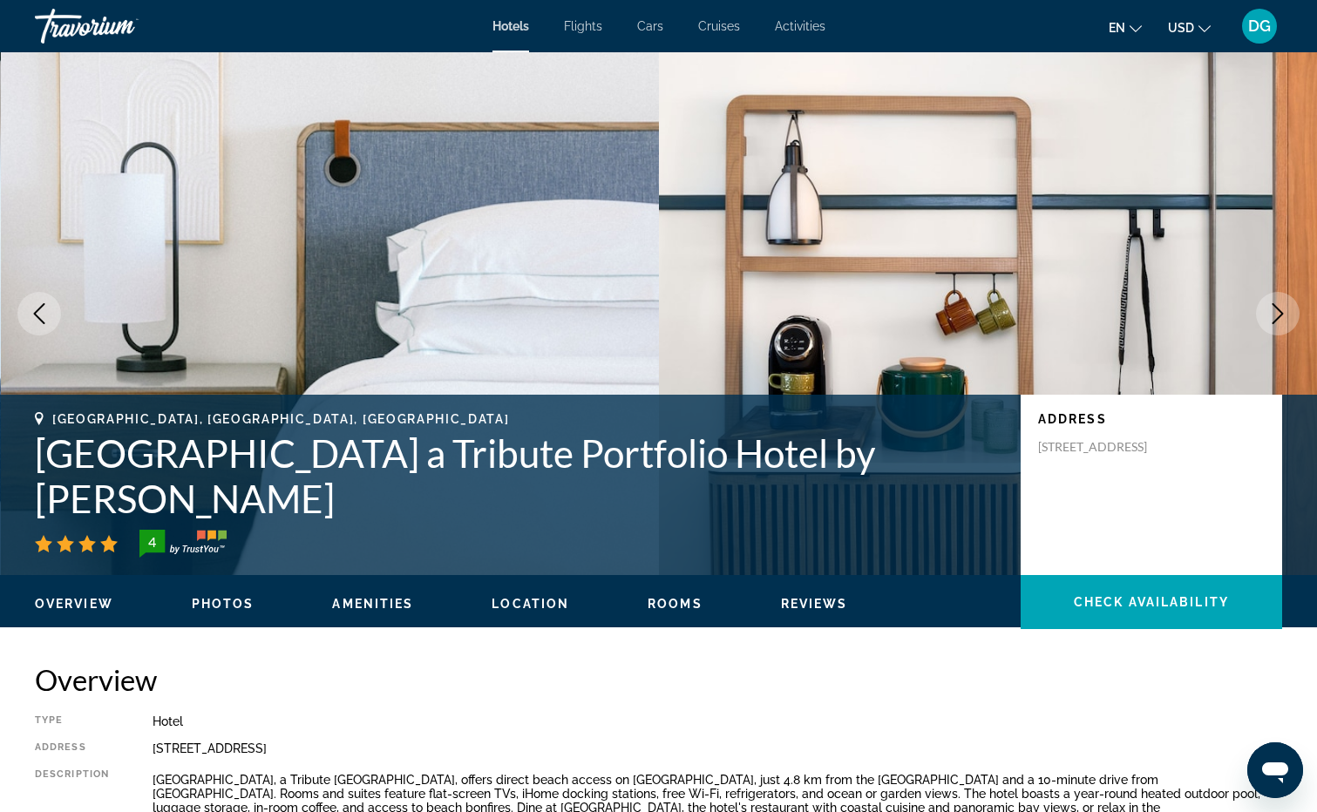
click at [1277, 308] on icon "Next image" at bounding box center [1277, 313] width 11 height 21
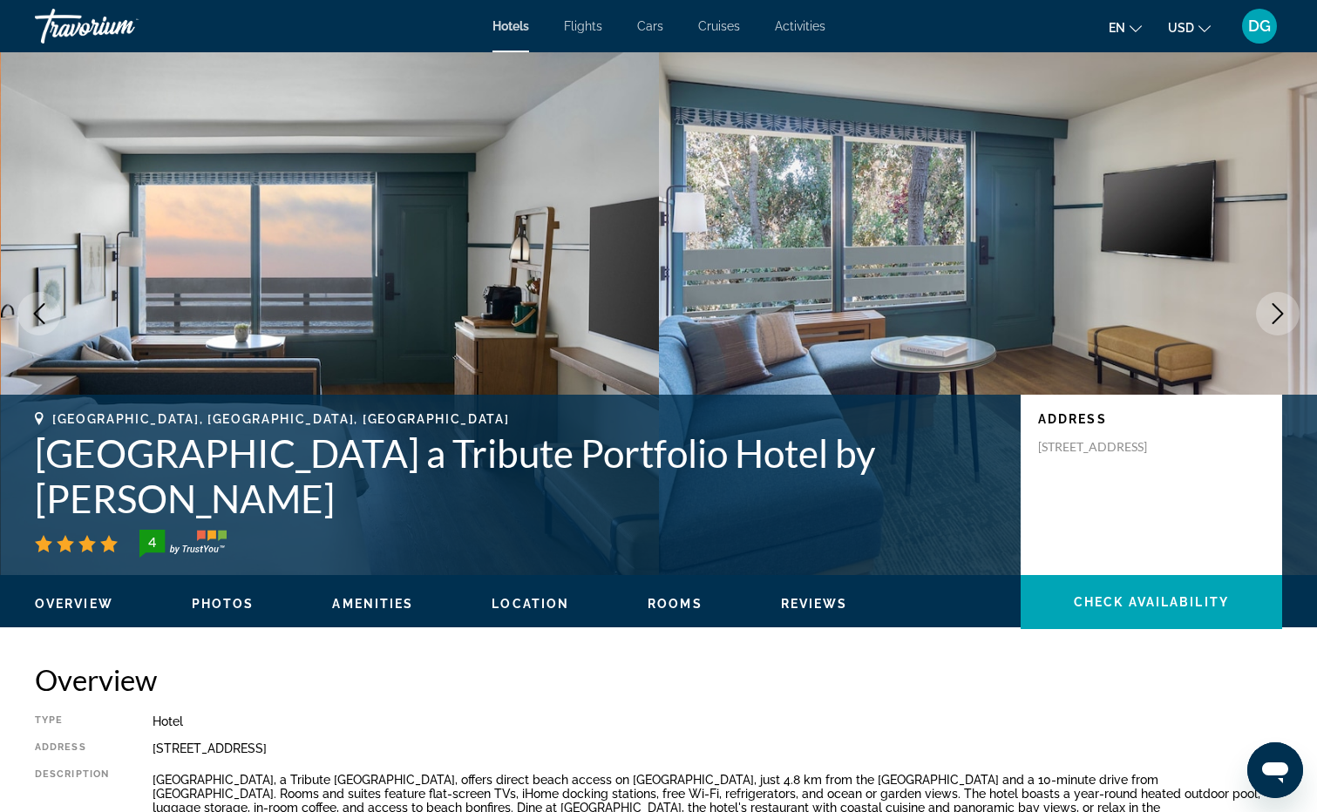
click at [1277, 308] on icon "Next image" at bounding box center [1277, 313] width 11 height 21
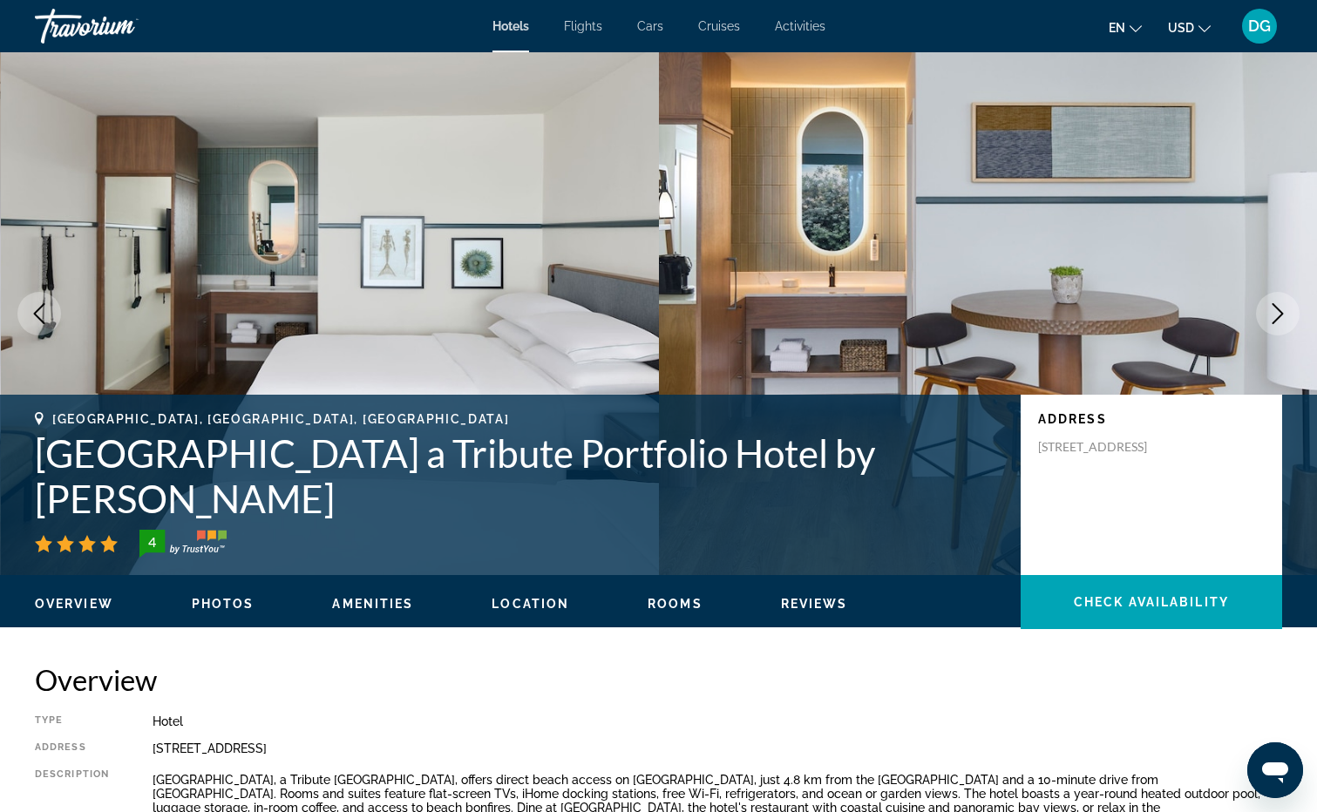
click at [1277, 308] on icon "Next image" at bounding box center [1277, 313] width 11 height 21
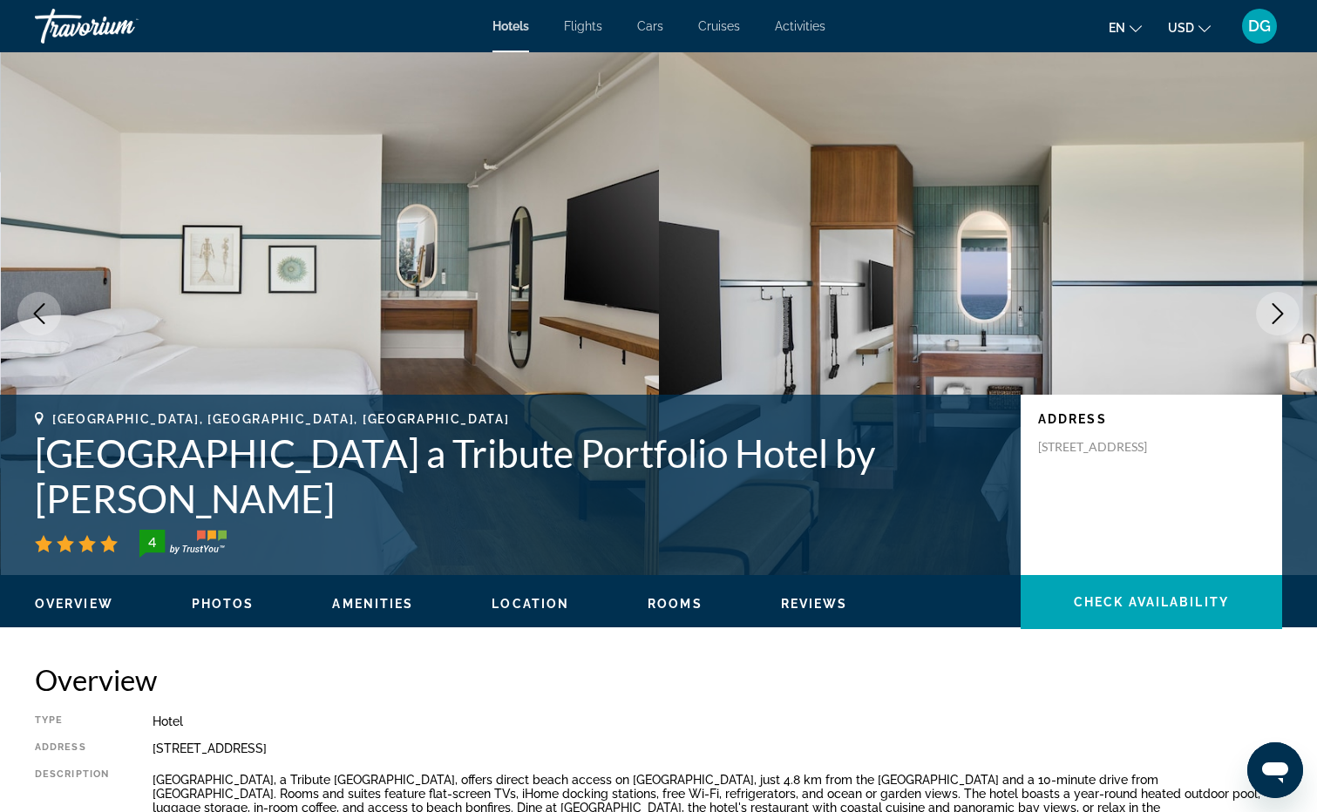
click at [1277, 308] on icon "Next image" at bounding box center [1277, 313] width 11 height 21
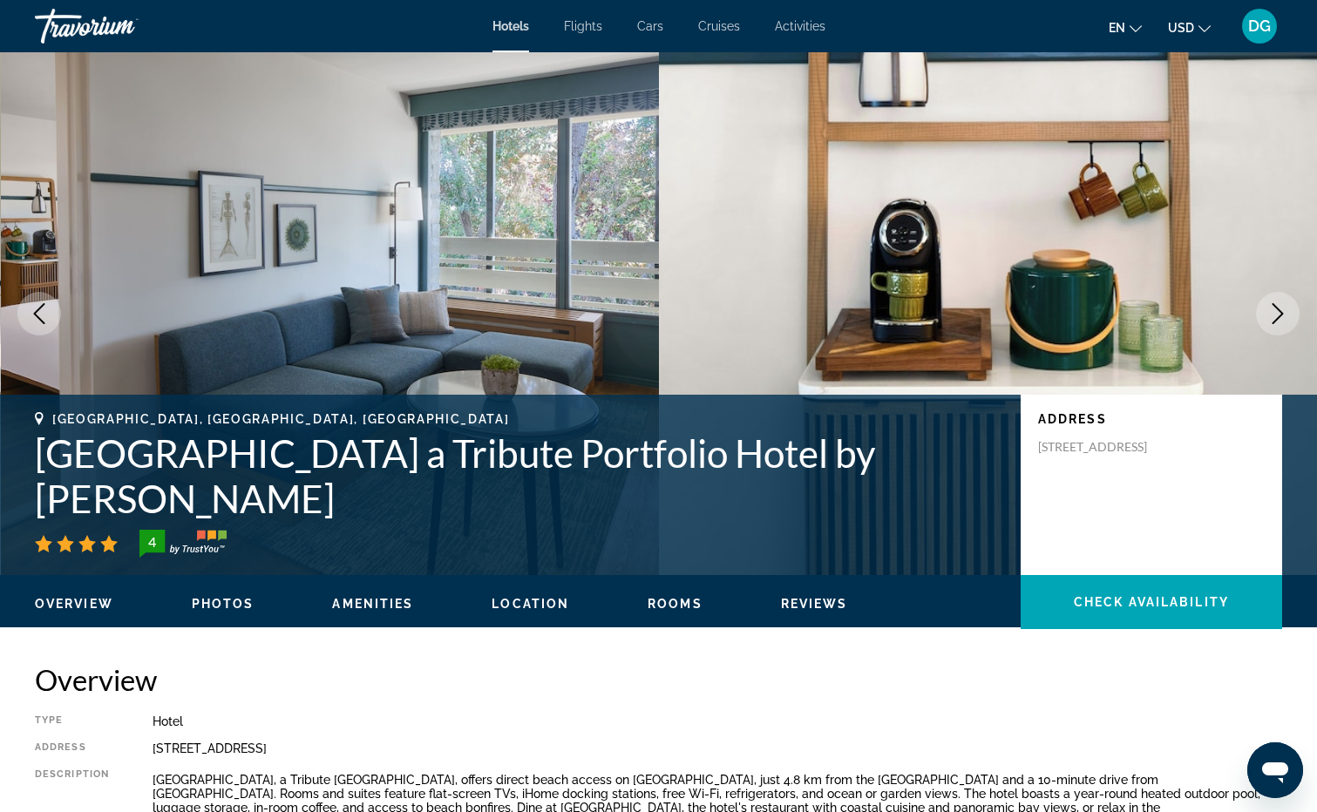
click at [1277, 308] on icon "Next image" at bounding box center [1277, 313] width 11 height 21
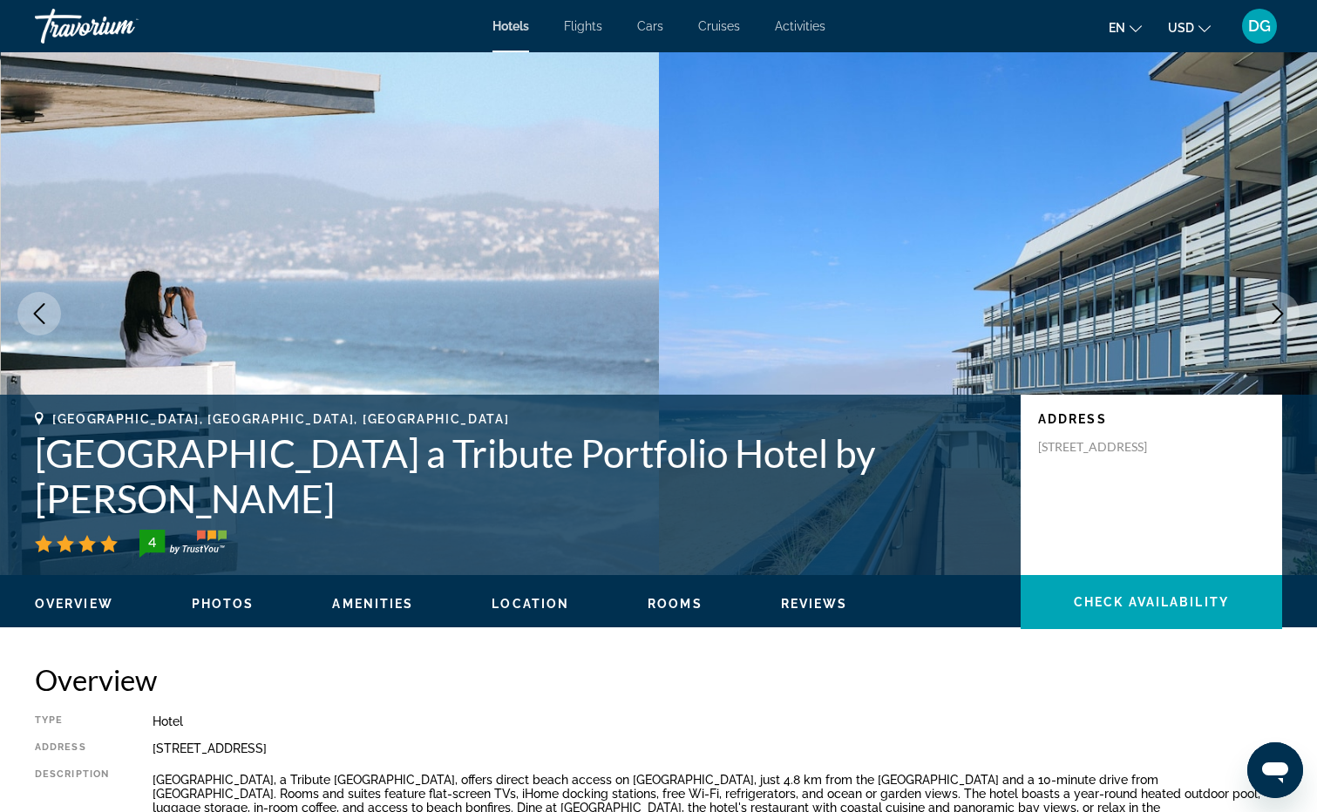
click at [1277, 308] on icon "Next image" at bounding box center [1277, 313] width 11 height 21
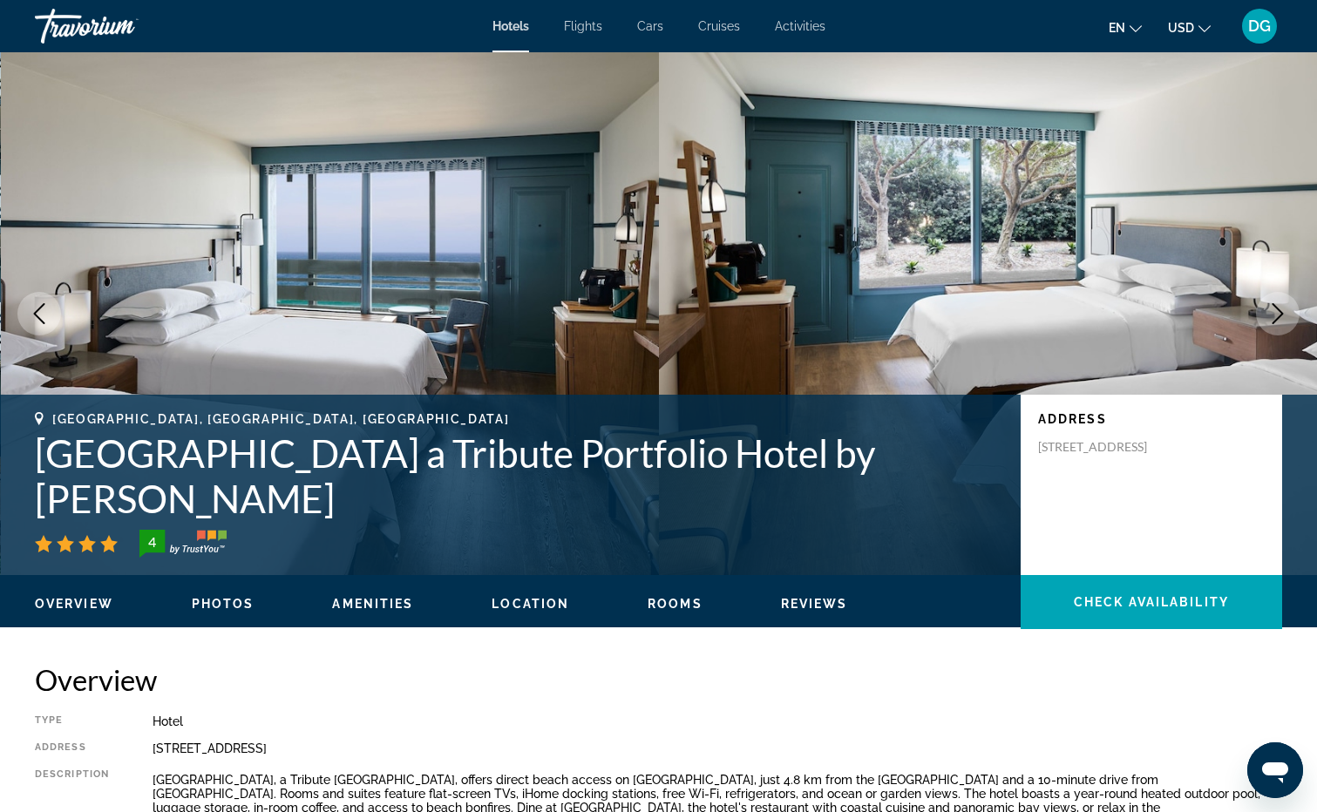
click at [1277, 308] on icon "Next image" at bounding box center [1277, 313] width 11 height 21
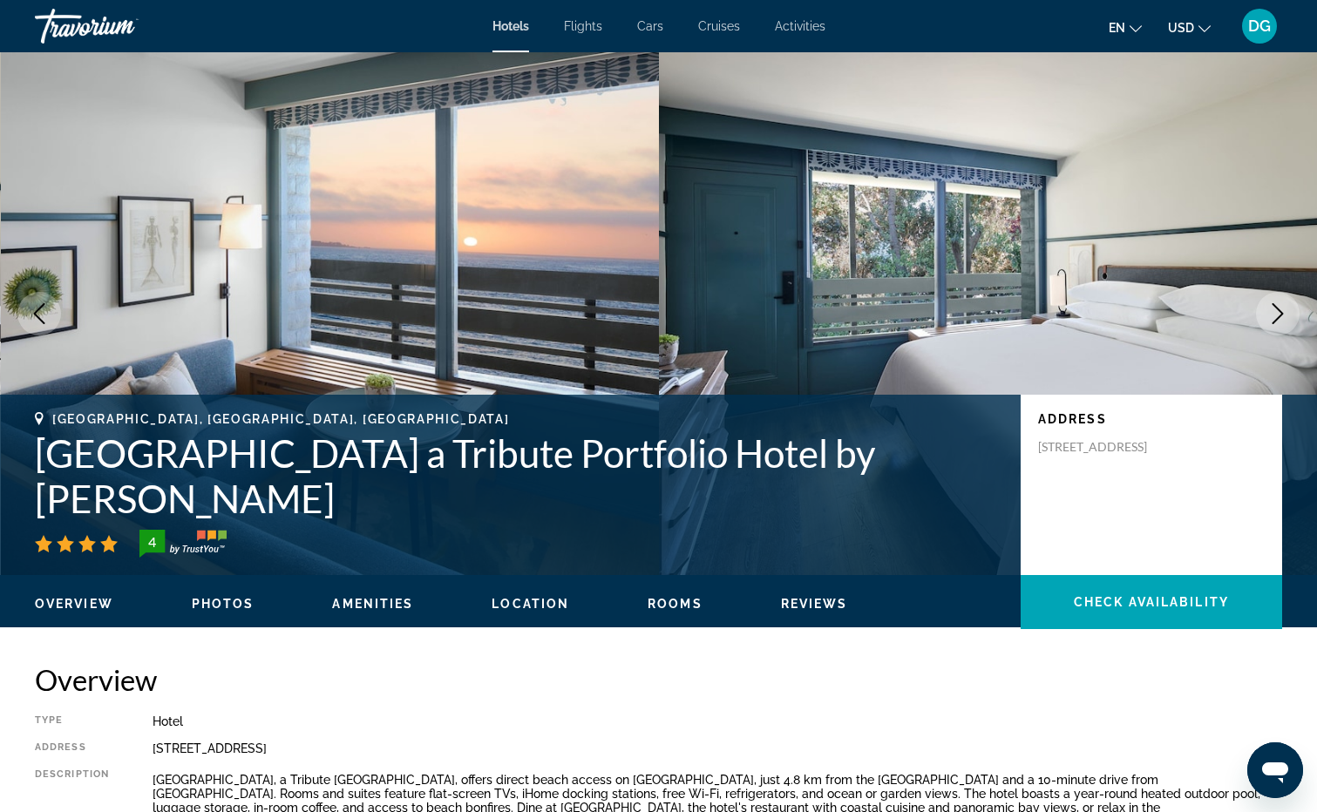
click at [1277, 308] on icon "Next image" at bounding box center [1277, 313] width 11 height 21
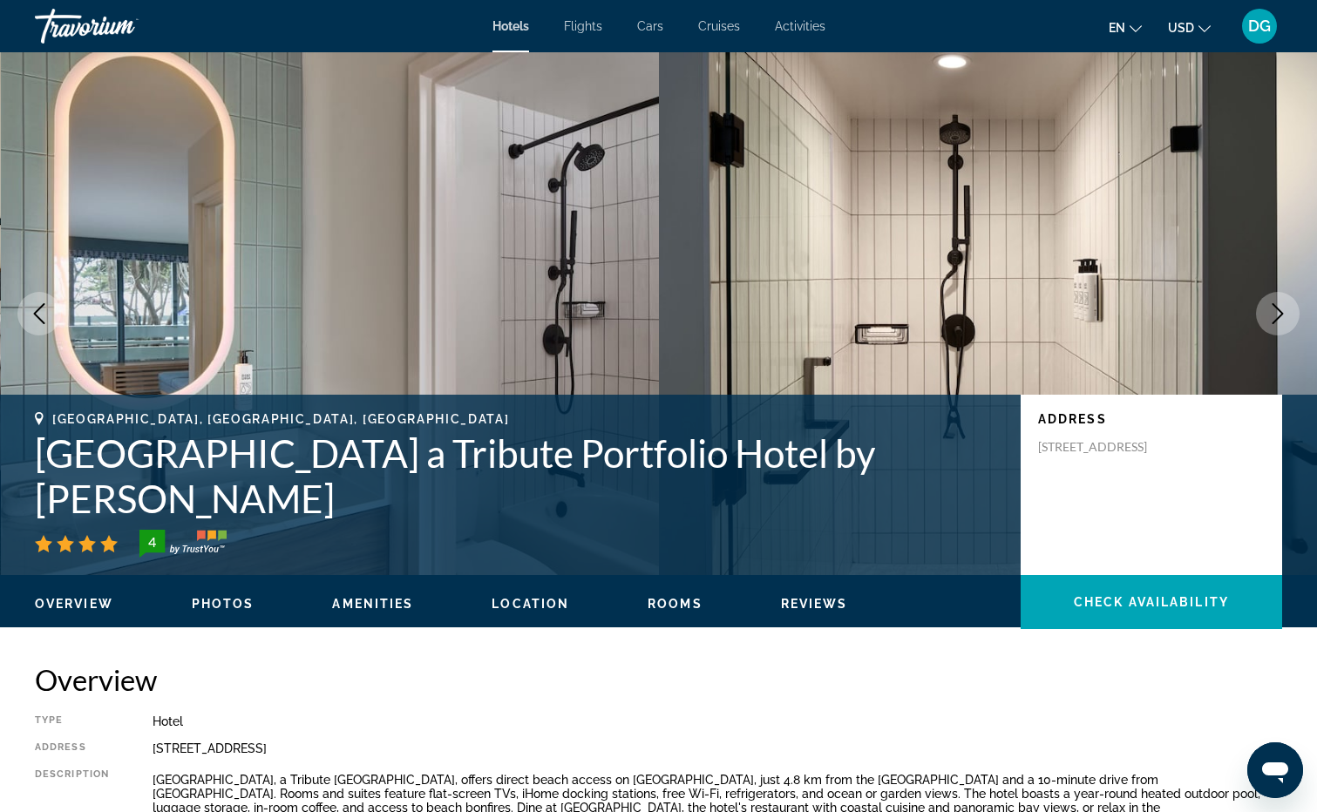
click at [1277, 308] on icon "Next image" at bounding box center [1277, 313] width 11 height 21
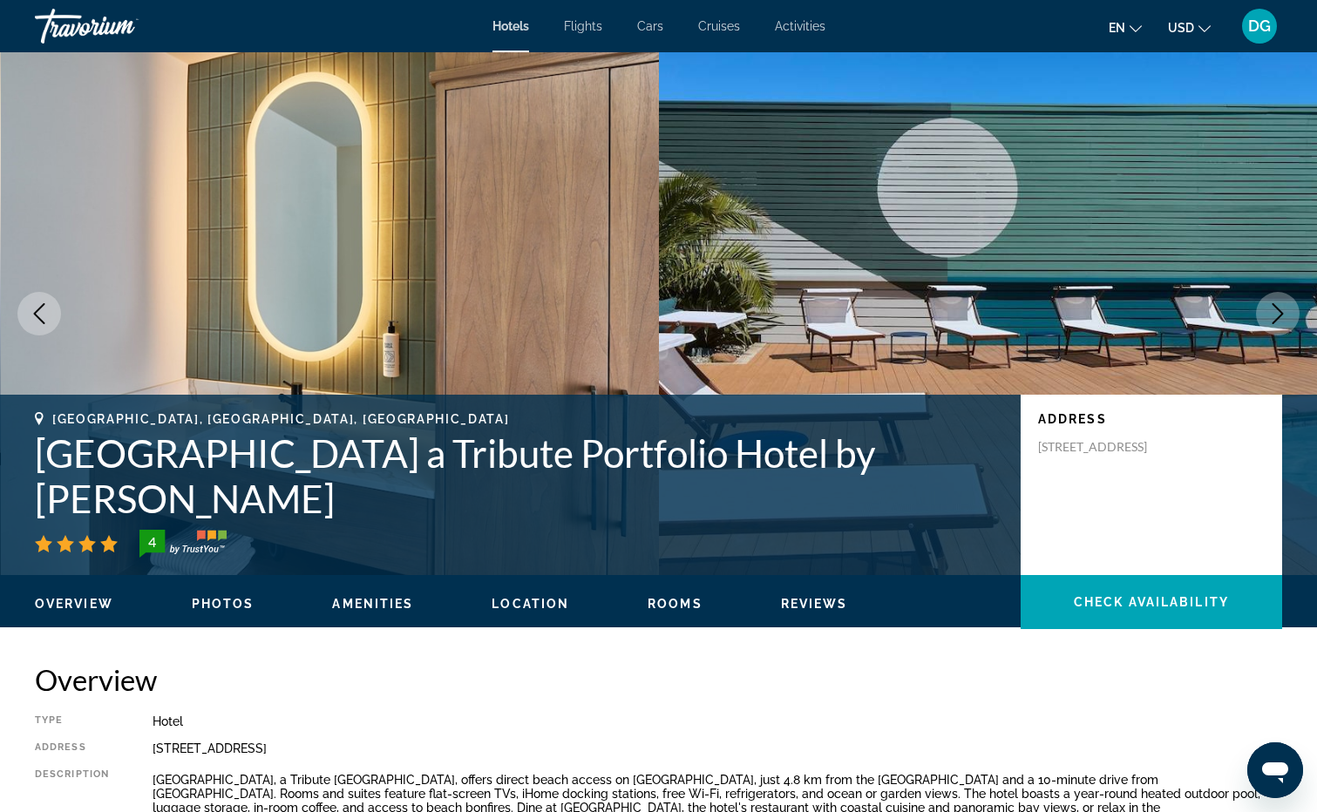
click at [1277, 308] on icon "Next image" at bounding box center [1277, 313] width 11 height 21
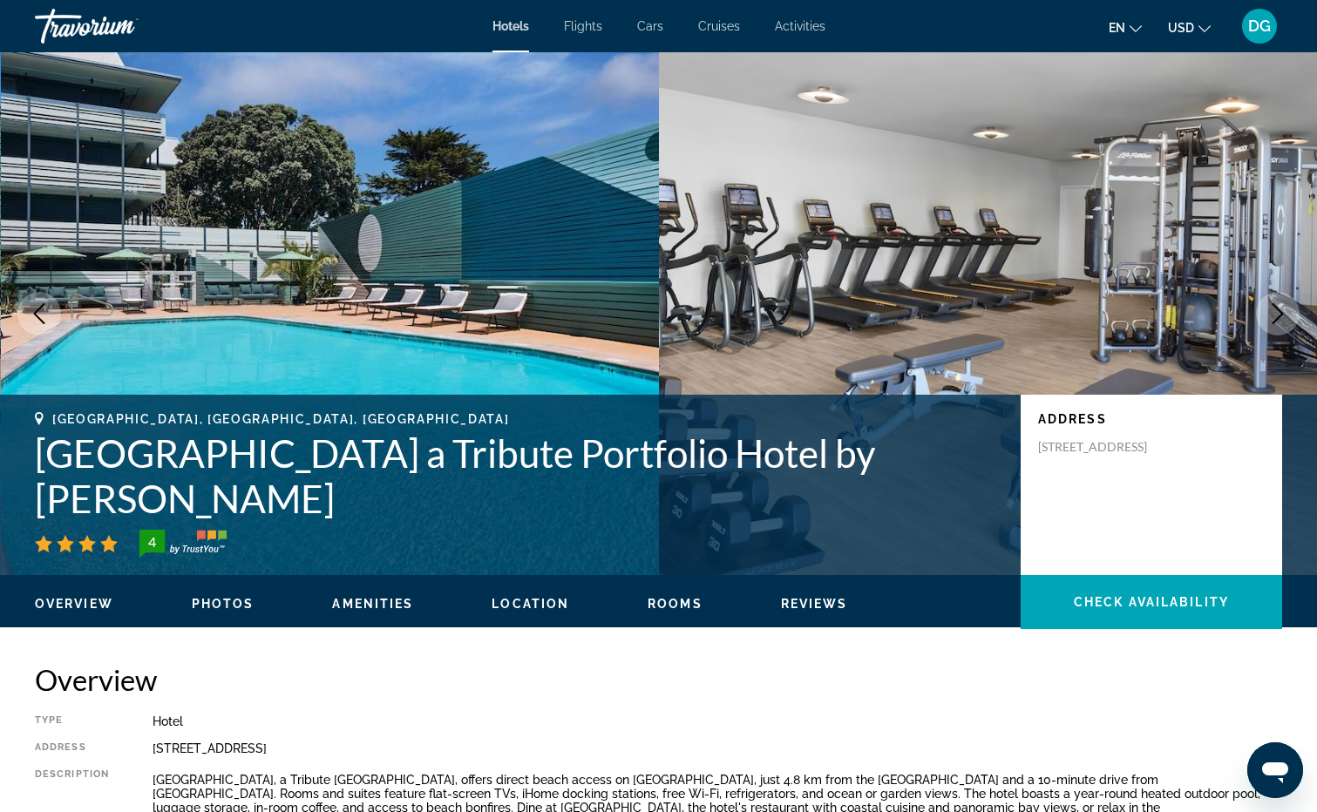
click at [1277, 308] on icon "Next image" at bounding box center [1277, 313] width 11 height 21
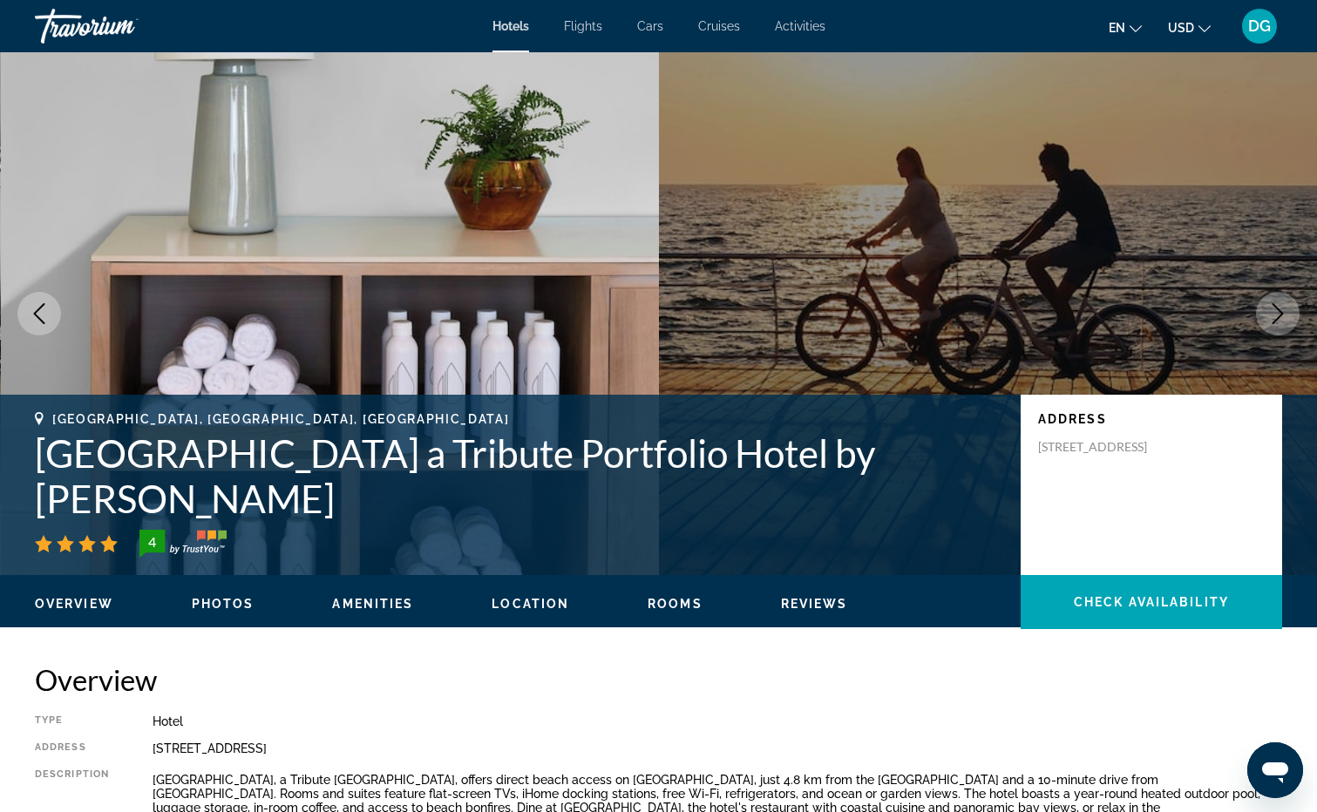
click at [1277, 308] on icon "Next image" at bounding box center [1277, 313] width 11 height 21
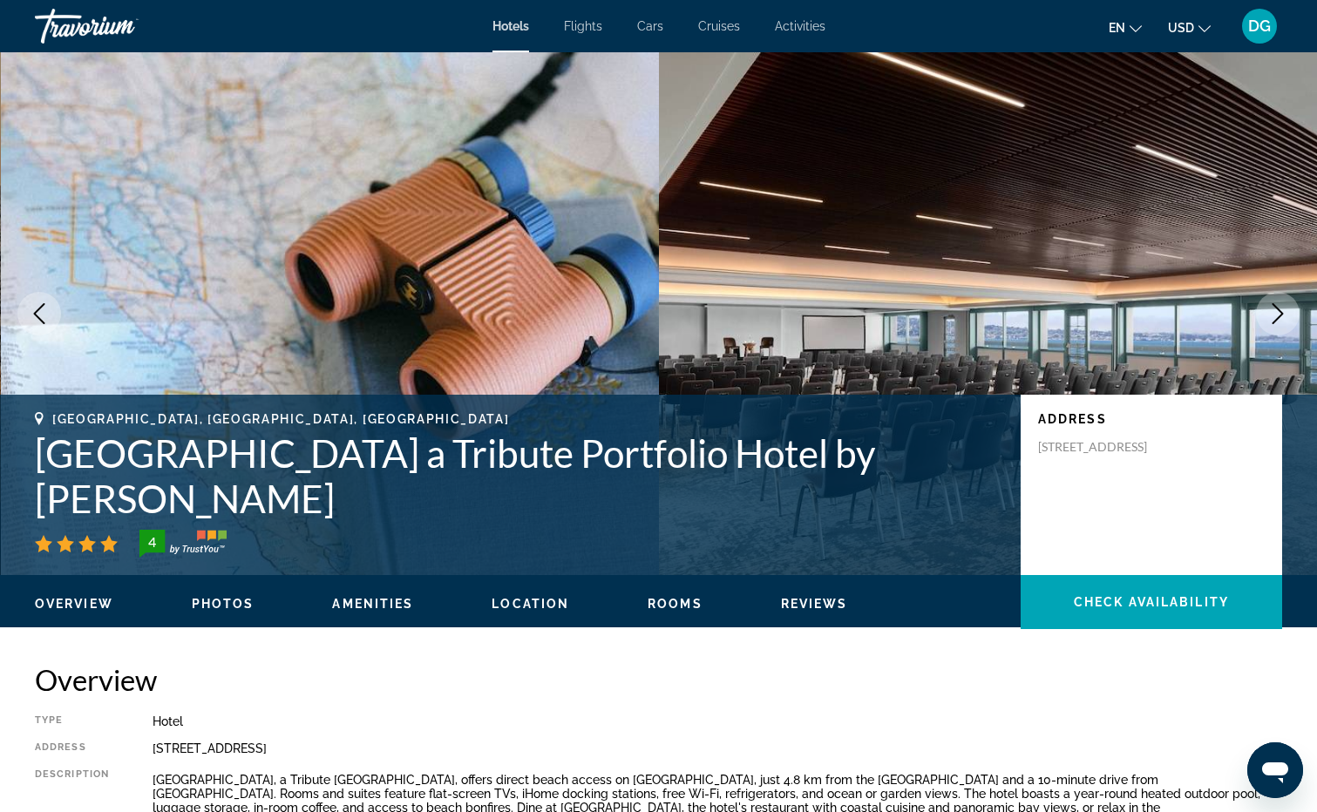
click at [1277, 308] on icon "Next image" at bounding box center [1277, 313] width 11 height 21
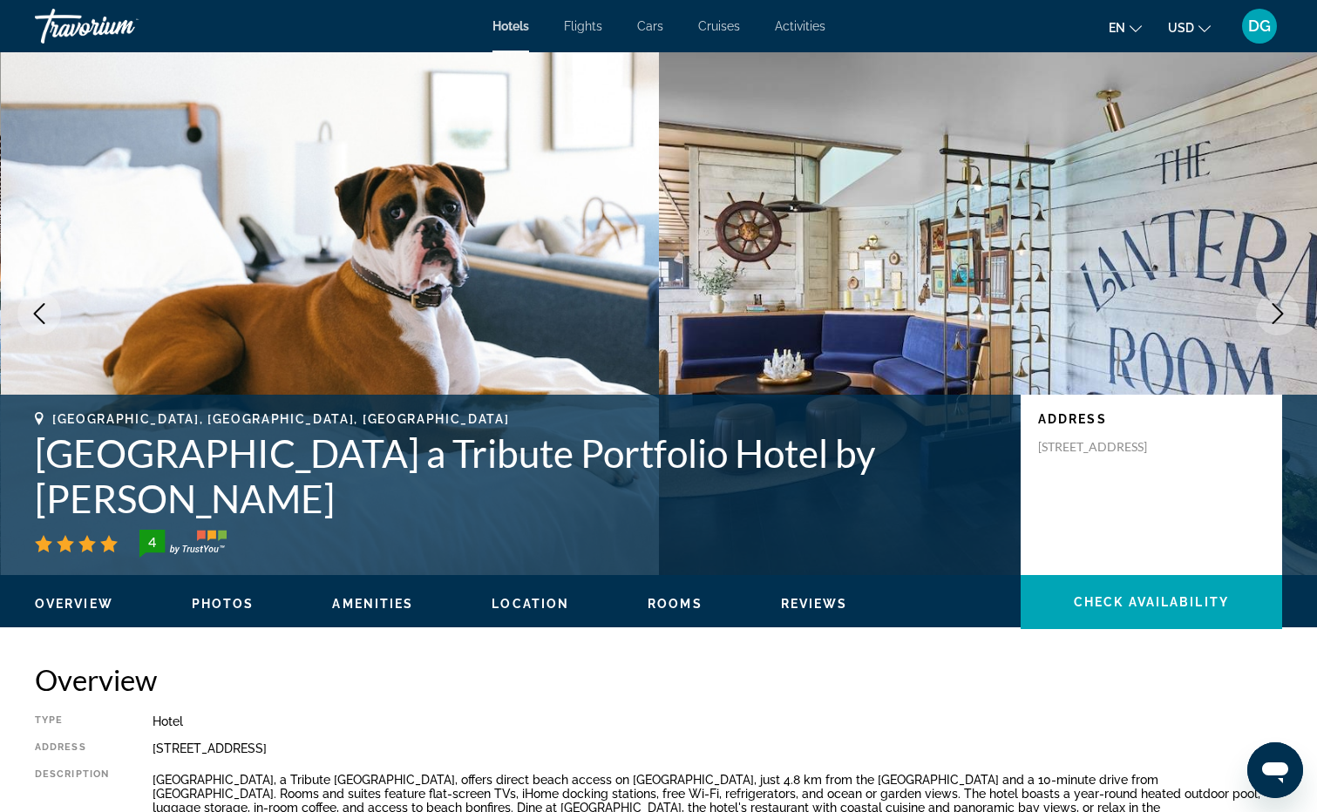
click at [1277, 308] on icon "Next image" at bounding box center [1277, 313] width 11 height 21
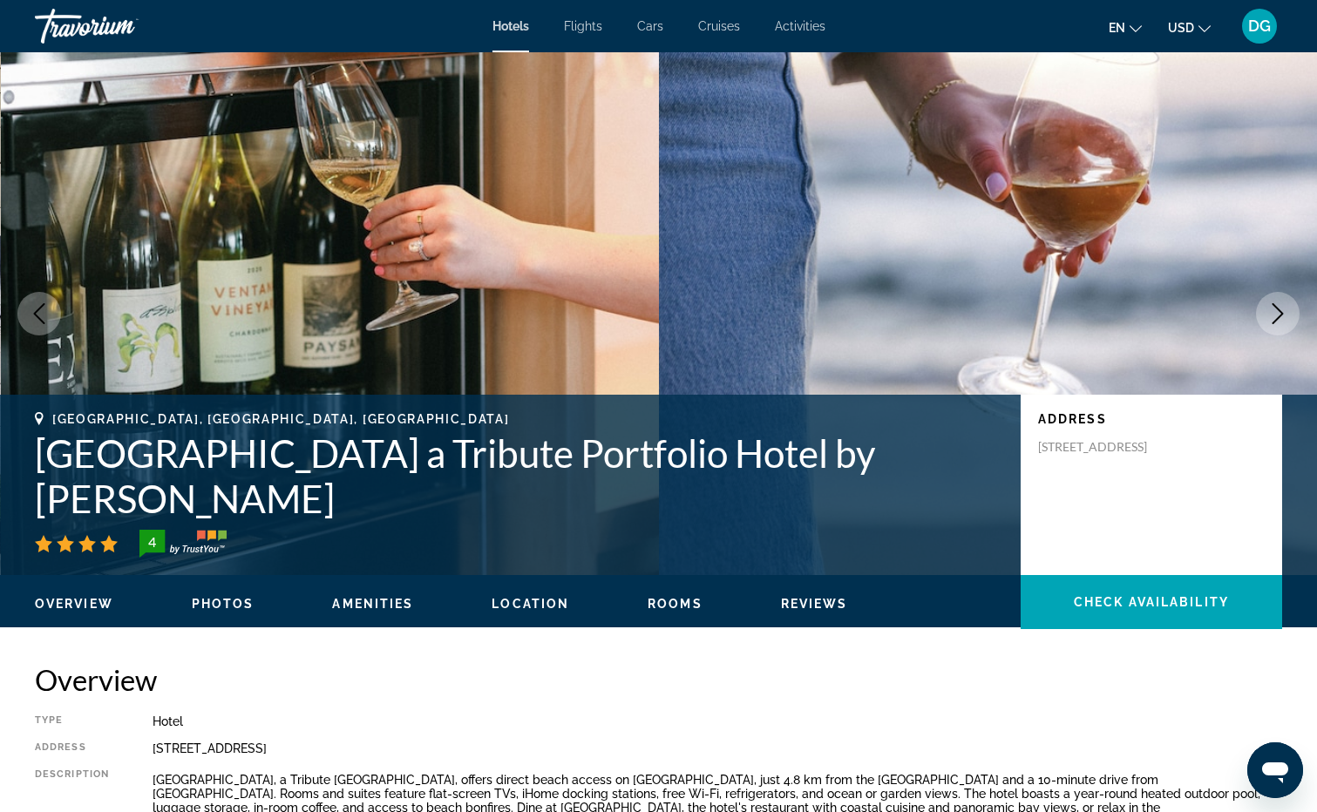
click at [1277, 308] on icon "Next image" at bounding box center [1277, 313] width 11 height 21
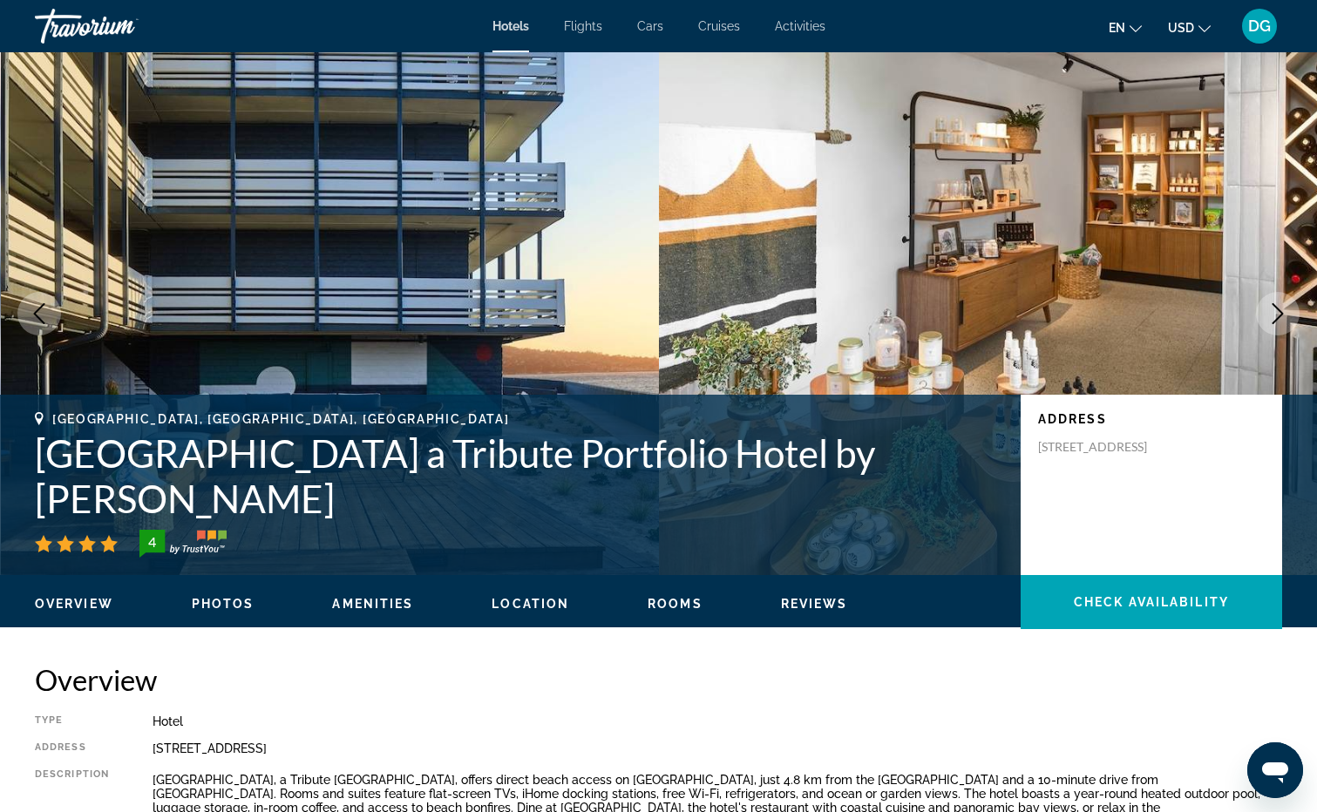
click at [1277, 308] on icon "Next image" at bounding box center [1277, 313] width 11 height 21
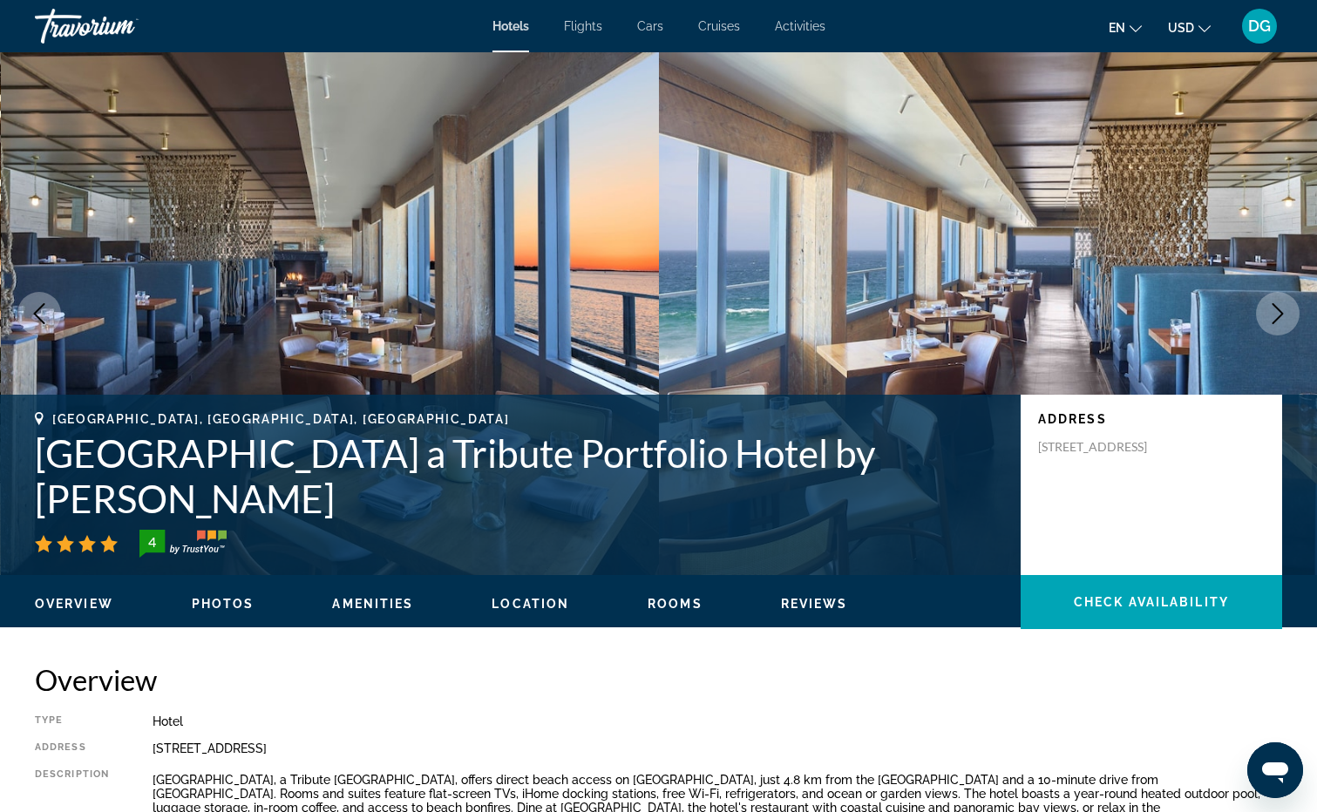
click at [1277, 310] on icon "Next image" at bounding box center [1277, 313] width 21 height 21
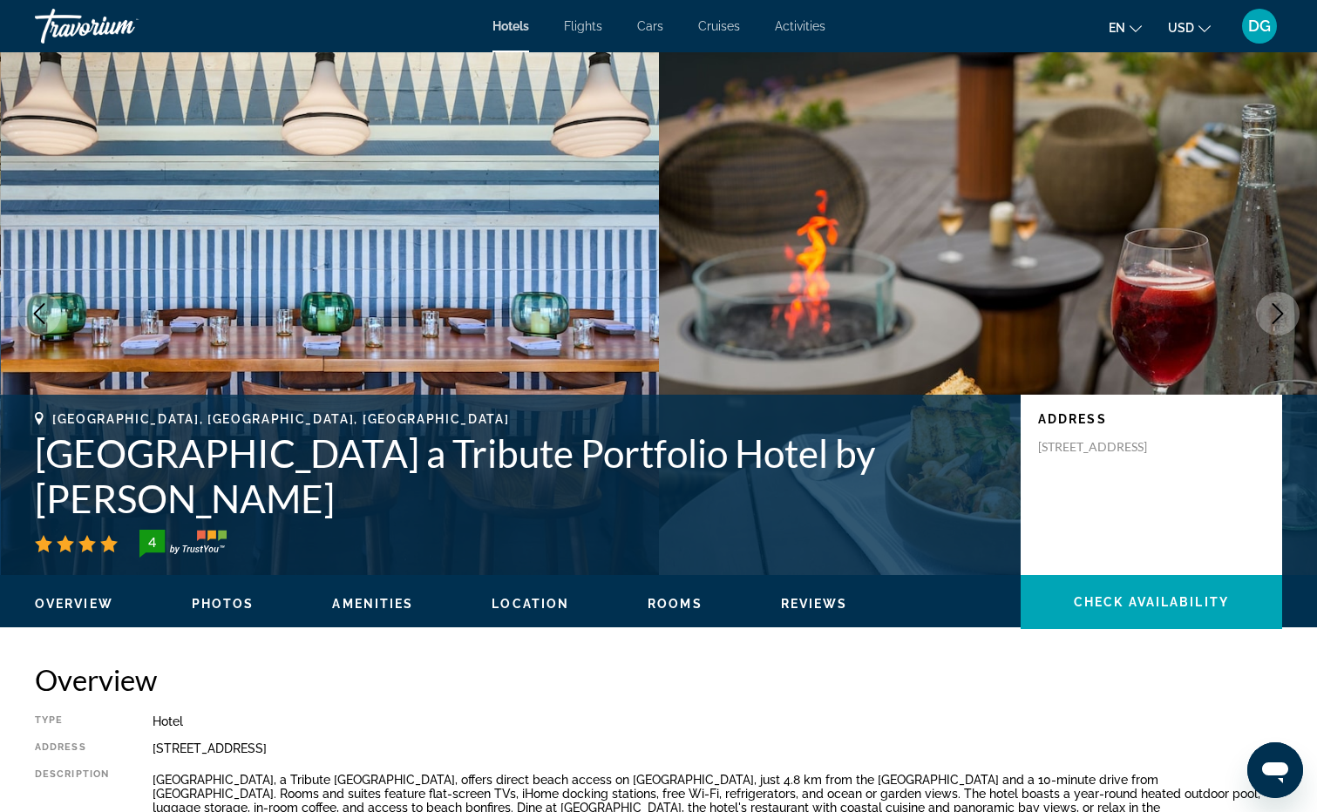
click at [1277, 310] on icon "Next image" at bounding box center [1277, 313] width 21 height 21
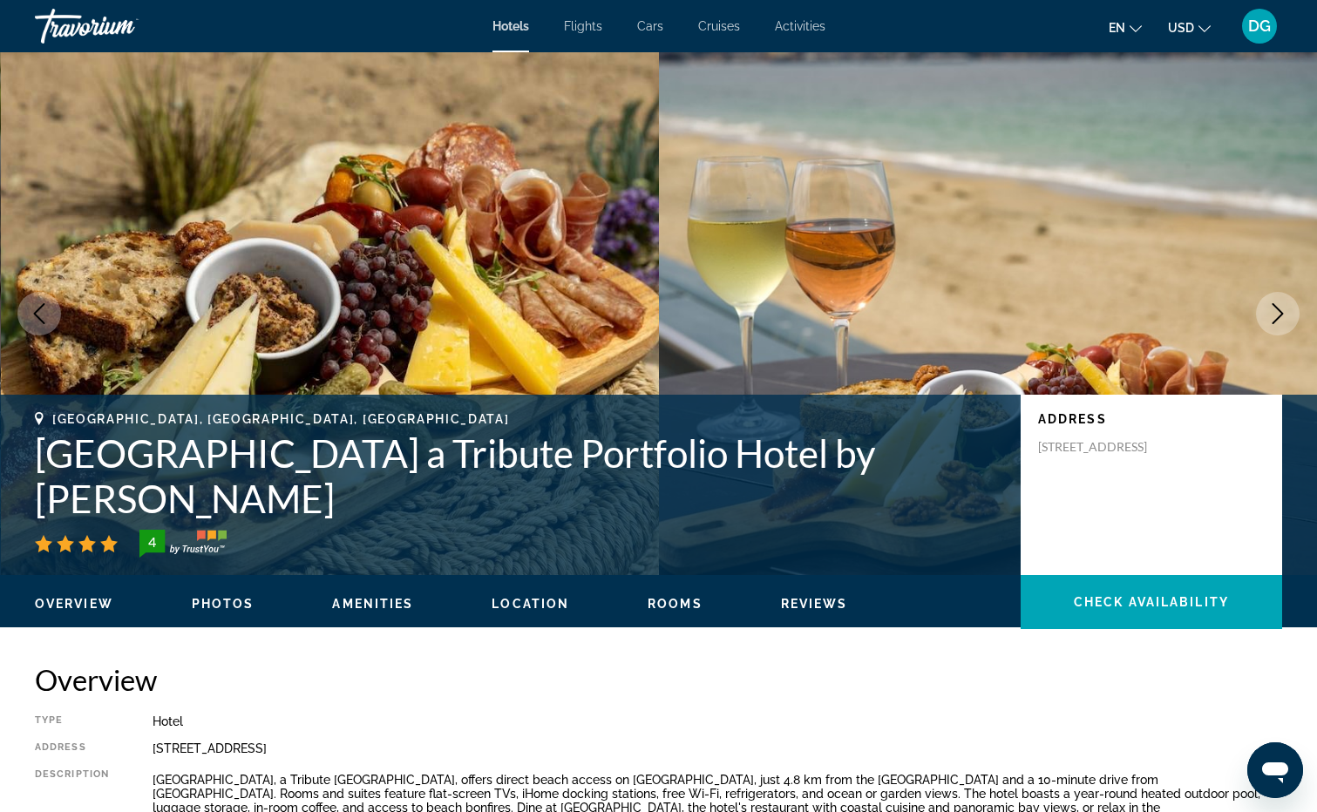
click at [1277, 310] on icon "Next image" at bounding box center [1277, 313] width 21 height 21
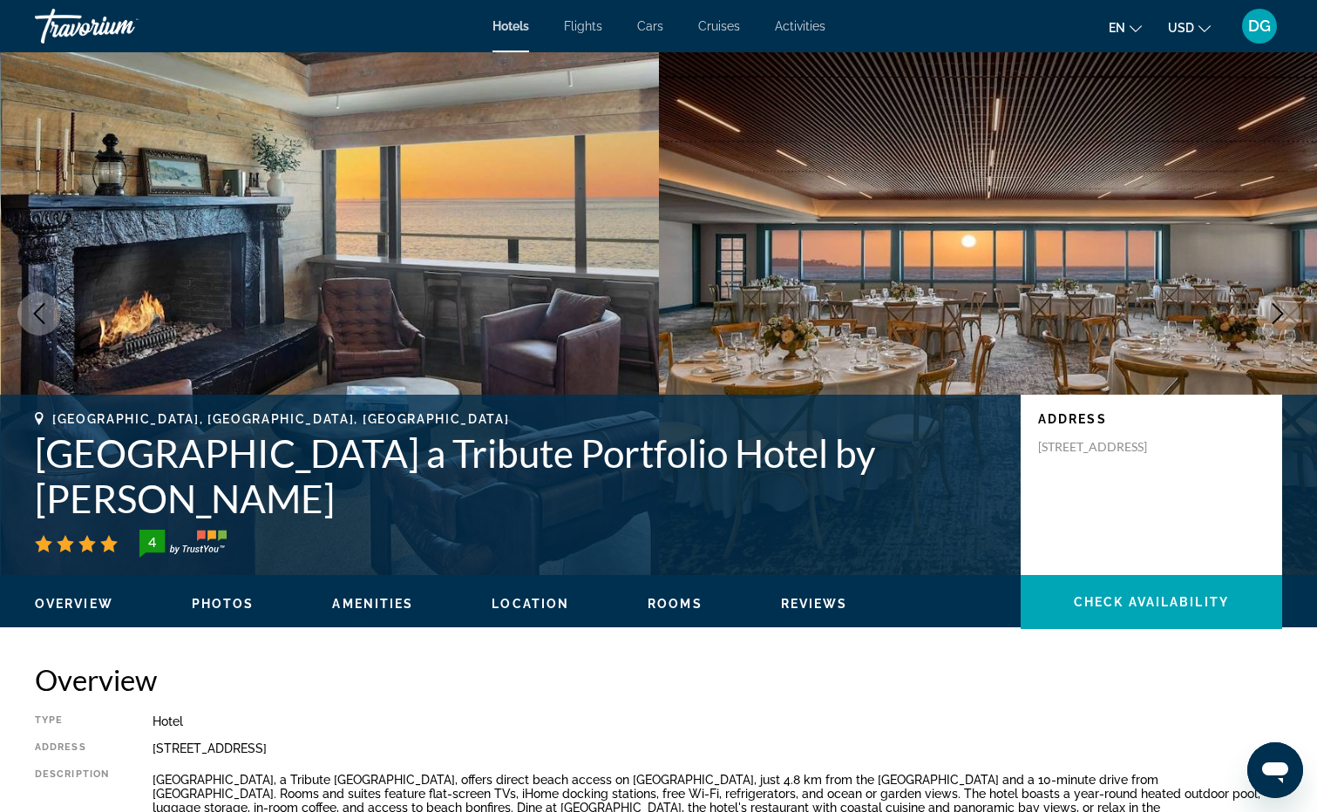
click at [1277, 310] on icon "Next image" at bounding box center [1277, 313] width 21 height 21
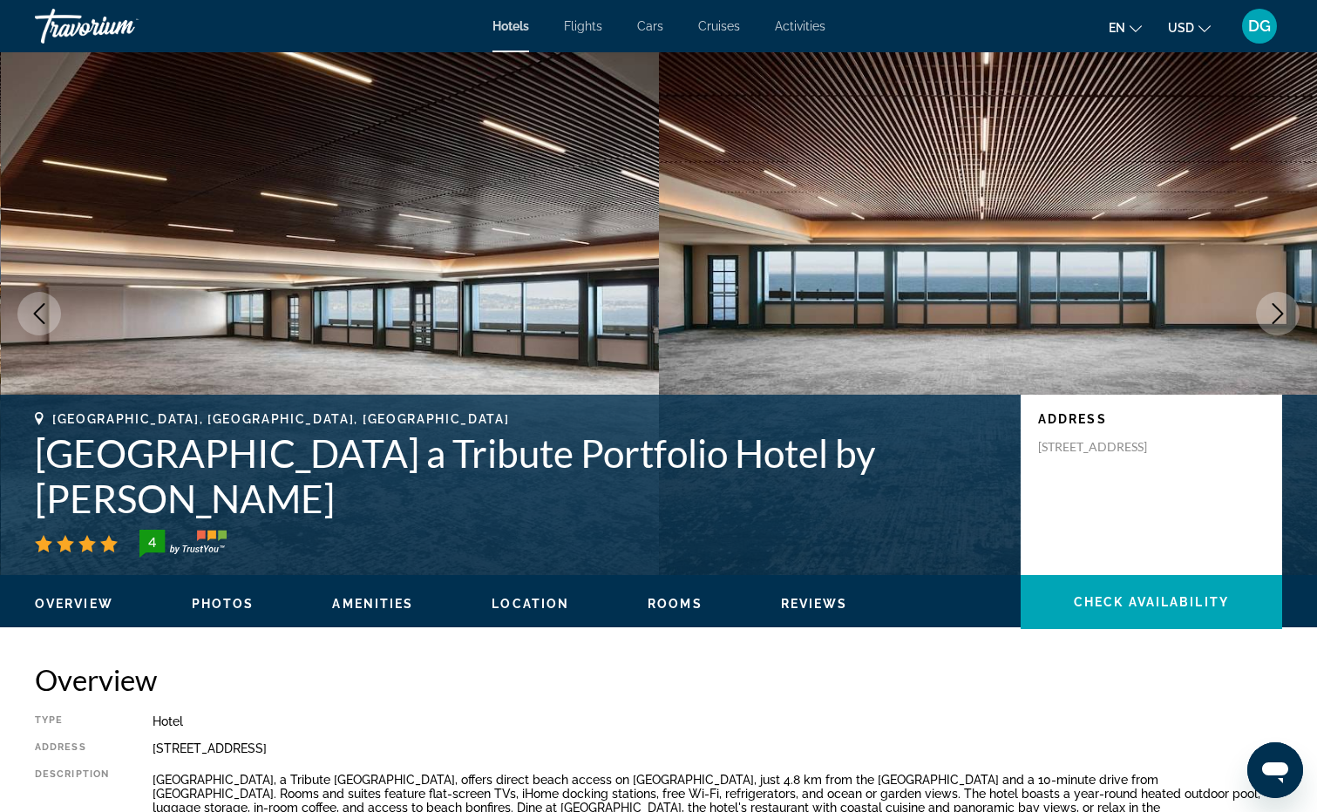
click at [1277, 310] on icon "Next image" at bounding box center [1277, 313] width 21 height 21
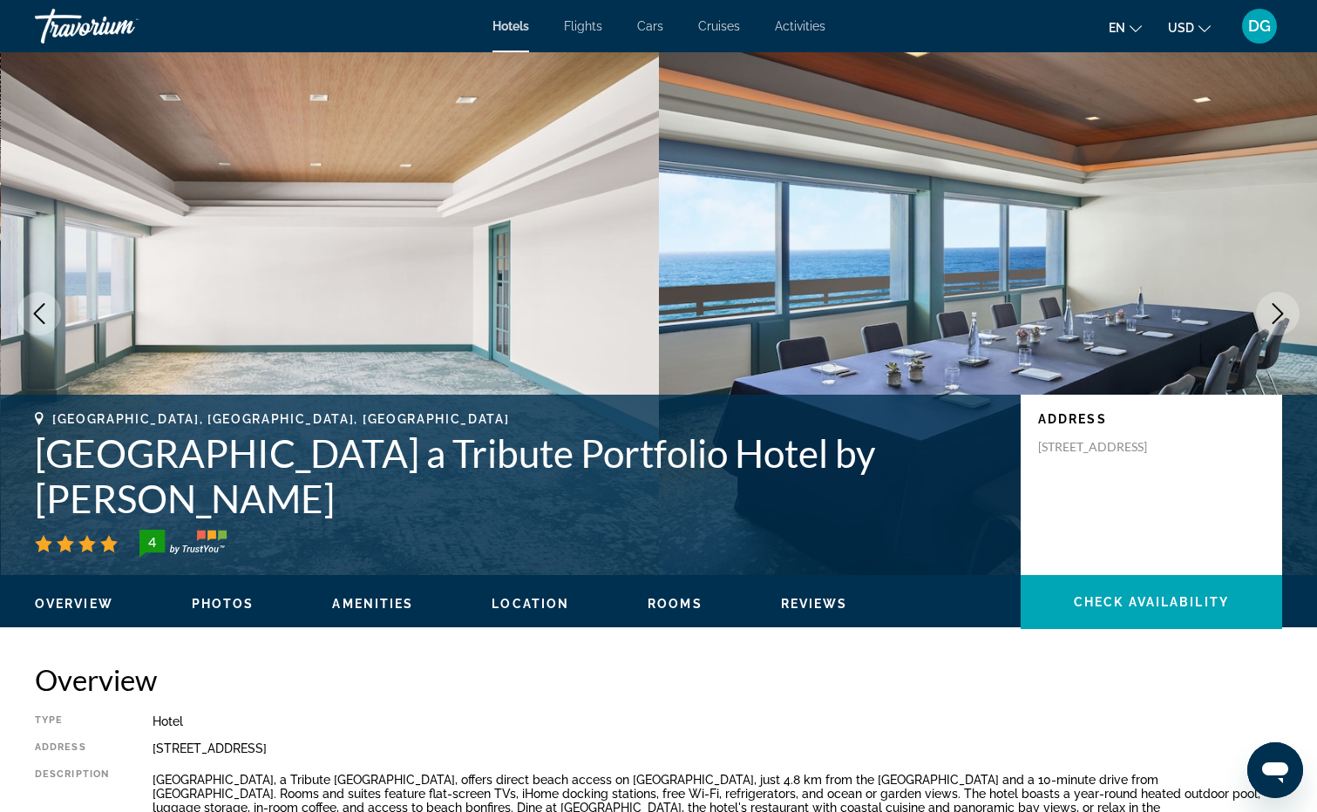
click at [1277, 310] on icon "Next image" at bounding box center [1277, 313] width 21 height 21
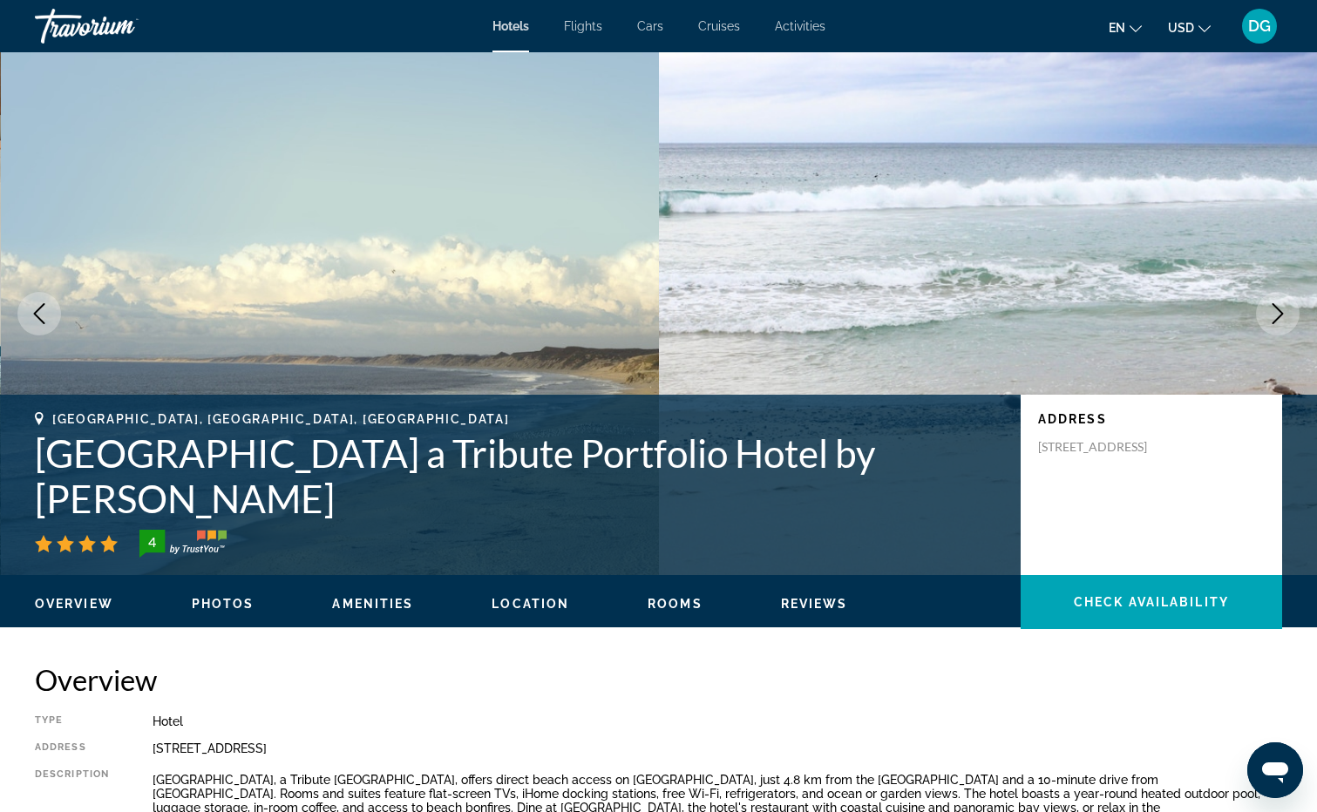
click at [1277, 310] on icon "Next image" at bounding box center [1277, 313] width 21 height 21
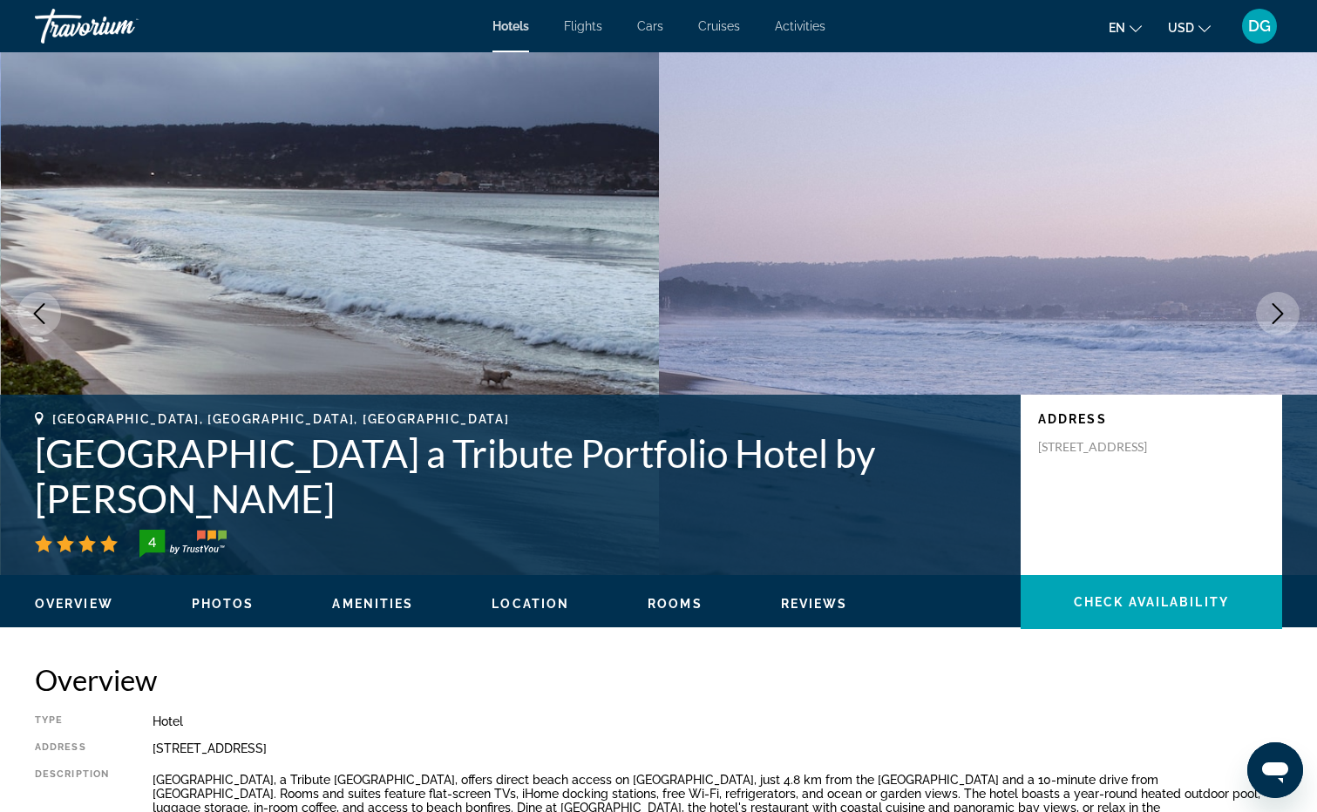
click at [1277, 310] on icon "Next image" at bounding box center [1277, 313] width 21 height 21
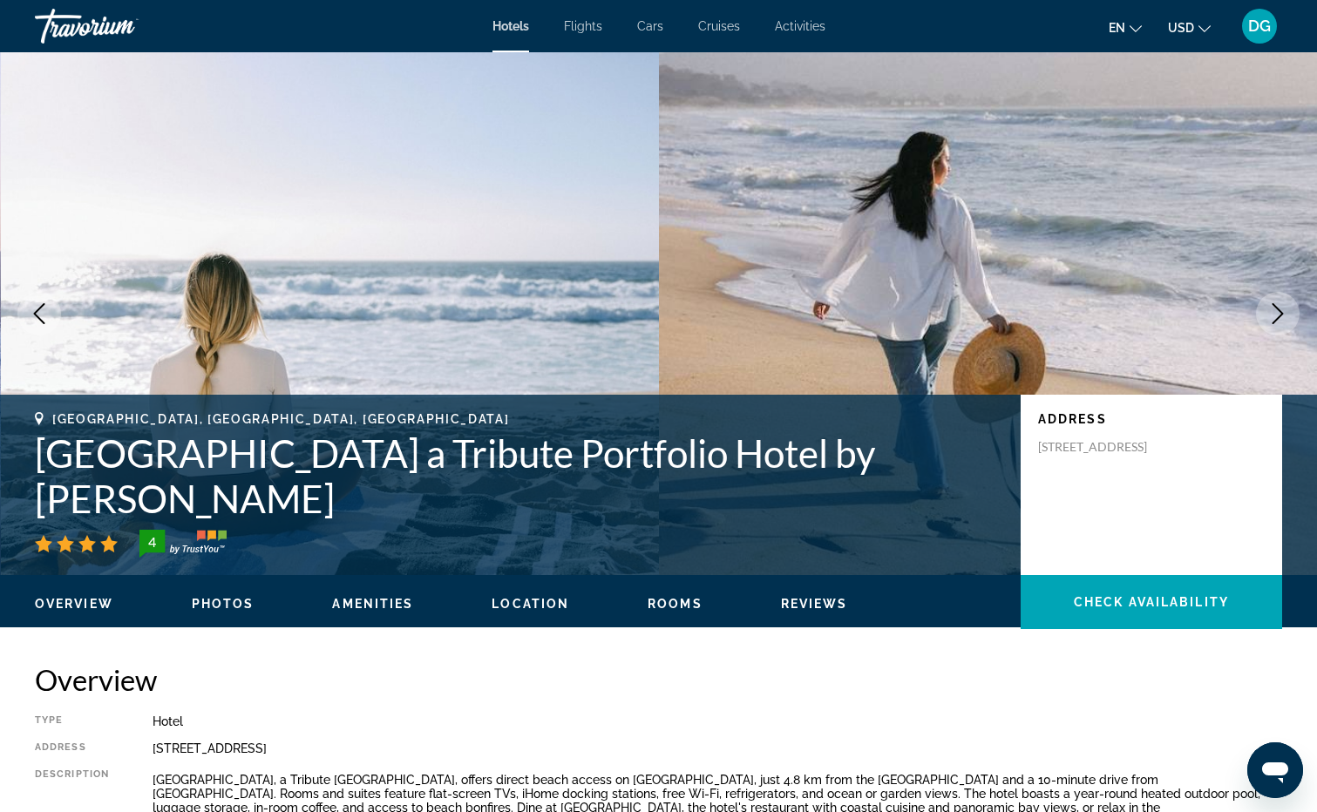
click at [1277, 310] on icon "Next image" at bounding box center [1277, 313] width 21 height 21
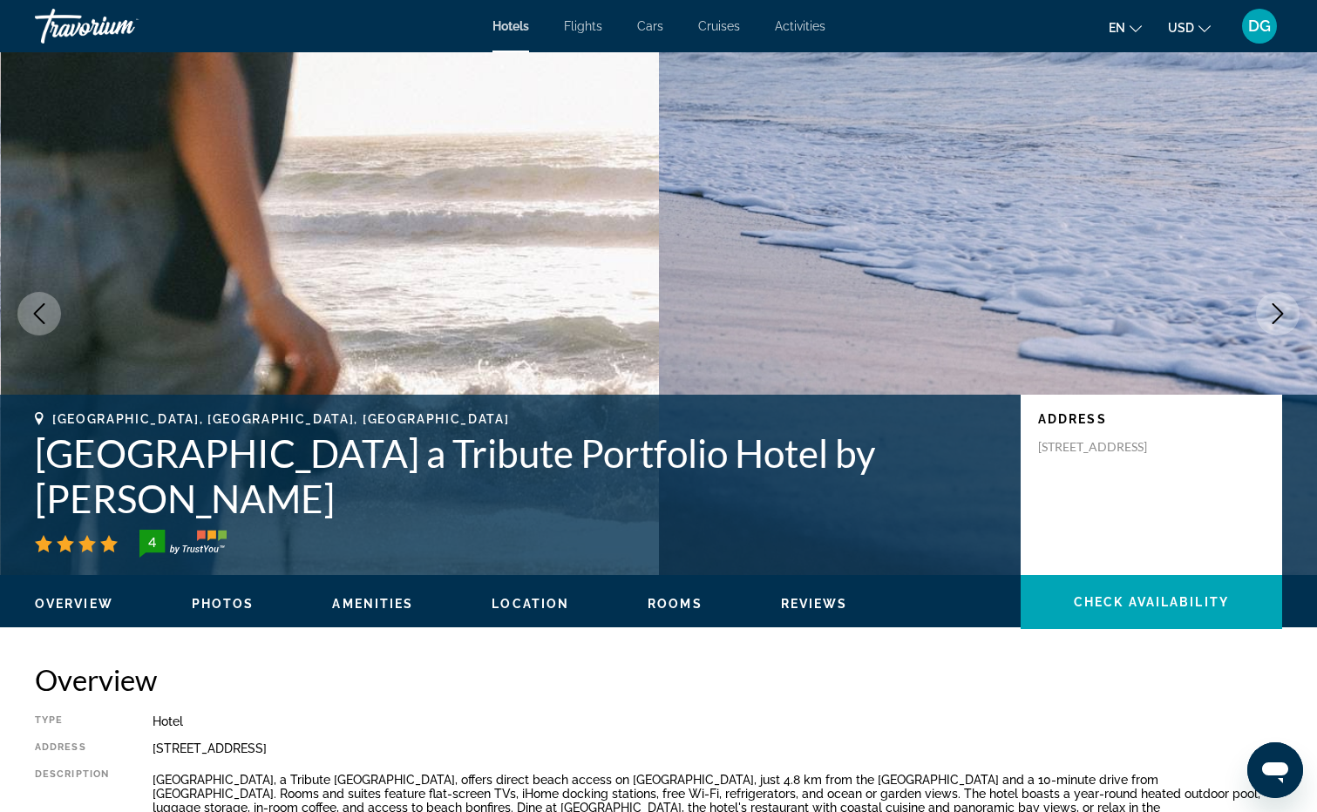
click at [1277, 310] on icon "Next image" at bounding box center [1277, 313] width 21 height 21
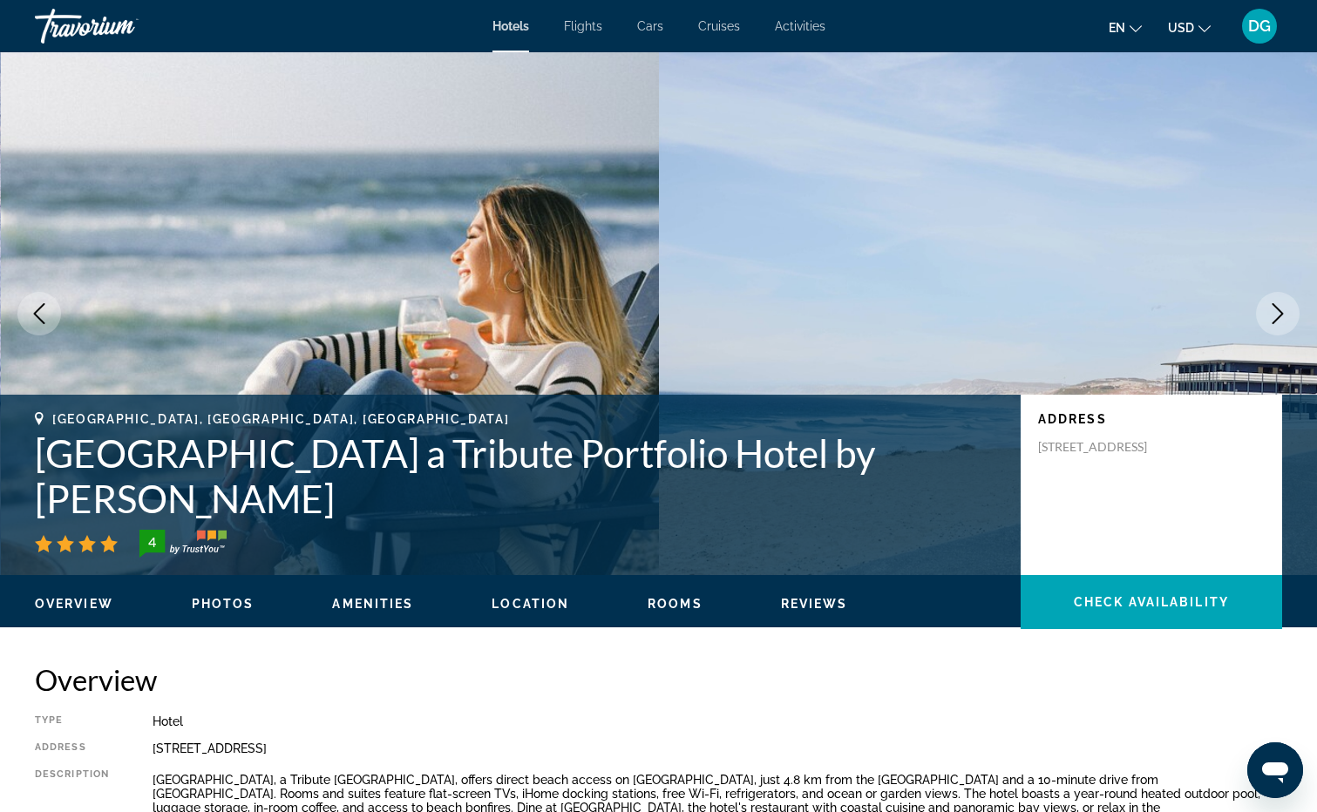
click at [1277, 310] on icon "Next image" at bounding box center [1277, 313] width 21 height 21
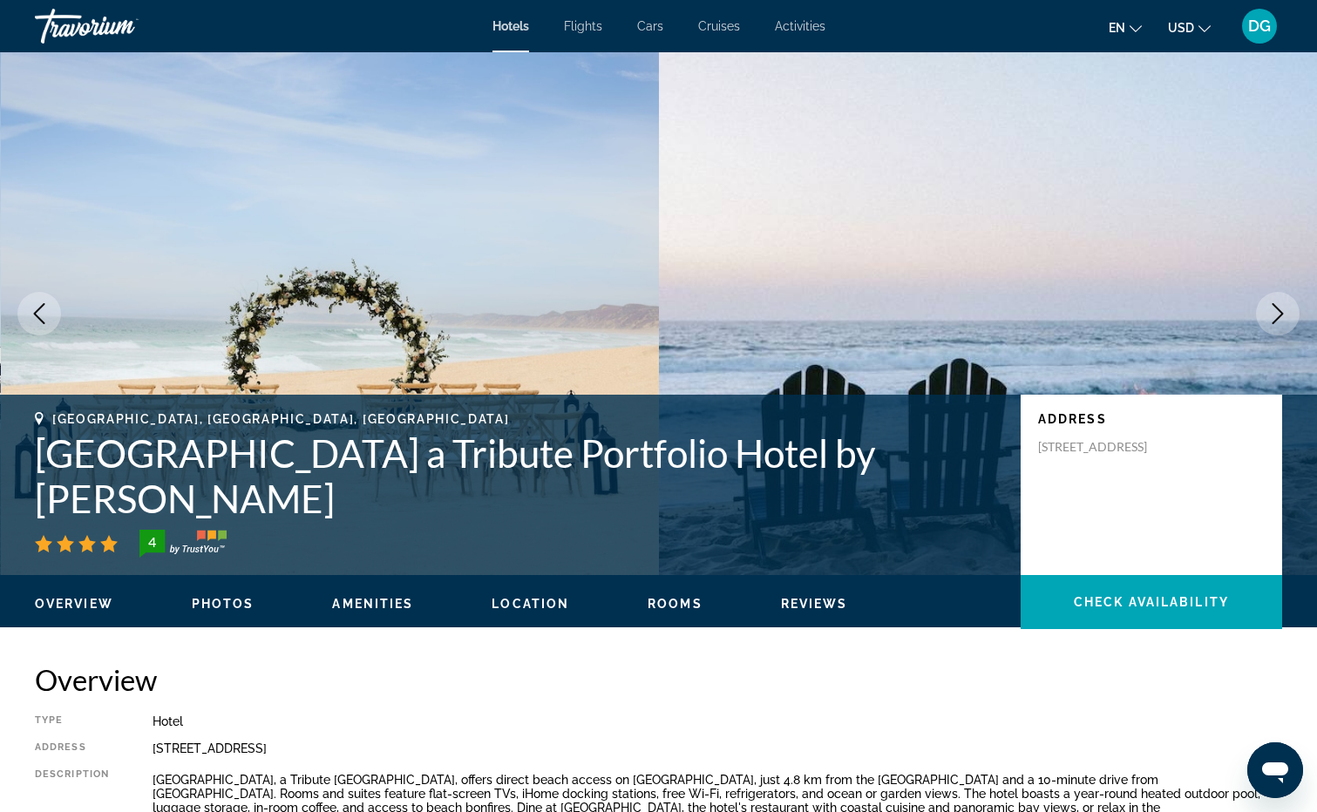
click at [1277, 310] on icon "Next image" at bounding box center [1277, 313] width 21 height 21
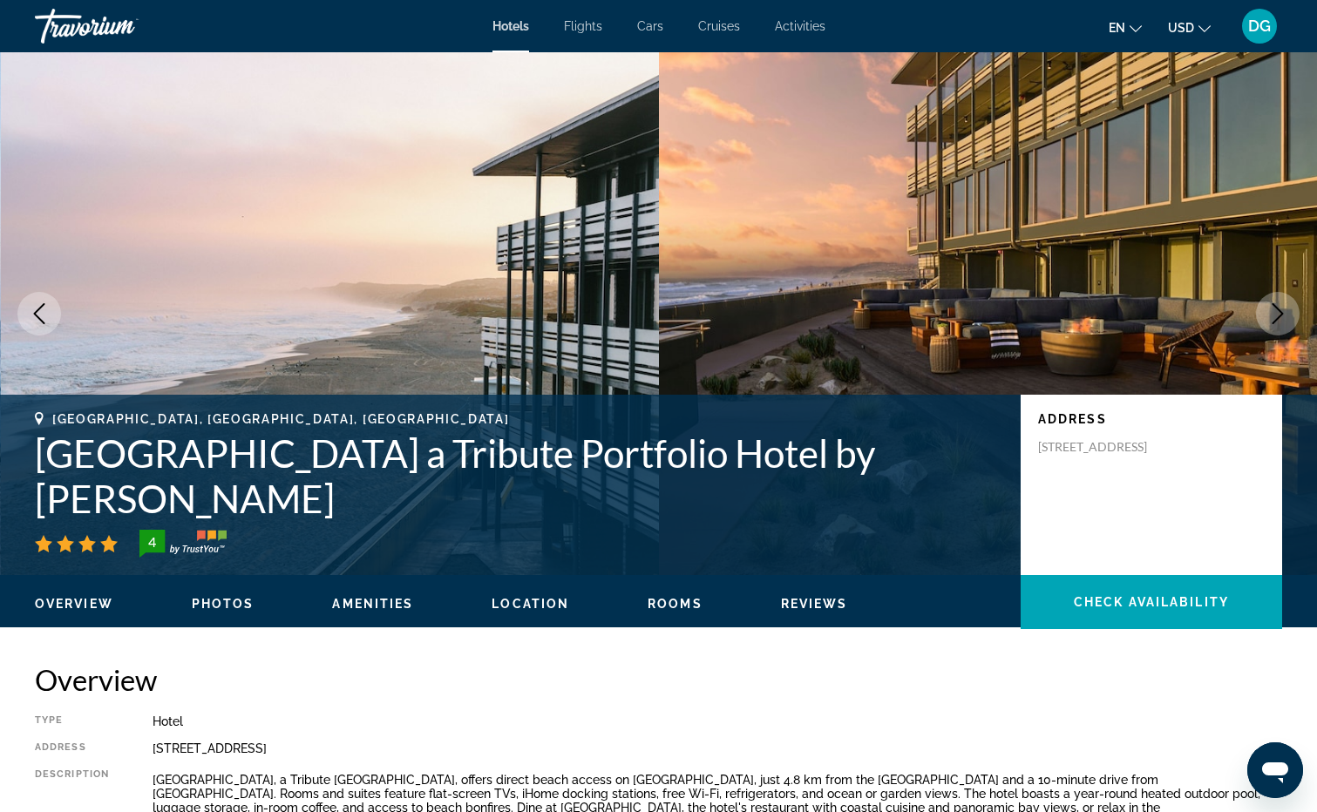
click at [1277, 310] on icon "Next image" at bounding box center [1277, 313] width 21 height 21
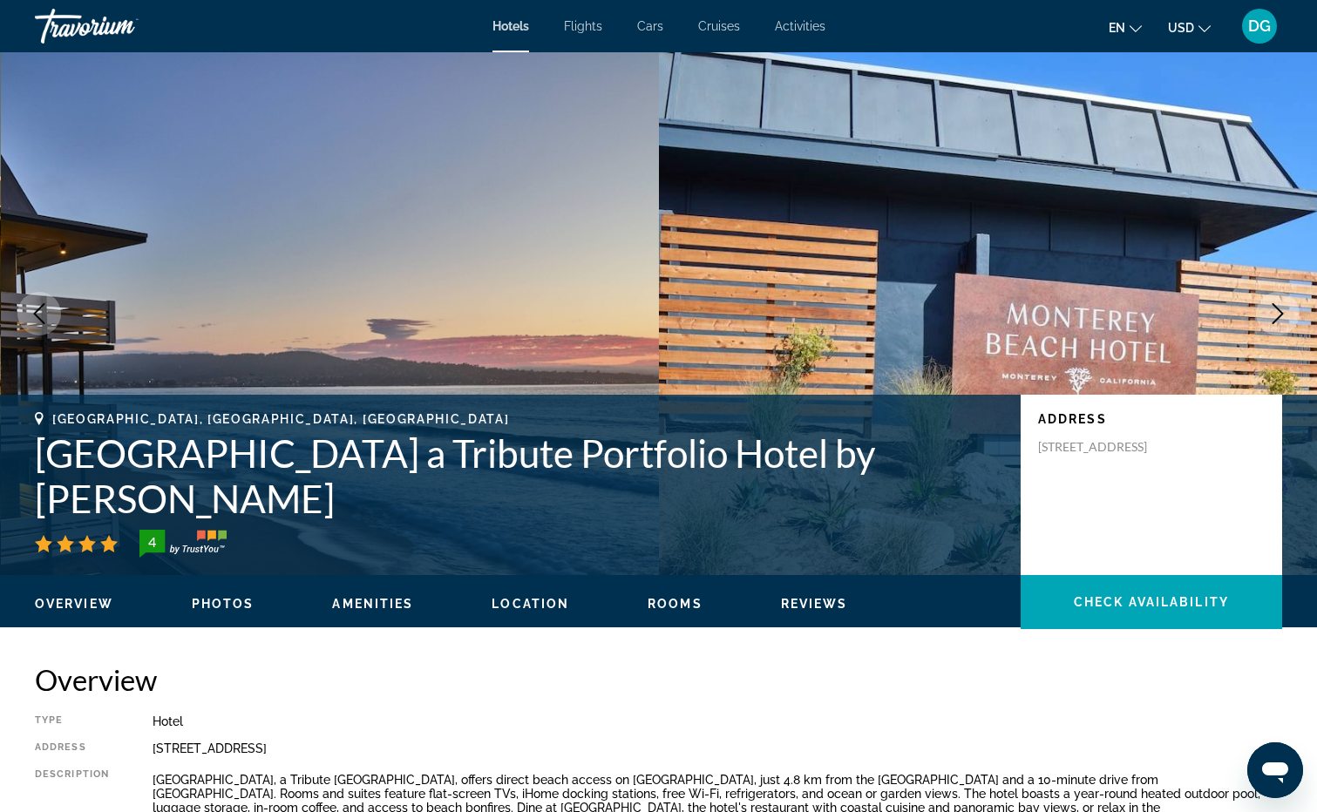
click at [1277, 311] on icon "Next image" at bounding box center [1277, 313] width 21 height 21
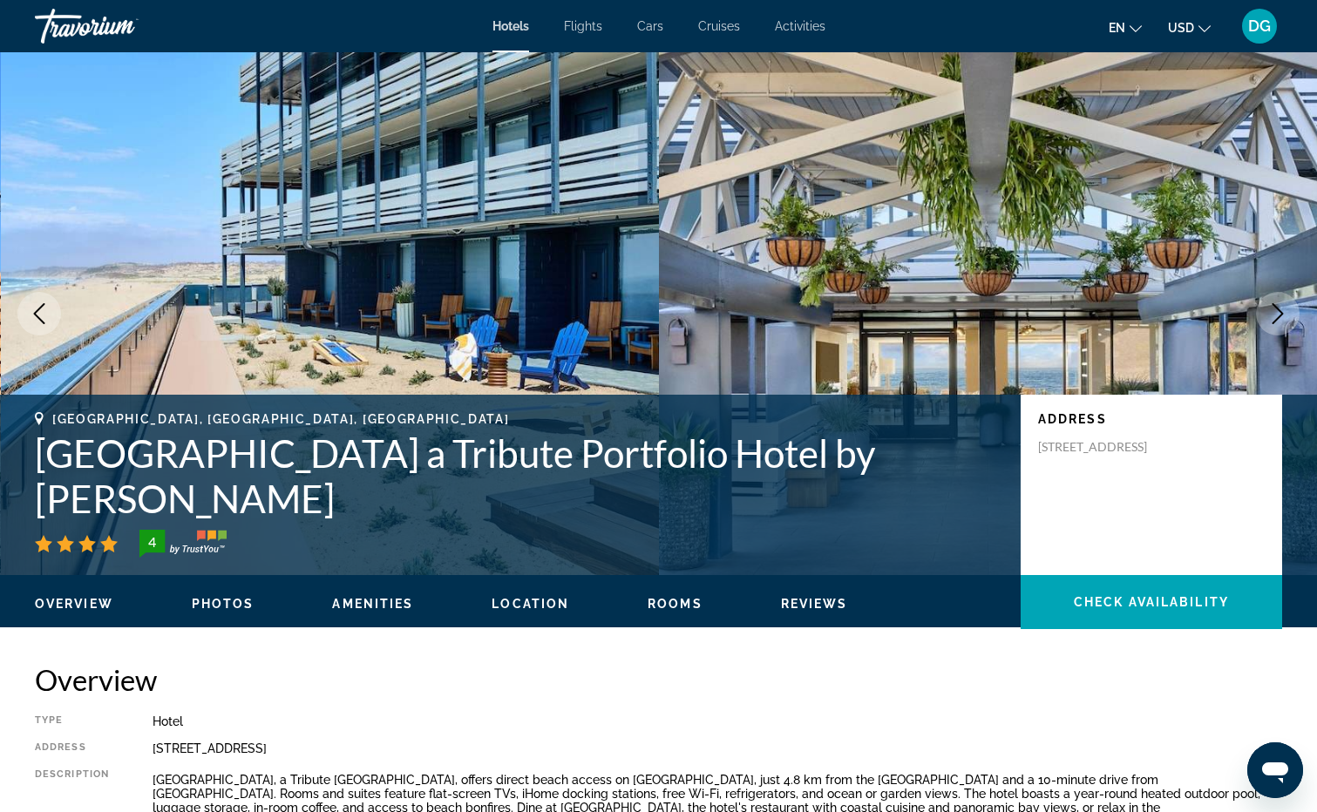
click at [1277, 311] on icon "Next image" at bounding box center [1277, 313] width 21 height 21
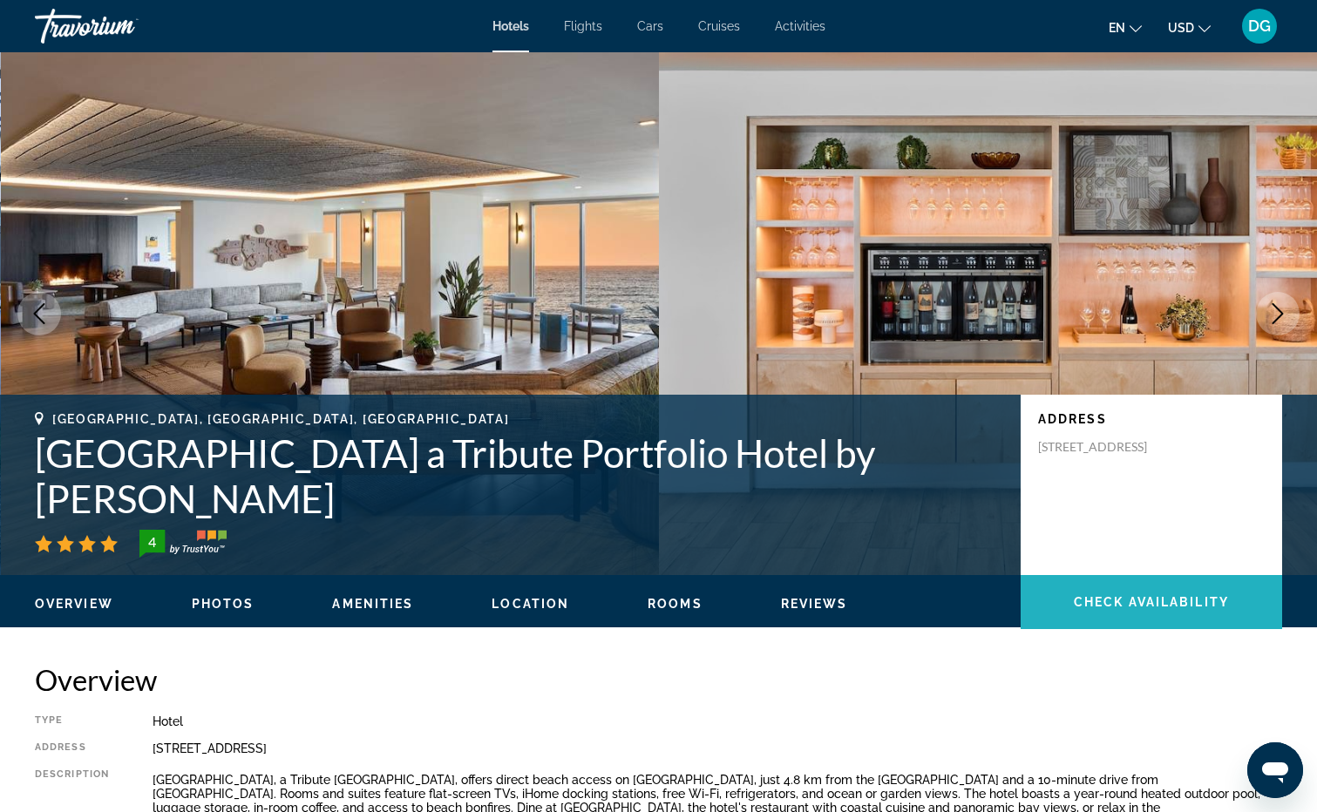
click at [1164, 601] on span "Check Availability" at bounding box center [1151, 602] width 155 height 14
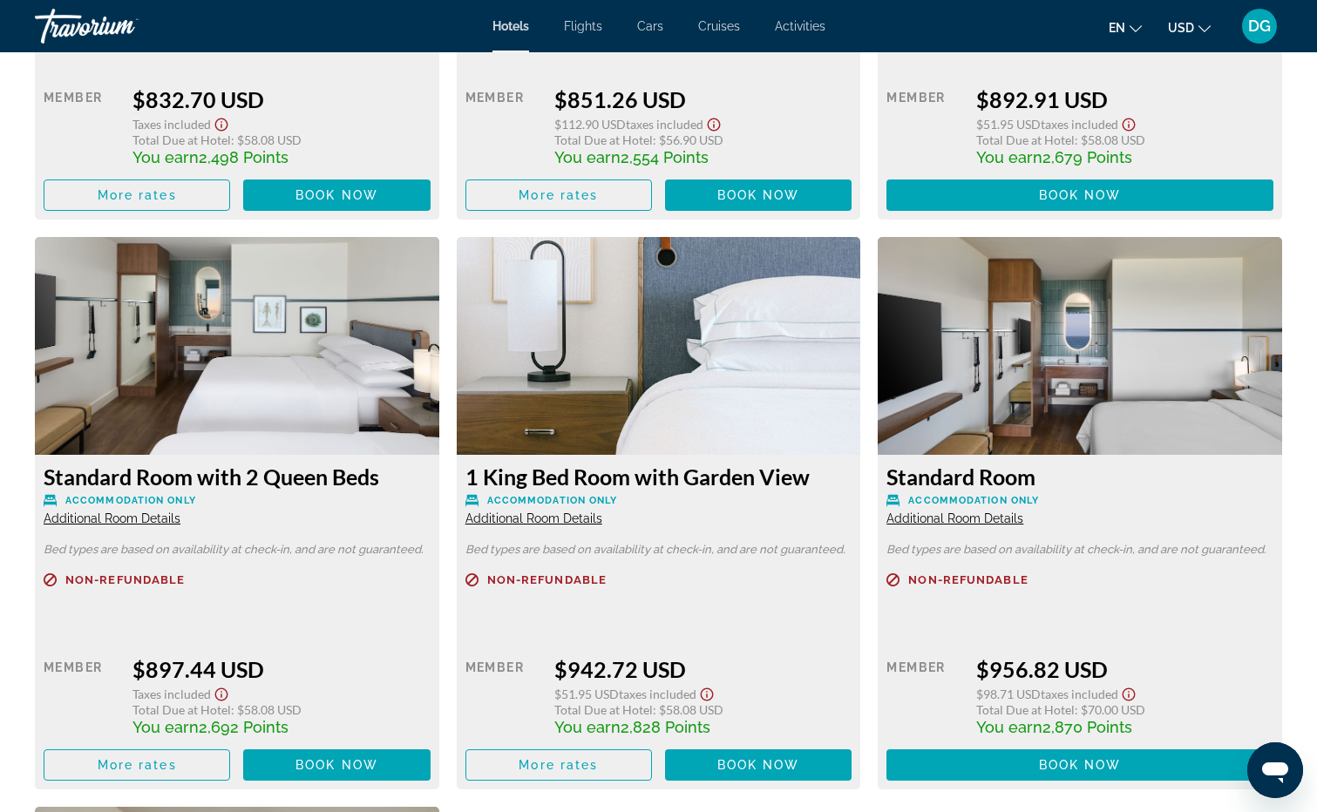
scroll to position [2763, 0]
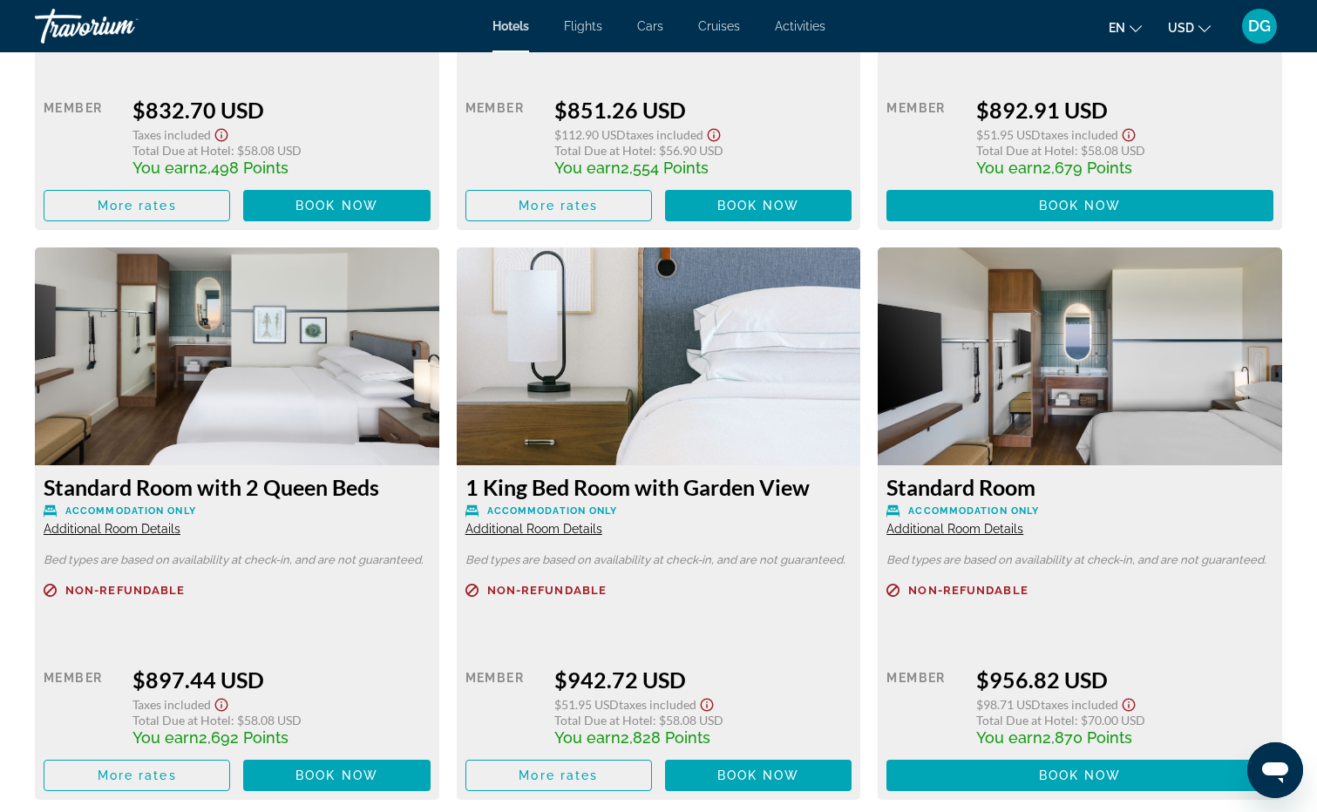
click at [542, 532] on span "Additional Room Details" at bounding box center [533, 529] width 137 height 14
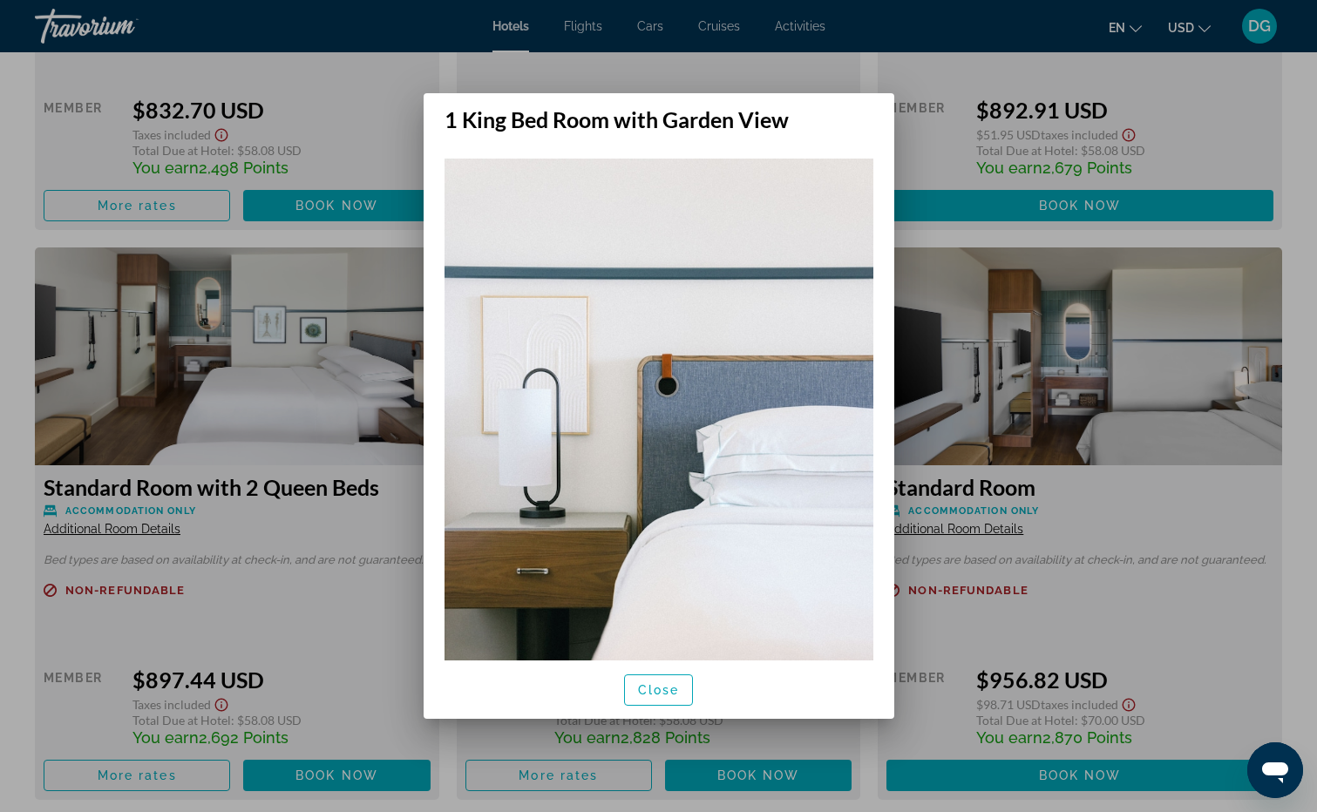
scroll to position [0, 0]
click at [647, 688] on span "Close" at bounding box center [659, 690] width 42 height 14
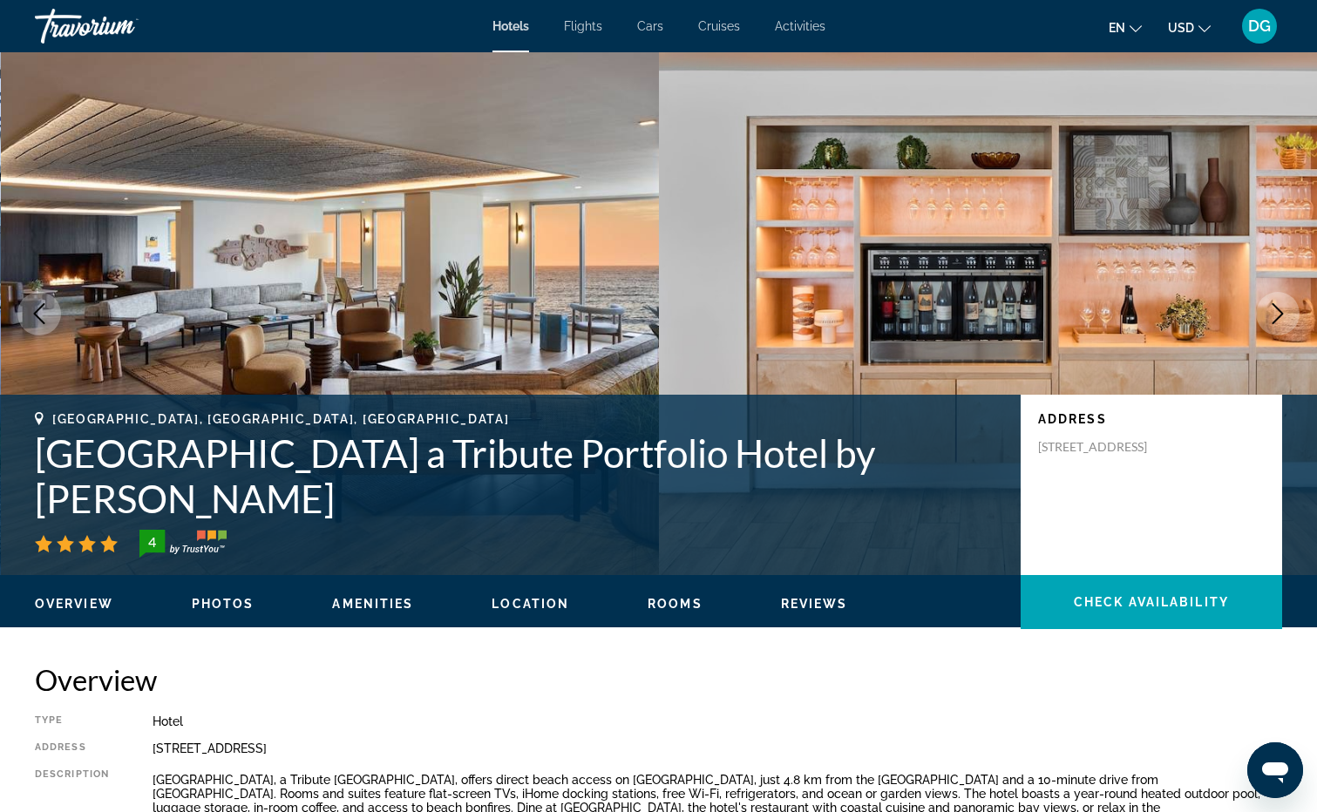
scroll to position [2763, 0]
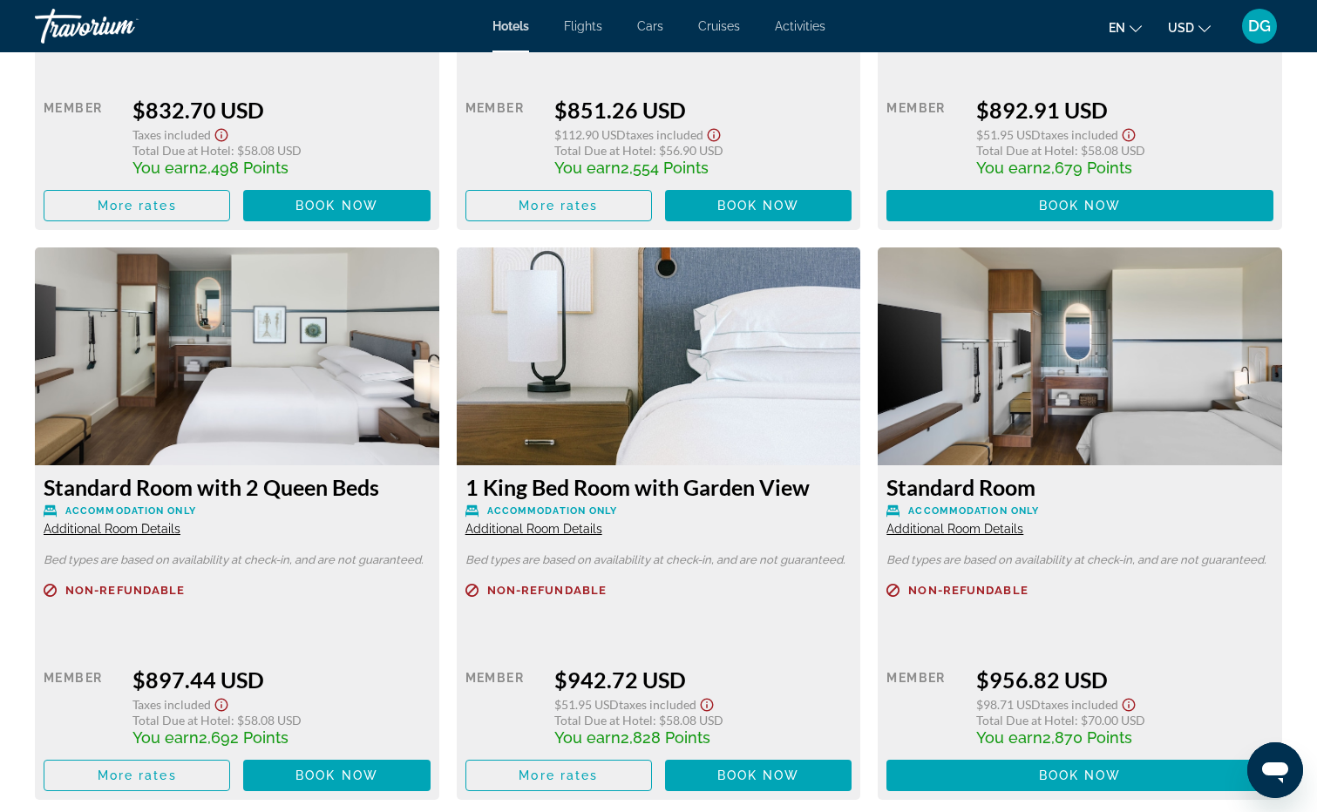
click at [656, 356] on img "Main content" at bounding box center [659, 356] width 404 height 218
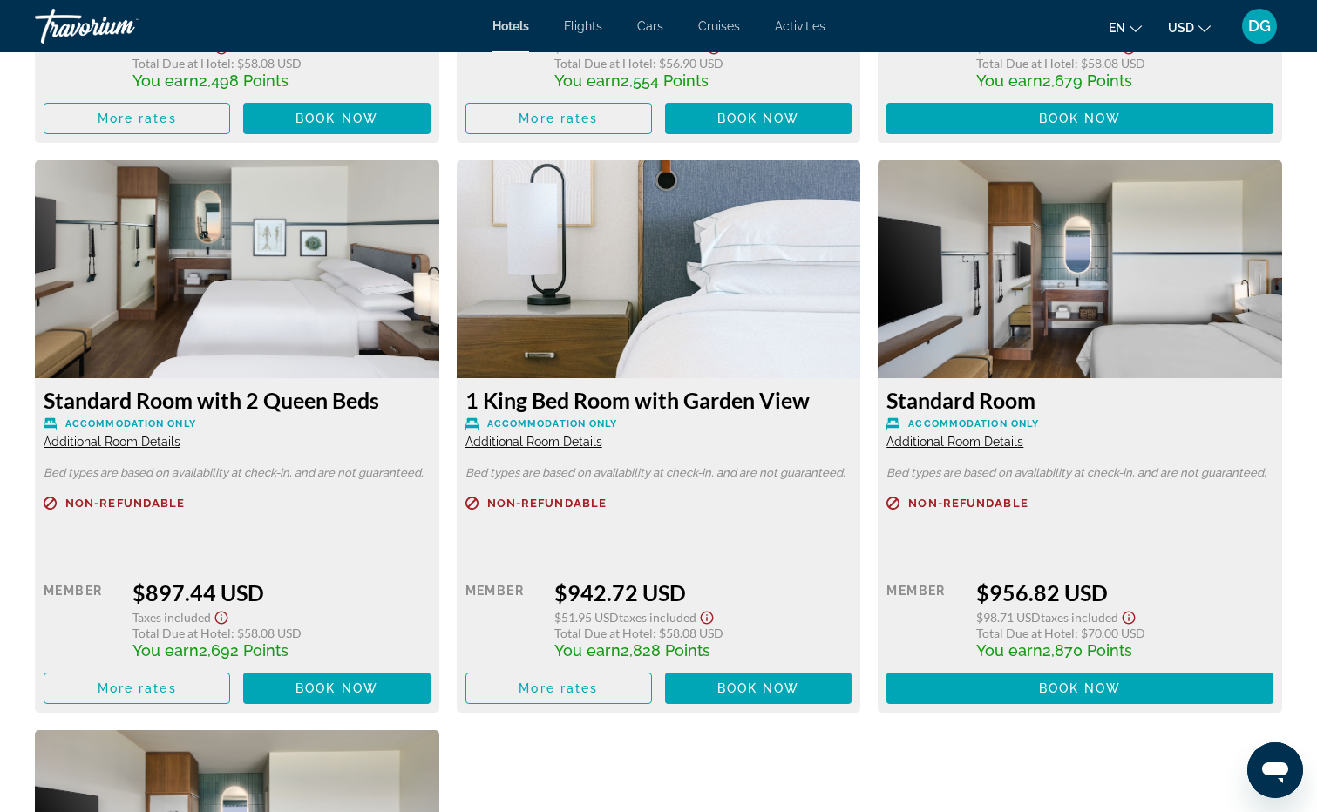
scroll to position [2938, 0]
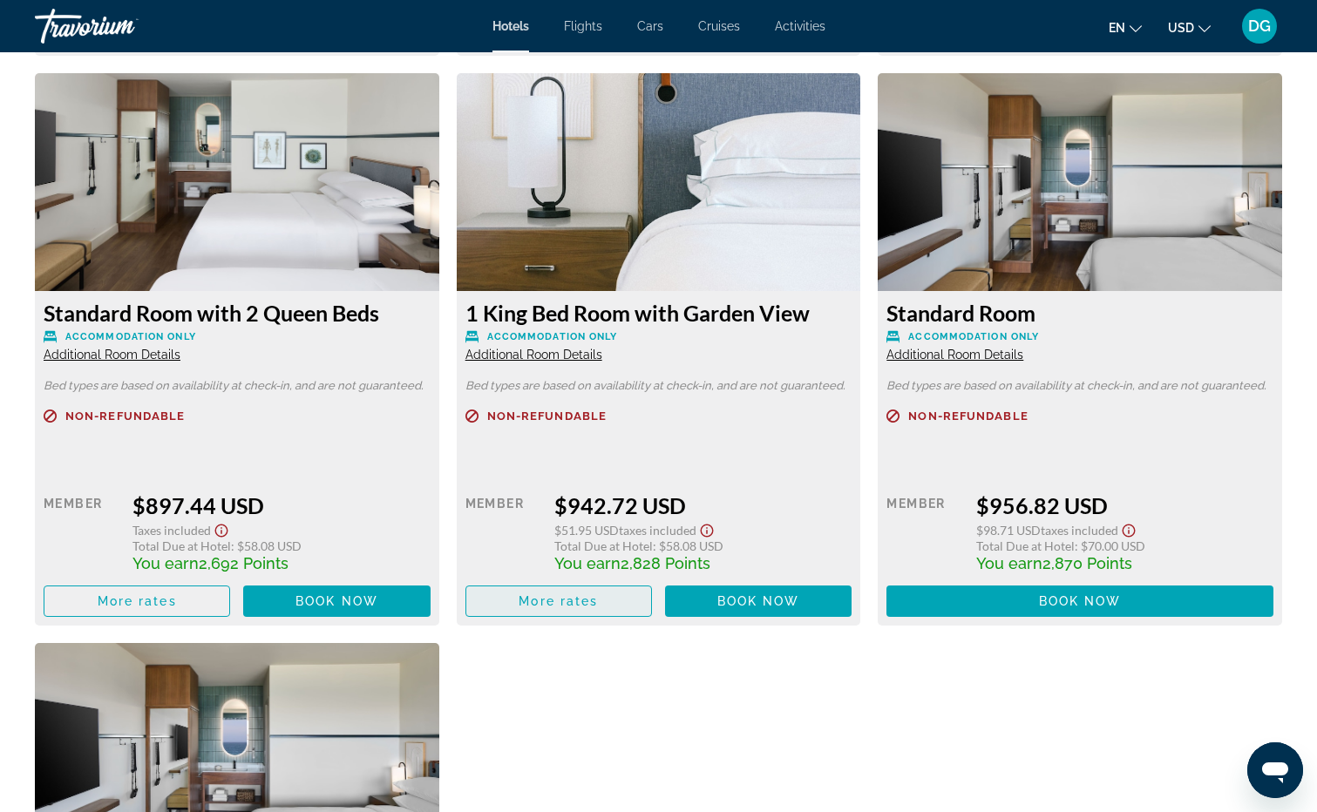
click at [567, 600] on span "More rates" at bounding box center [557, 601] width 79 height 14
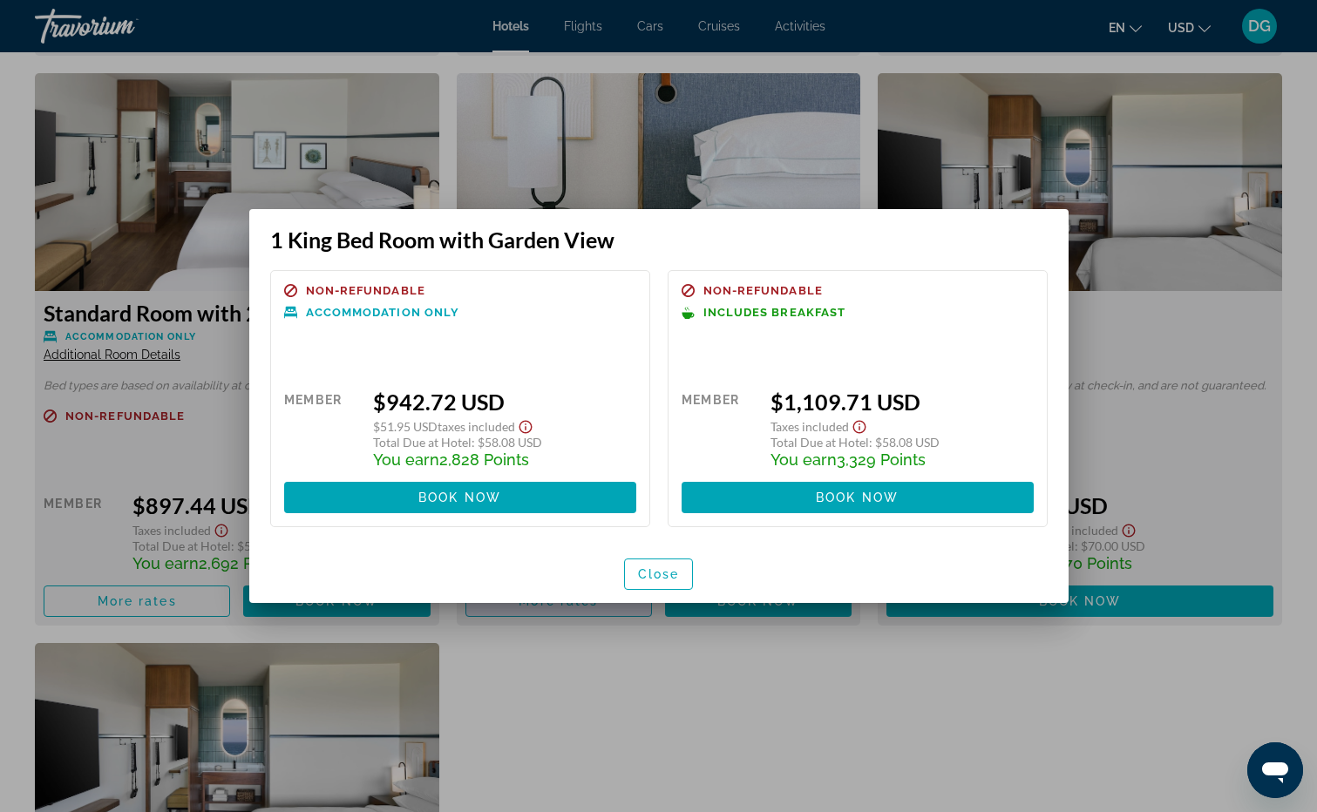
scroll to position [0, 0]
click at [663, 573] on span "Close" at bounding box center [659, 574] width 42 height 14
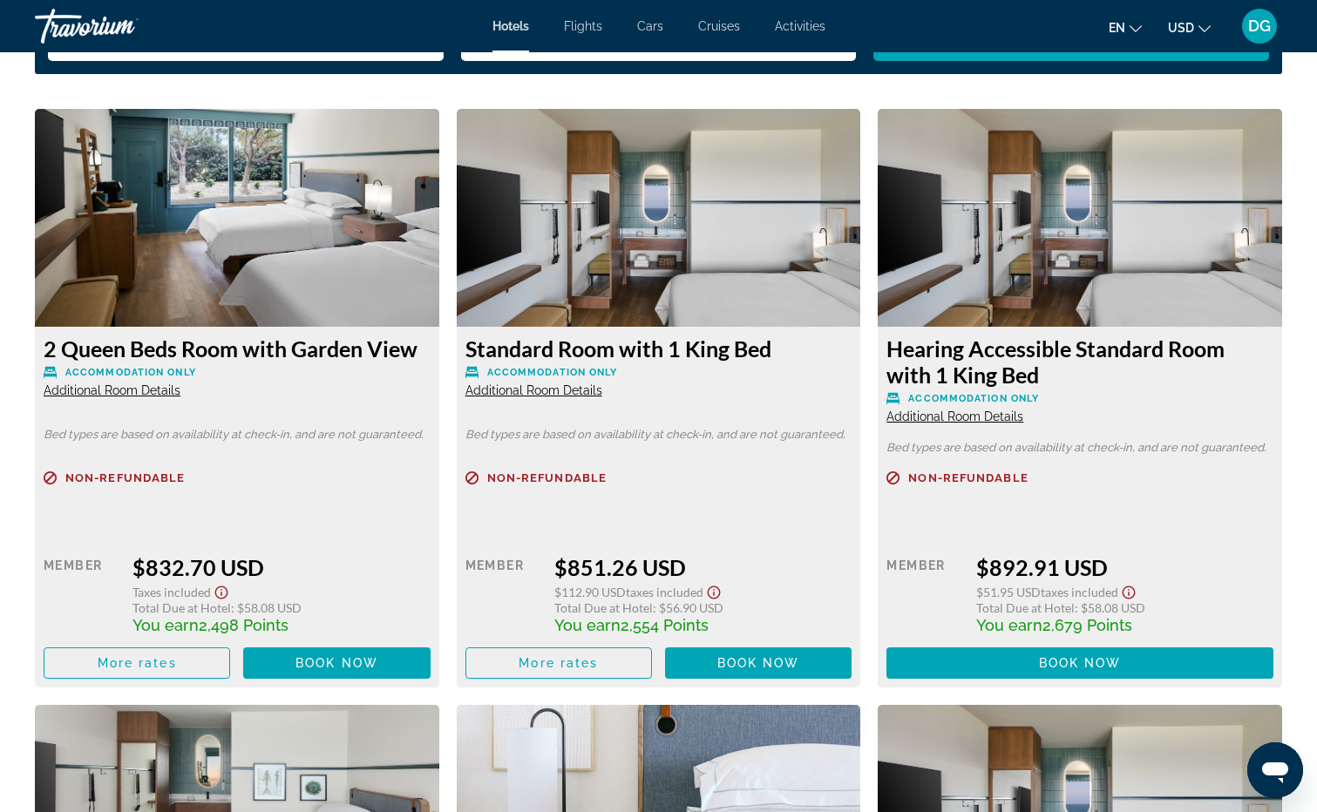
scroll to position [2240, 0]
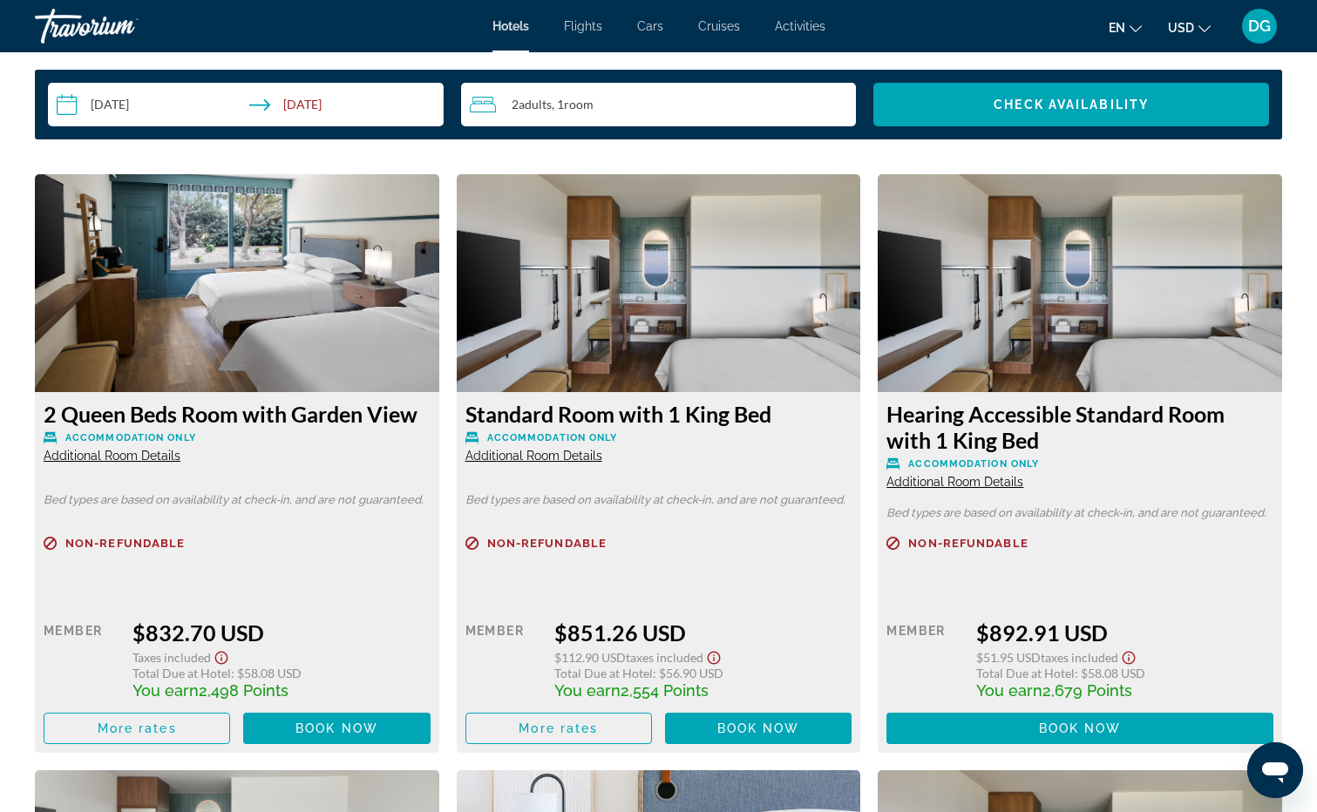
click at [555, 457] on span "Additional Room Details" at bounding box center [533, 456] width 137 height 14
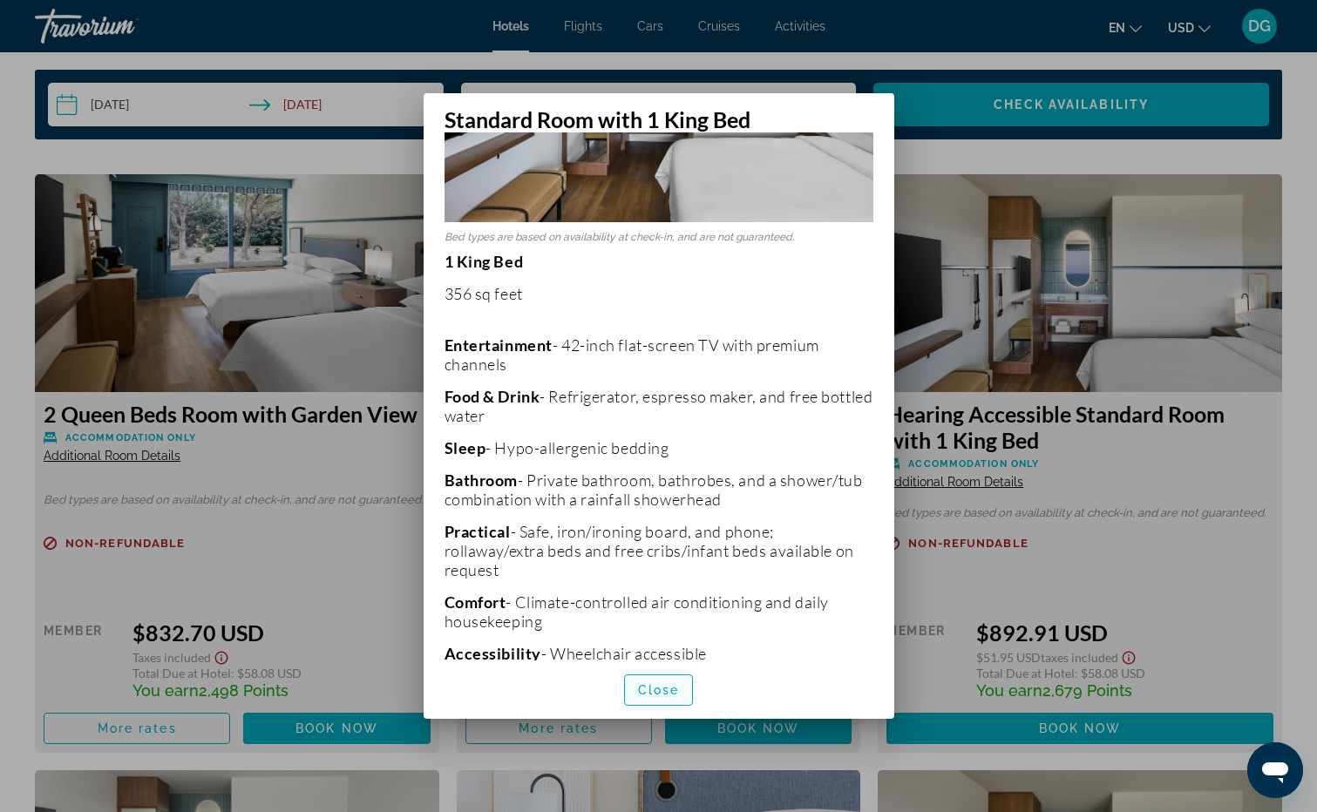
scroll to position [220, 0]
click at [661, 693] on span "Close" at bounding box center [659, 690] width 42 height 14
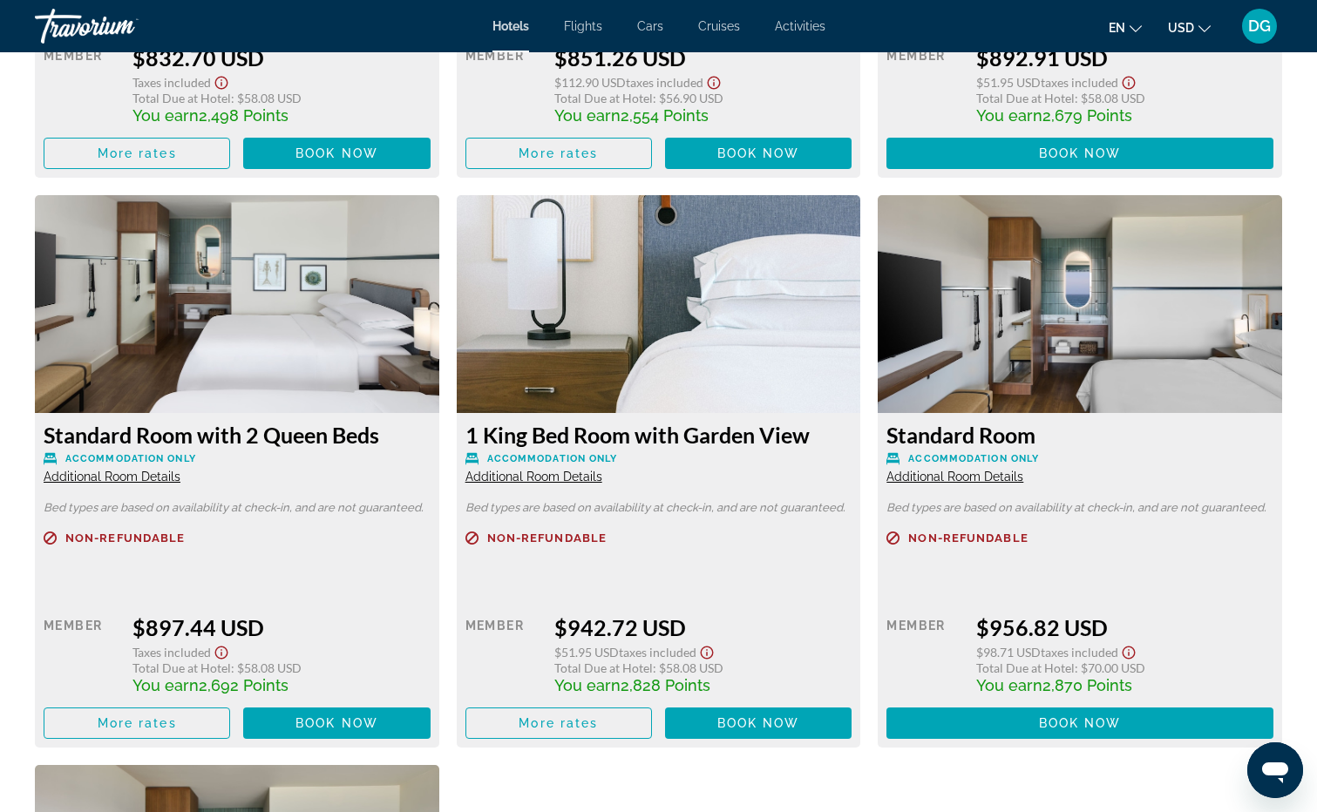
scroll to position [2850, 0]
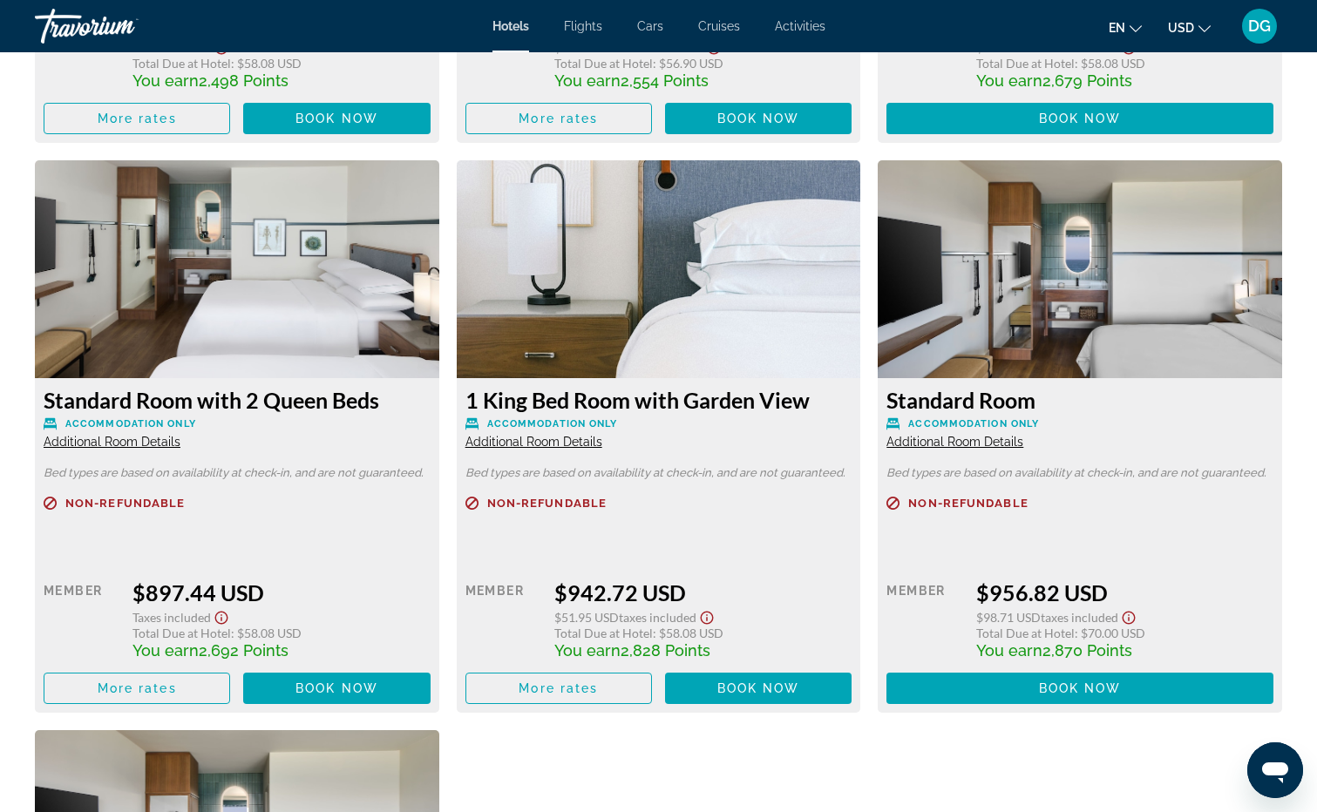
click at [533, 441] on span "Additional Room Details" at bounding box center [533, 442] width 137 height 14
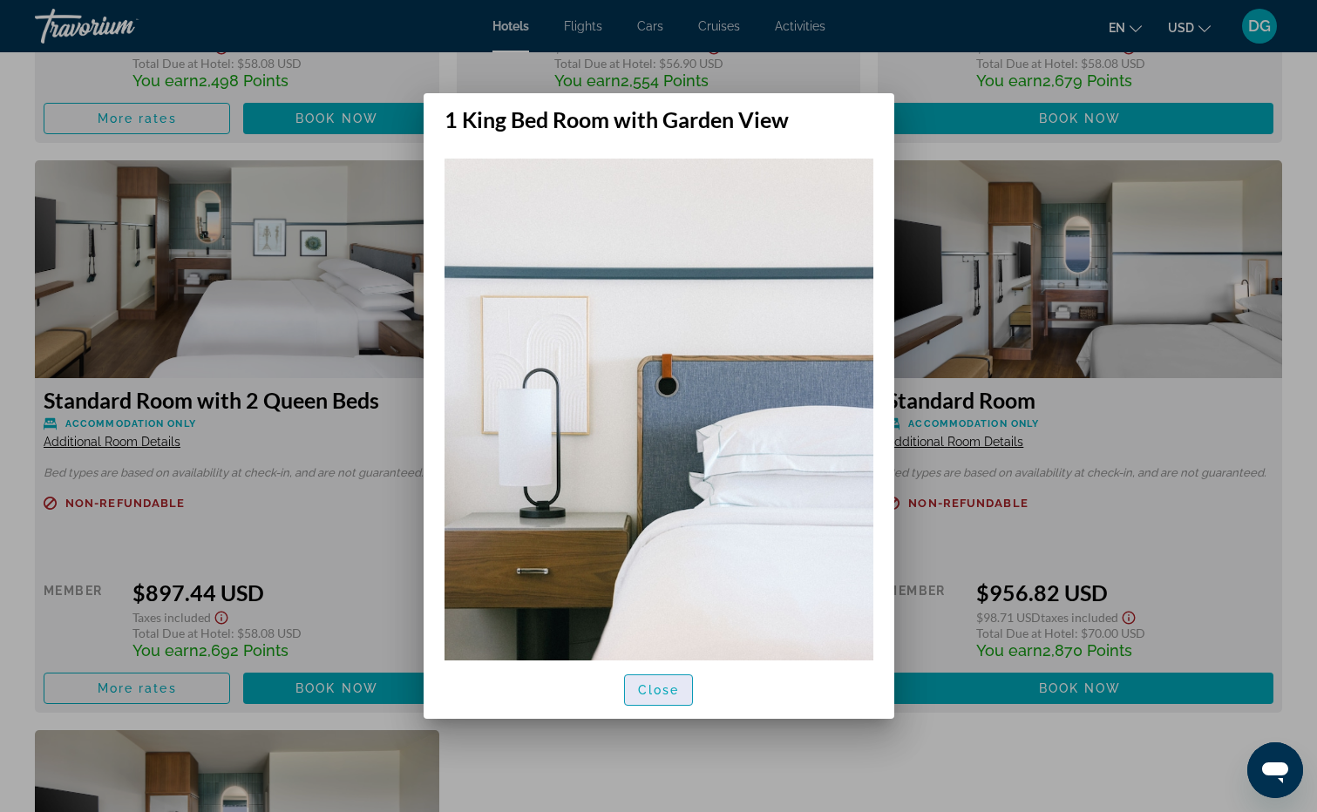
click at [669, 688] on span "Close" at bounding box center [659, 690] width 42 height 14
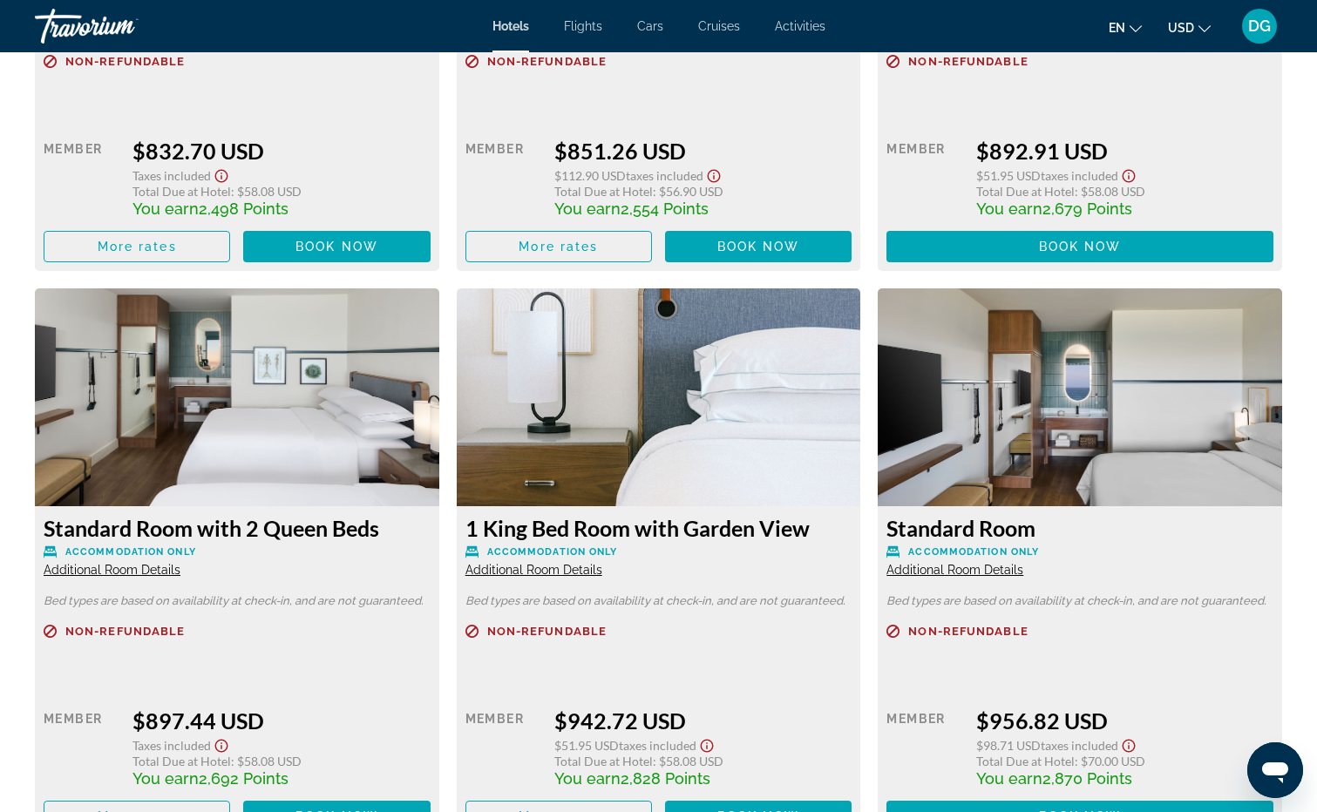
scroll to position [2763, 0]
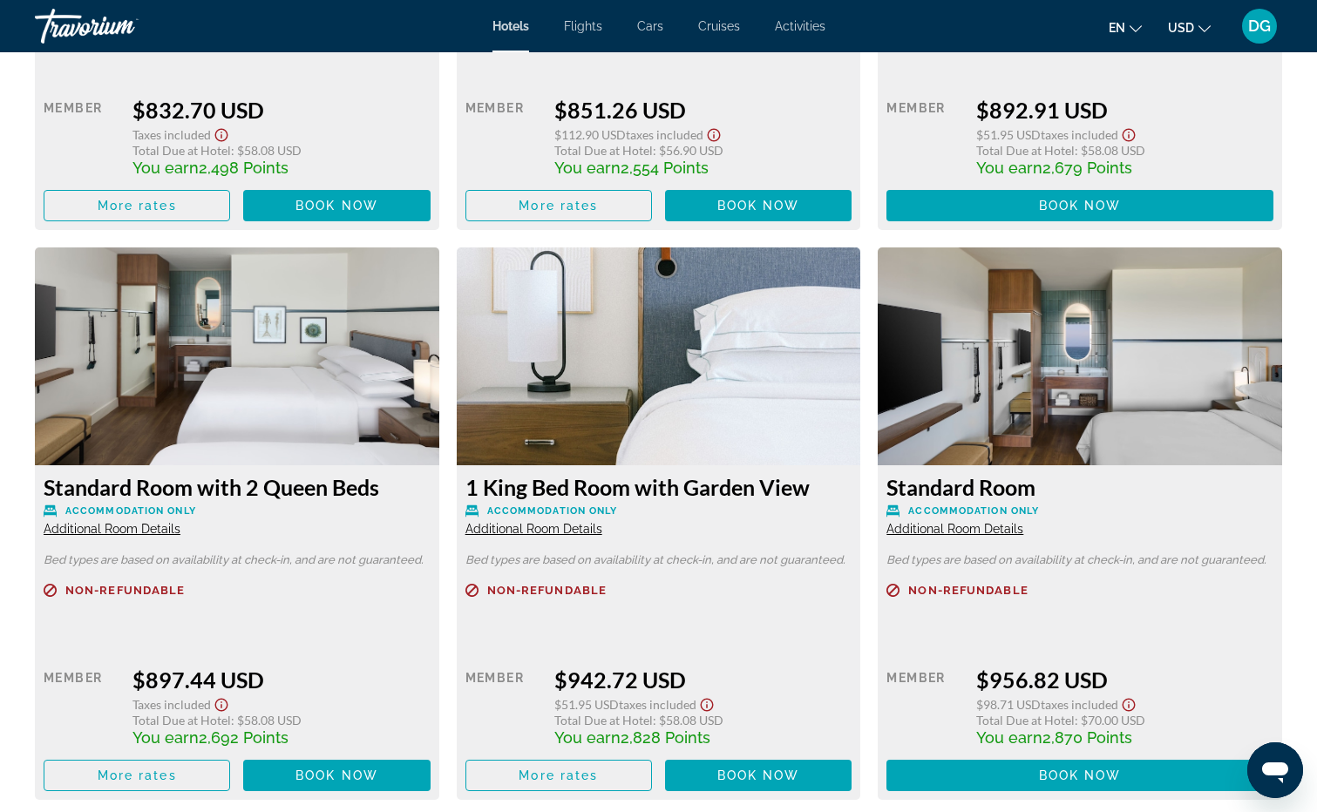
click at [538, 530] on span "Additional Room Details" at bounding box center [533, 529] width 137 height 14
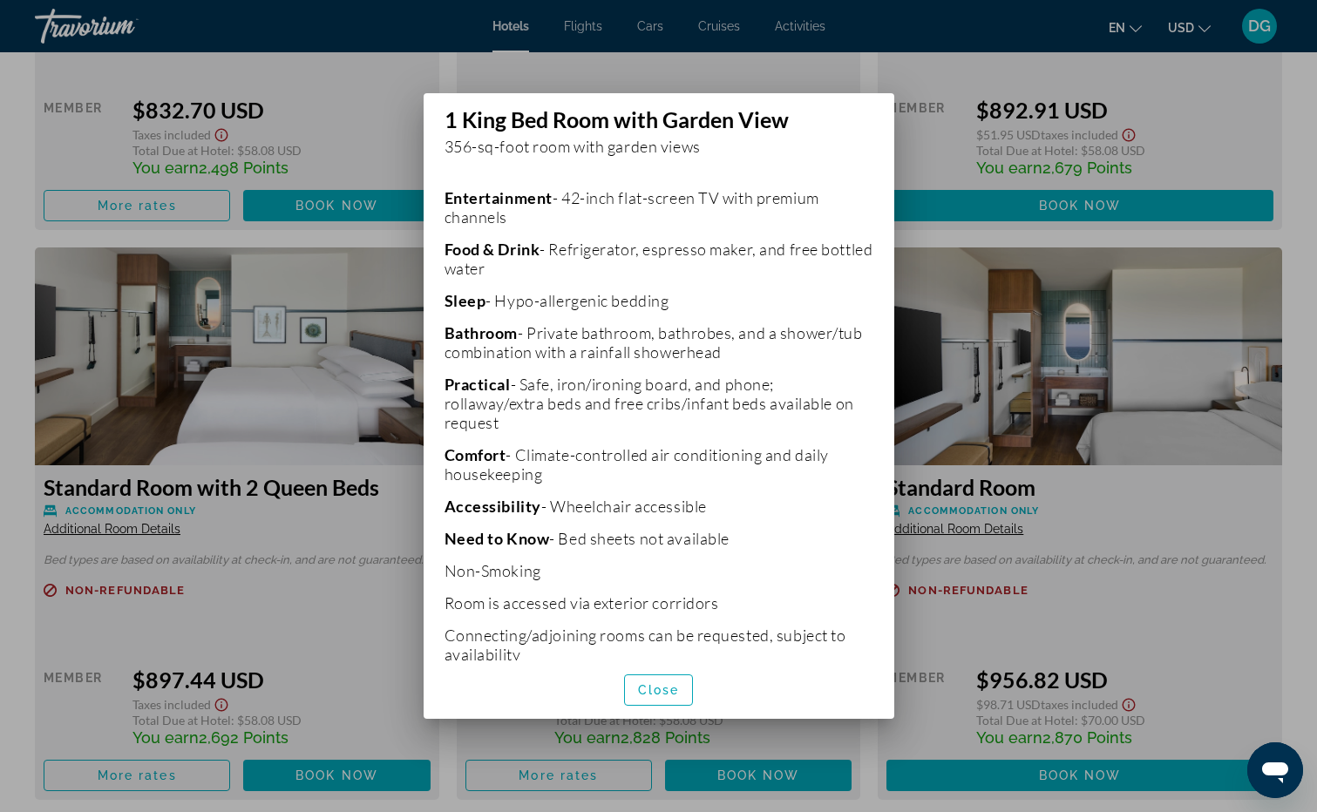
scroll to position [741, 0]
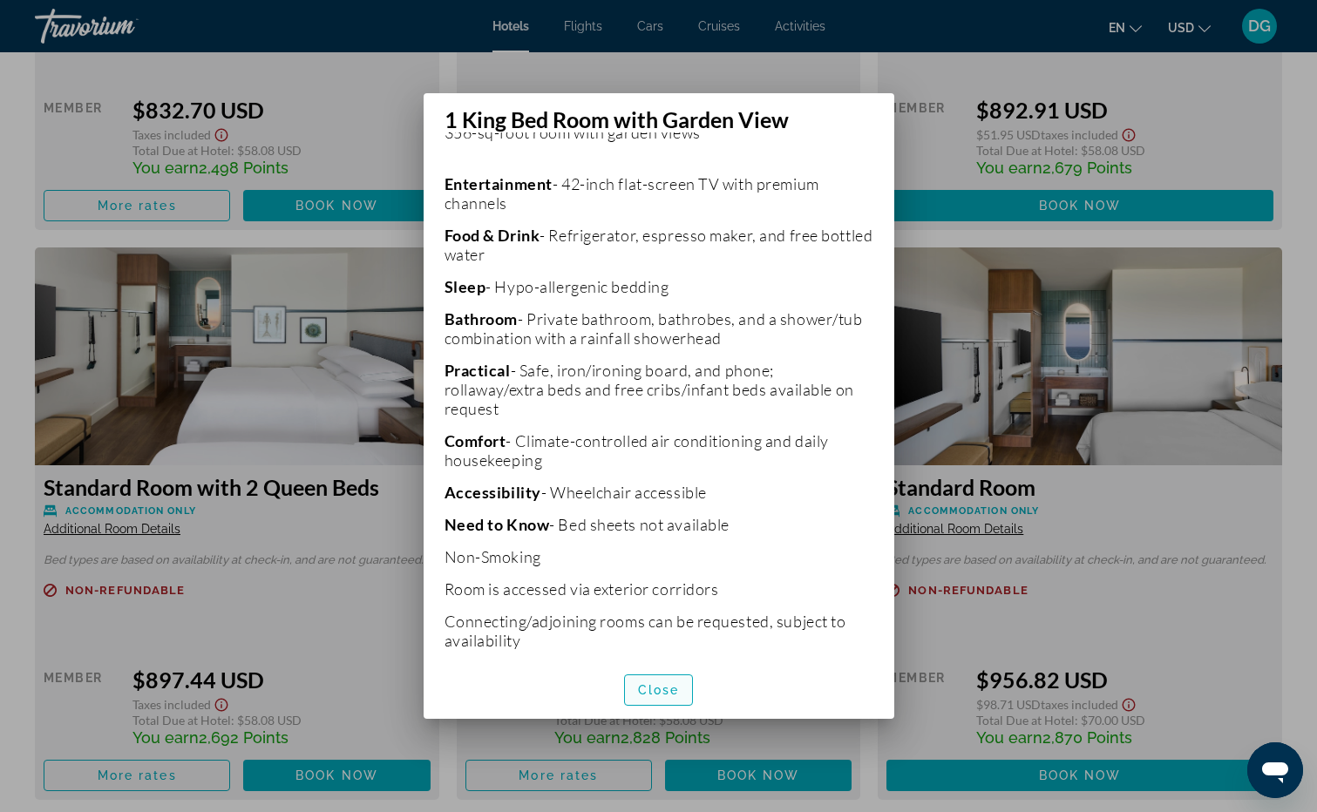
click at [662, 687] on span "Close" at bounding box center [659, 690] width 42 height 14
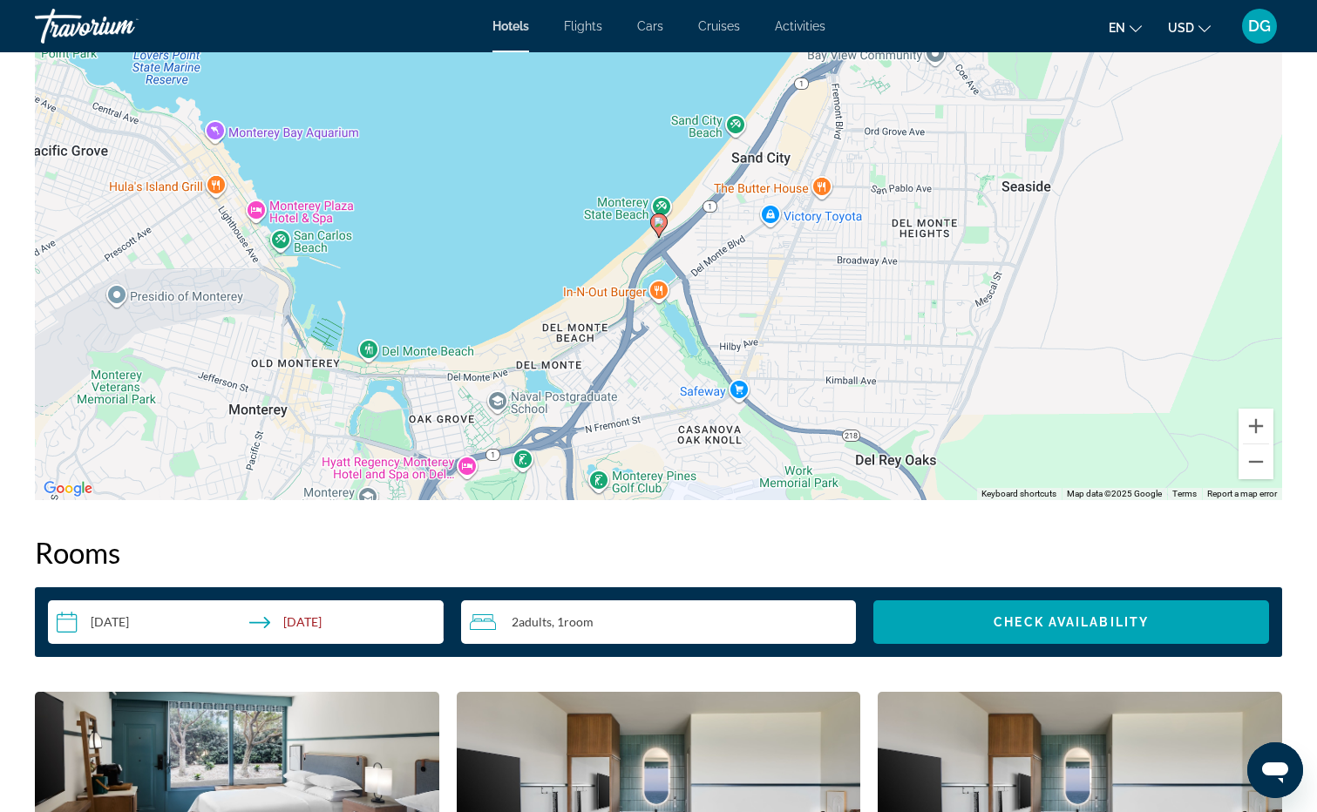
scroll to position [1718, 0]
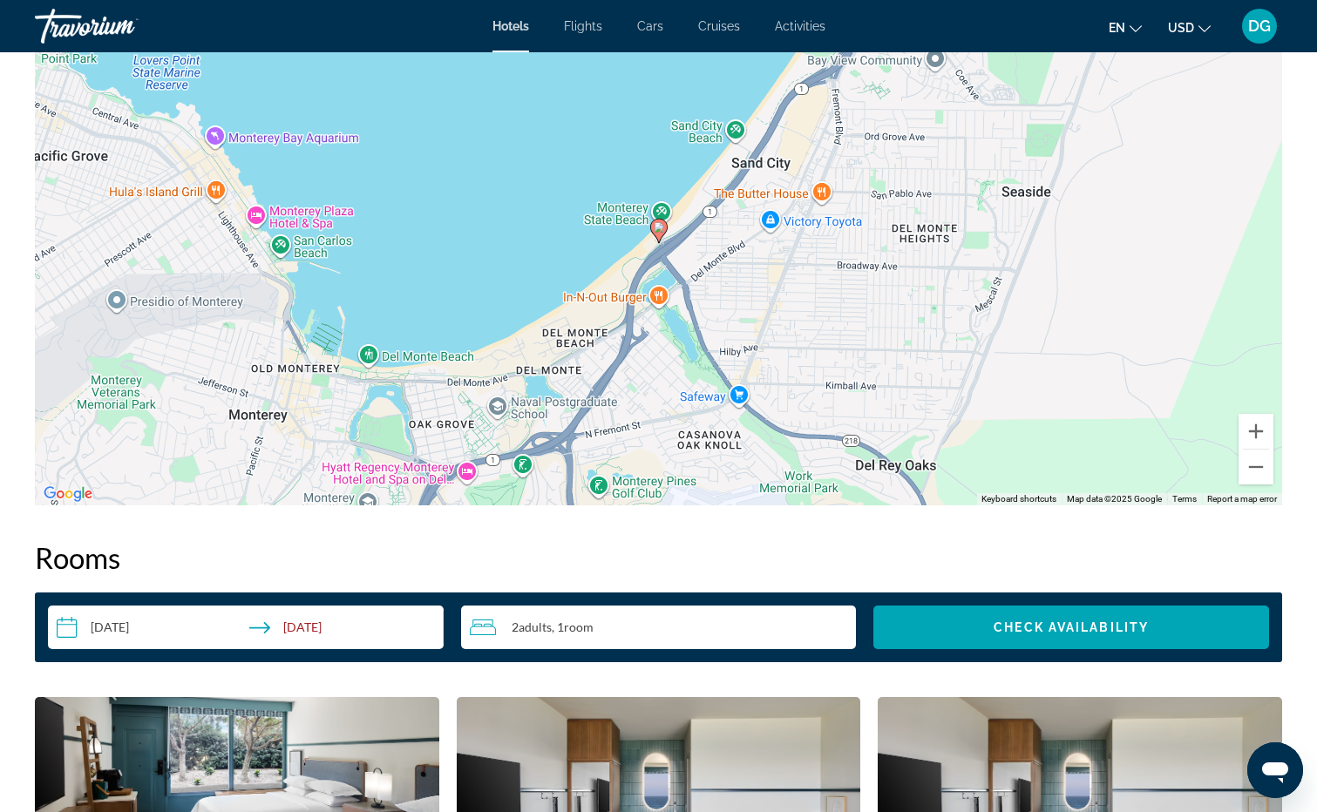
click at [299, 221] on div "To activate drag with keyboard, press Alt + Enter. Once in keyboard drag state,…" at bounding box center [658, 244] width 1247 height 523
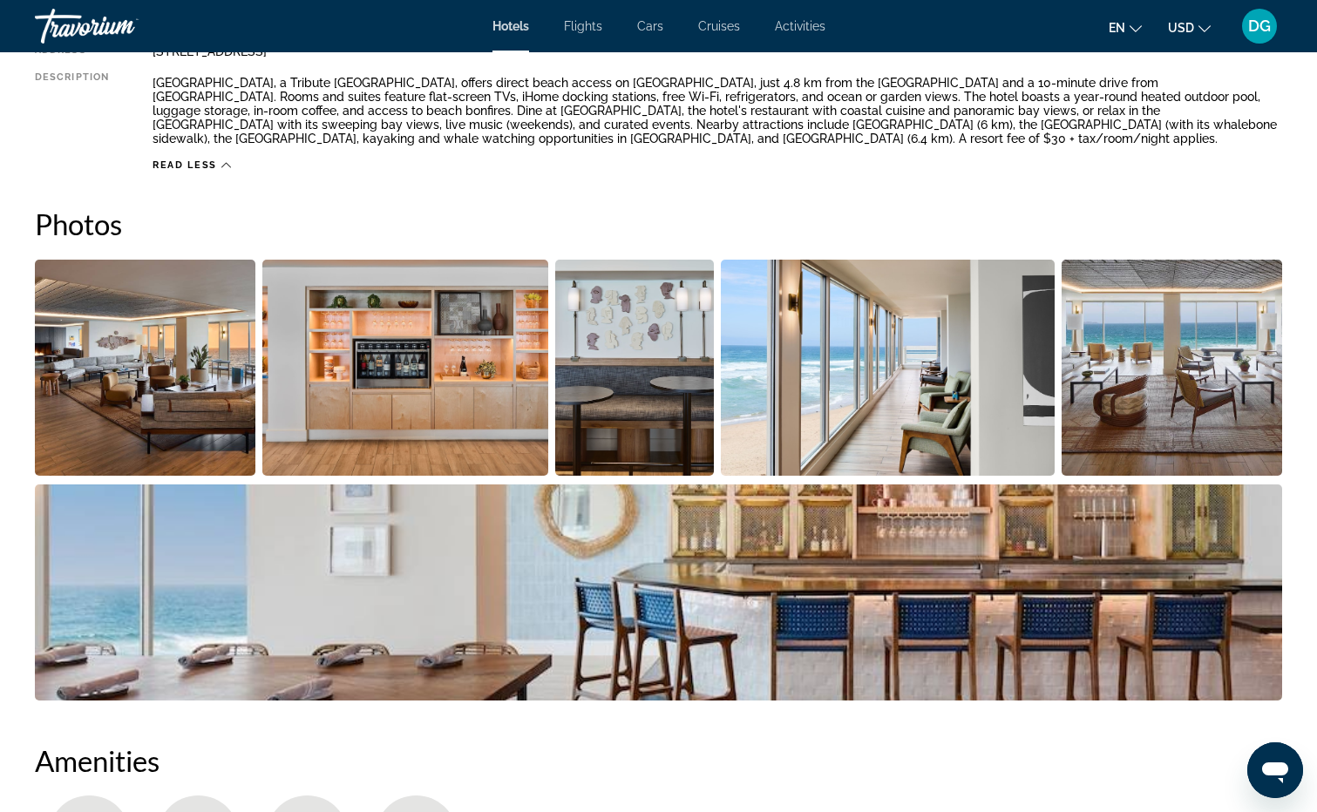
scroll to position [0, 0]
